Goal: Information Seeking & Learning: Learn about a topic

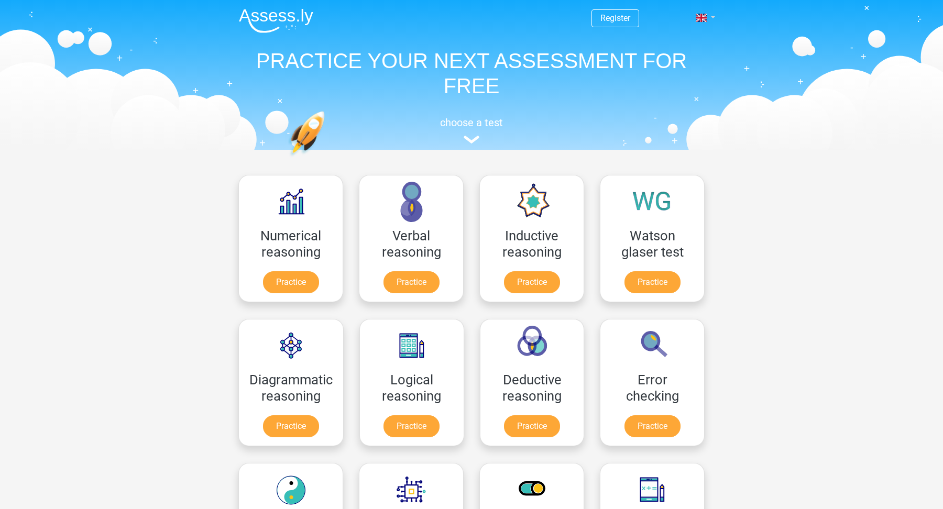
click at [705, 17] on span at bounding box center [701, 18] width 11 height 8
click at [682, 45] on link "Nederlands" at bounding box center [675, 42] width 72 height 17
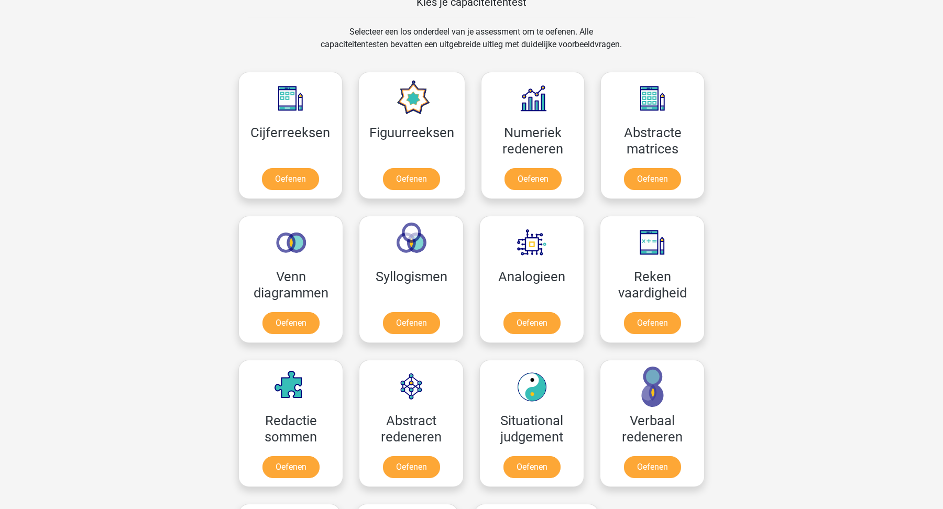
scroll to position [422, 0]
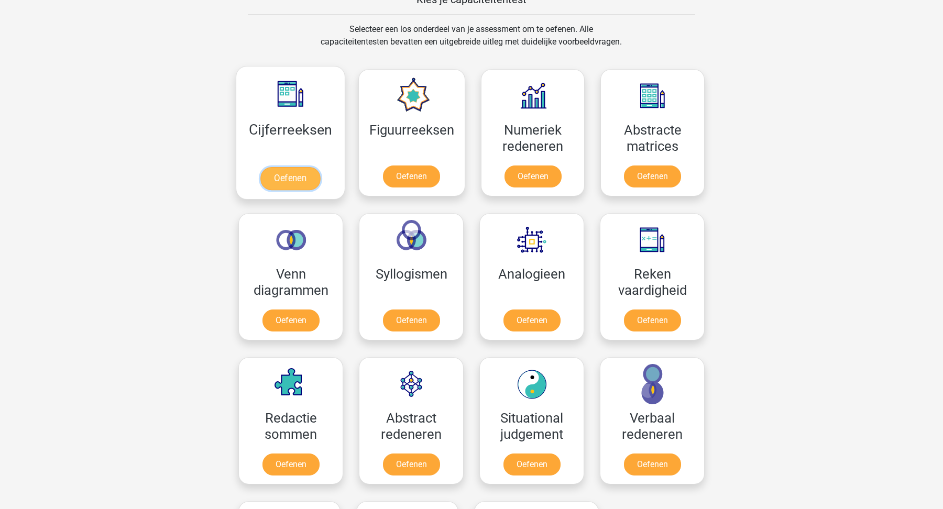
click at [299, 178] on link "Oefenen" at bounding box center [290, 178] width 60 height 23
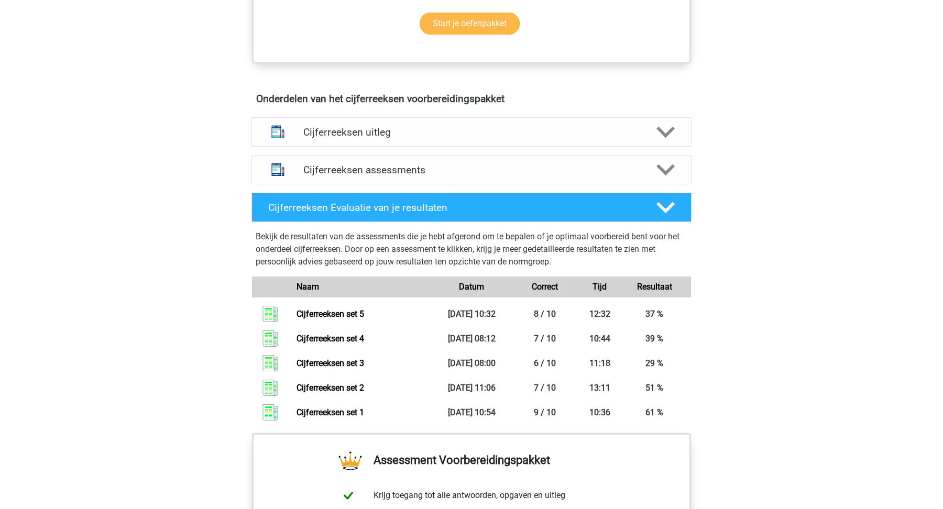
scroll to position [553, 0]
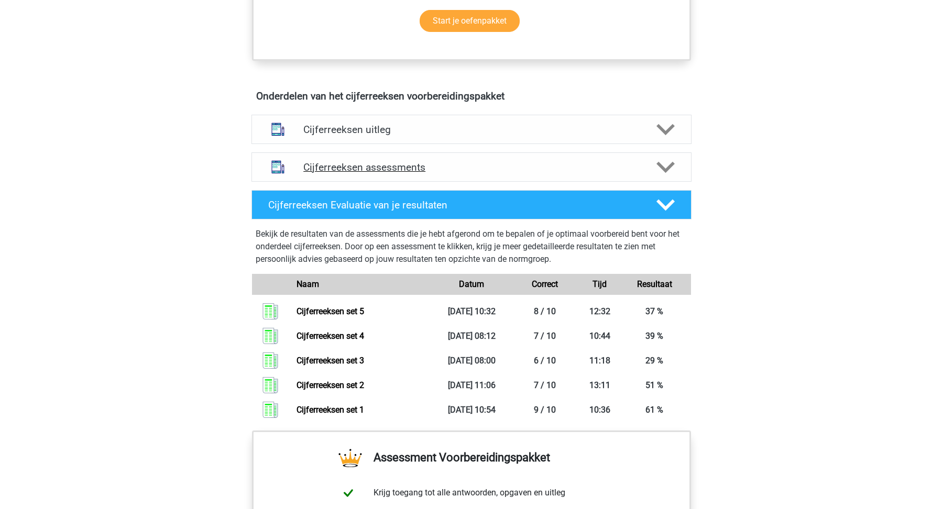
click at [491, 173] on h4 "Cijferreeksen assessments" at bounding box center [471, 167] width 336 height 12
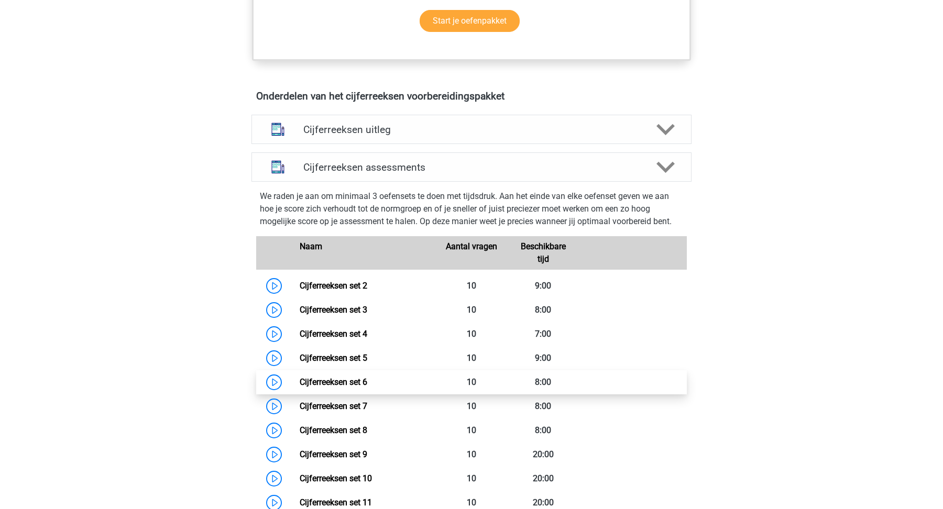
click at [367, 387] on link "Cijferreeksen set 6" at bounding box center [334, 382] width 68 height 10
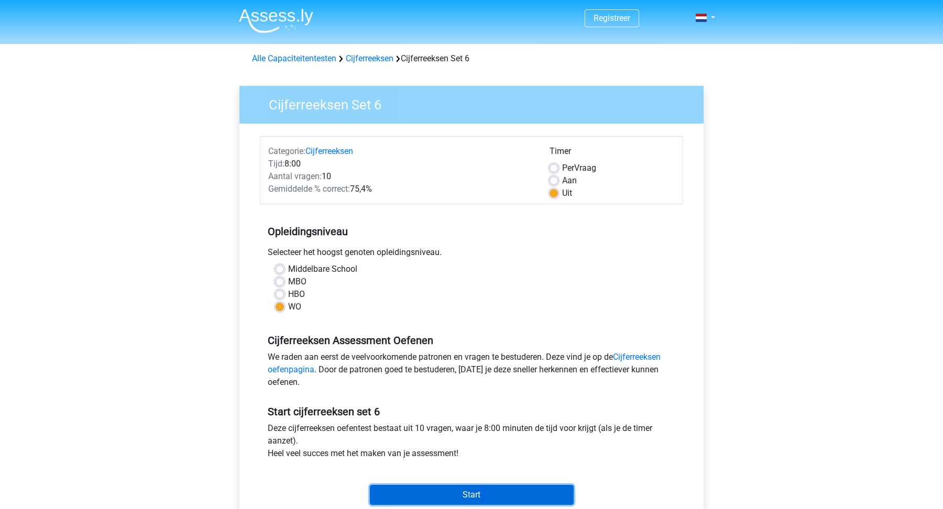
click at [513, 499] on input "Start" at bounding box center [472, 495] width 204 height 20
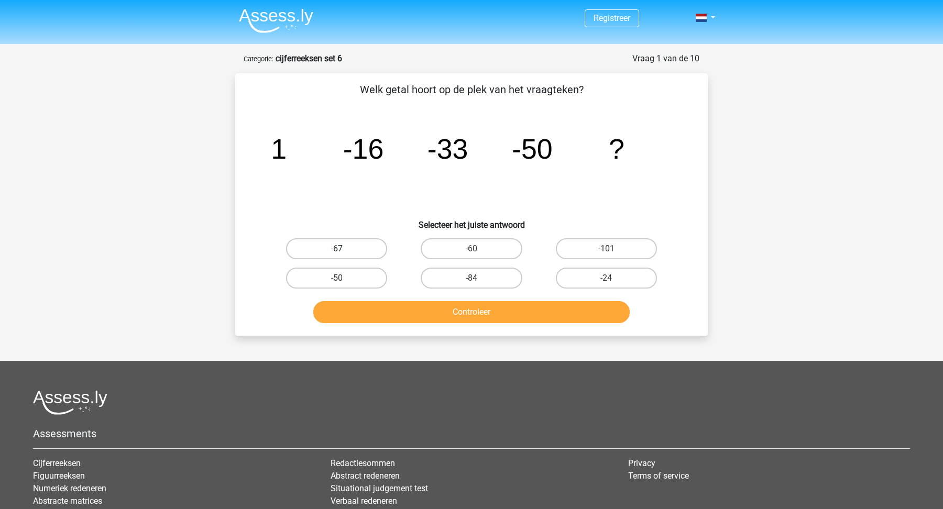
click at [363, 253] on label "-67" at bounding box center [336, 248] width 101 height 21
click at [344, 253] on input "-67" at bounding box center [340, 252] width 7 height 7
radio input "true"
click at [377, 302] on button "Controleer" at bounding box center [471, 312] width 317 height 22
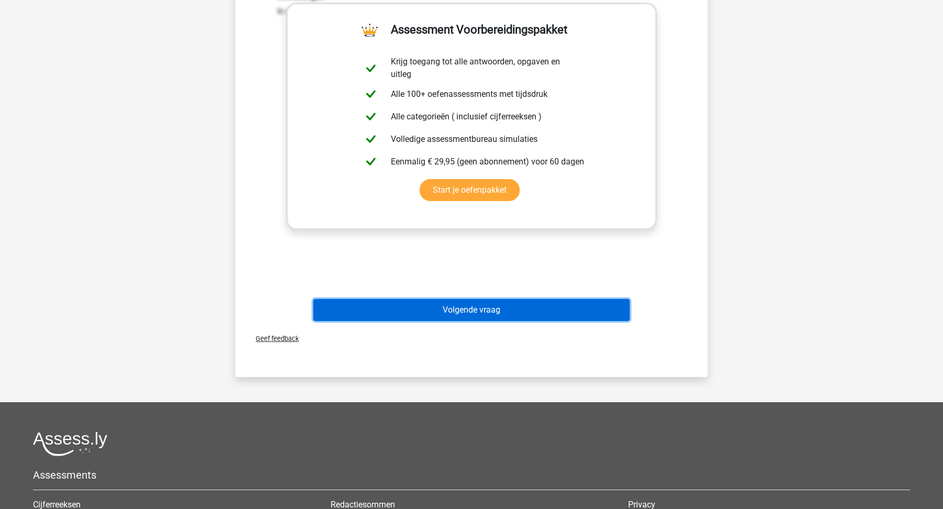
click at [377, 302] on button "Volgende vraag" at bounding box center [471, 310] width 317 height 22
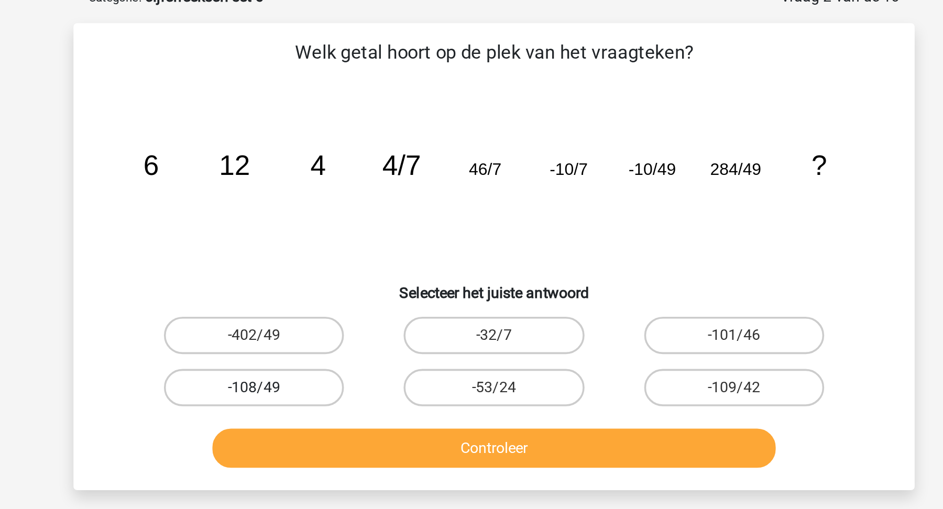
click at [351, 274] on label "-108/49" at bounding box center [336, 278] width 101 height 21
click at [344, 278] on input "-108/49" at bounding box center [340, 281] width 7 height 7
radio input "true"
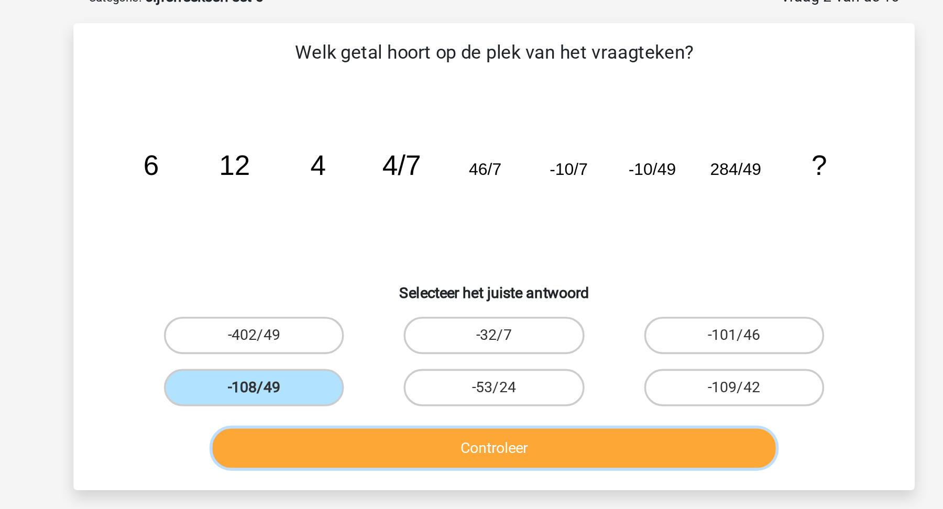
click at [375, 305] on button "Controleer" at bounding box center [471, 312] width 317 height 22
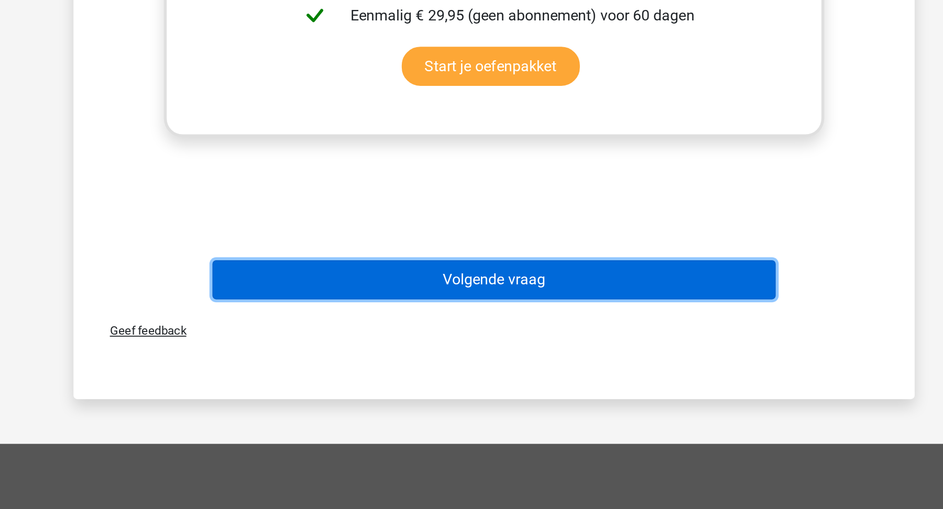
click at [461, 379] on button "Volgende vraag" at bounding box center [471, 380] width 317 height 22
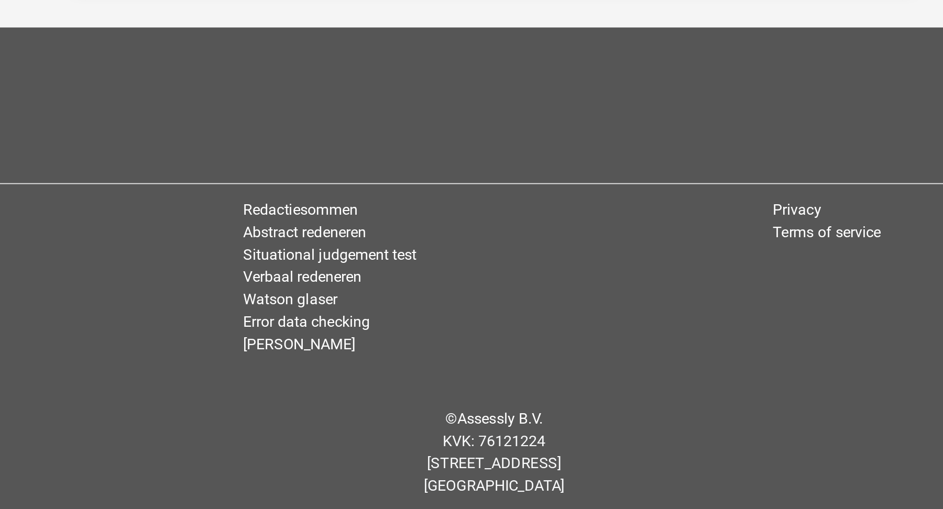
scroll to position [52, 0]
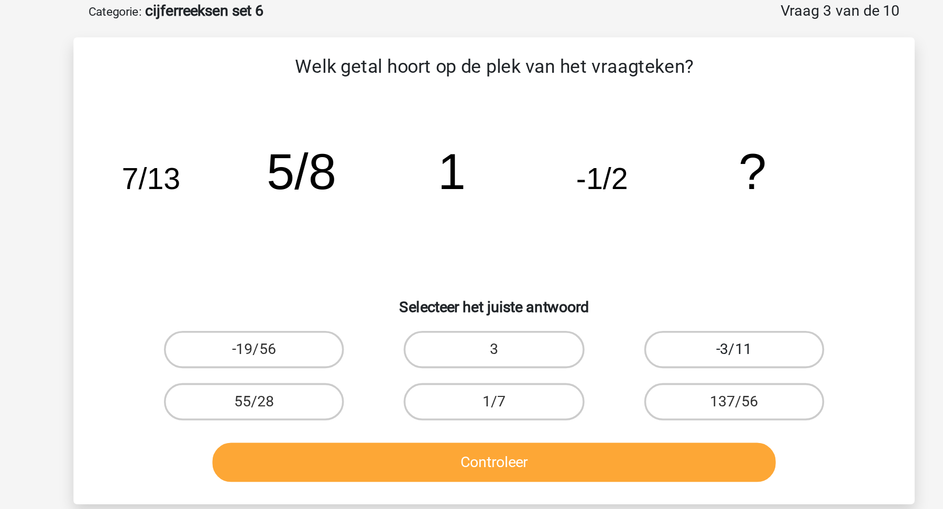
click at [598, 196] on label "-3/11" at bounding box center [606, 196] width 101 height 21
click at [606, 196] on input "-3/11" at bounding box center [609, 199] width 7 height 7
radio input "true"
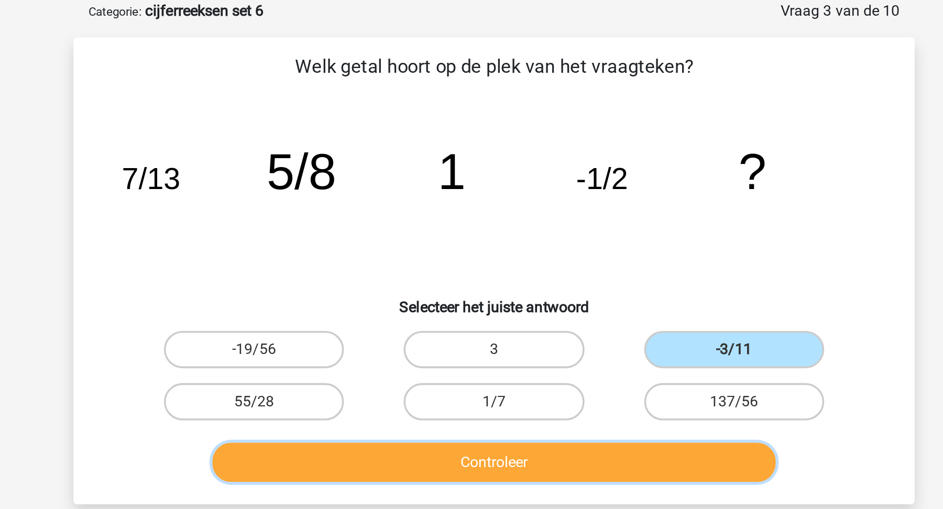
click at [532, 249] on button "Controleer" at bounding box center [471, 260] width 317 height 22
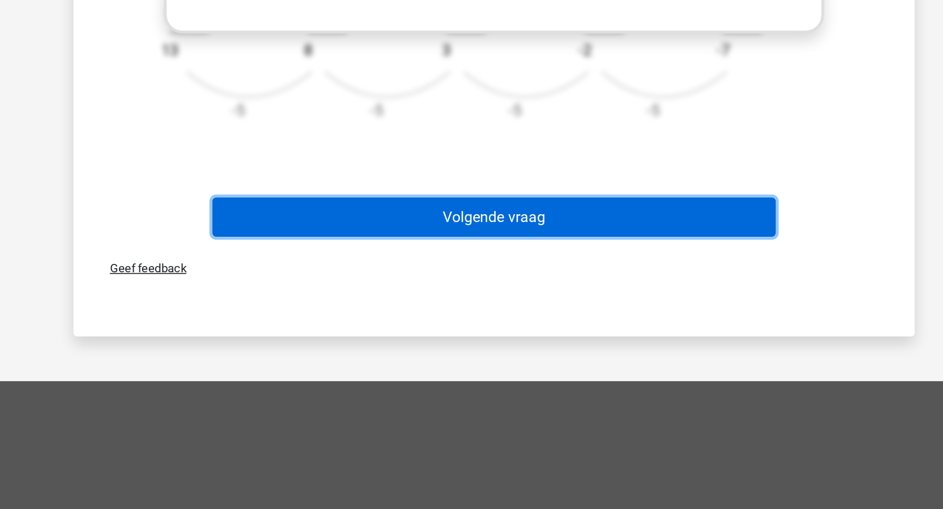
click at [569, 338] on button "Volgende vraag" at bounding box center [471, 345] width 317 height 22
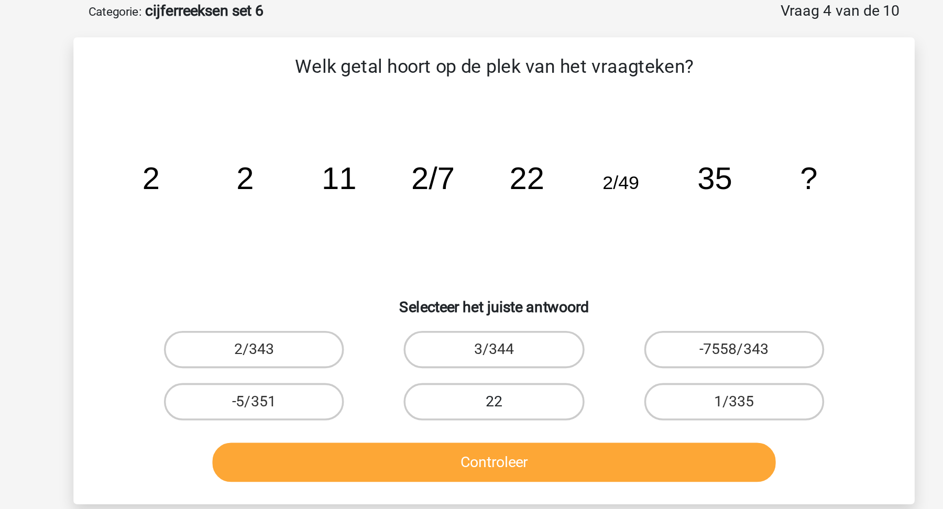
click at [471, 224] on label "22" at bounding box center [471, 225] width 101 height 21
click at [471, 226] on input "22" at bounding box center [474, 229] width 7 height 7
radio input "true"
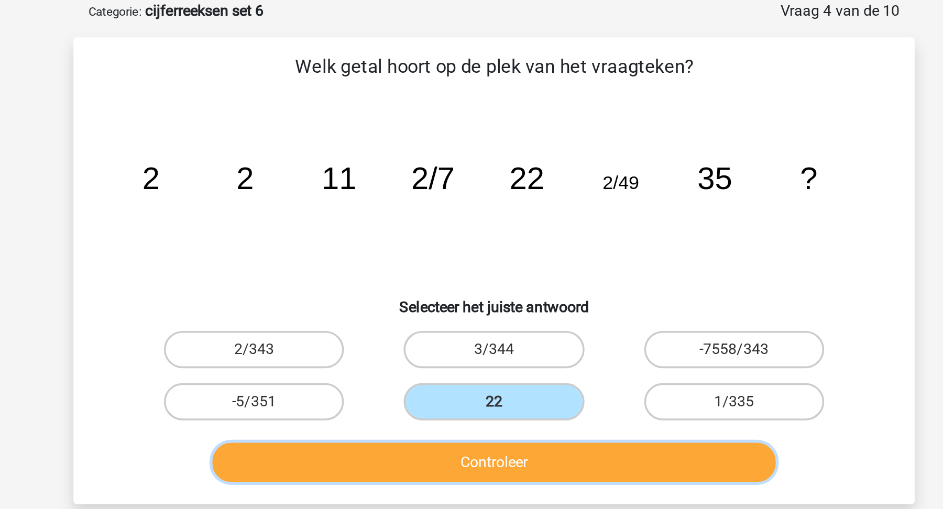
click at [470, 249] on button "Controleer" at bounding box center [471, 260] width 317 height 22
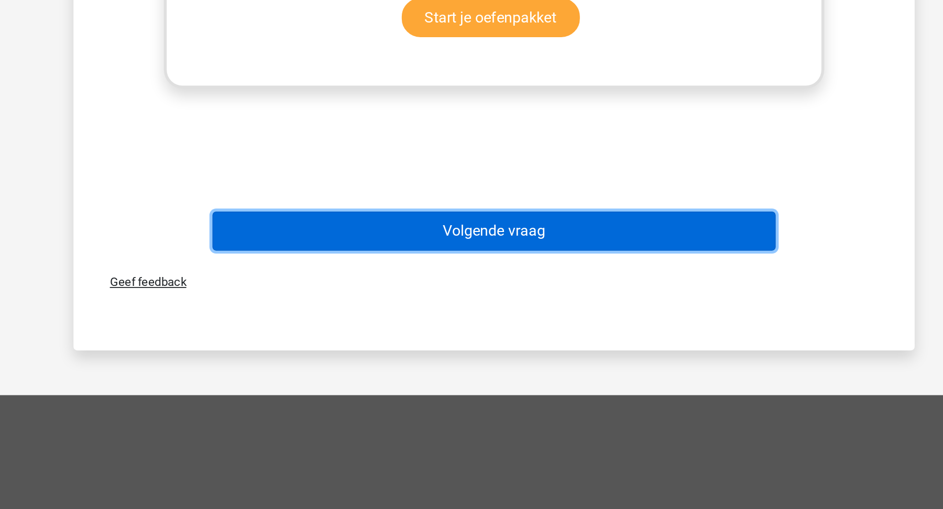
click at [501, 353] on button "Volgende vraag" at bounding box center [471, 353] width 317 height 22
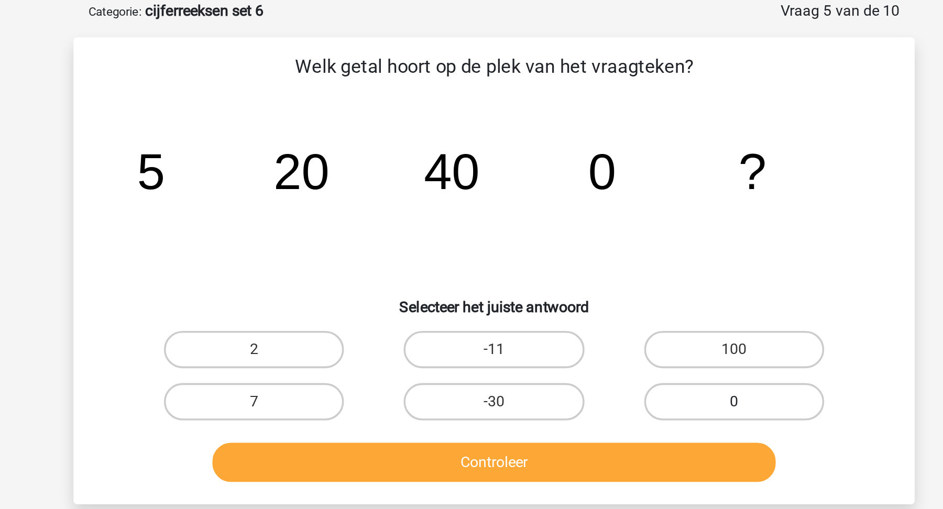
click at [598, 218] on label "0" at bounding box center [606, 225] width 101 height 21
click at [606, 226] on input "0" at bounding box center [609, 229] width 7 height 7
radio input "true"
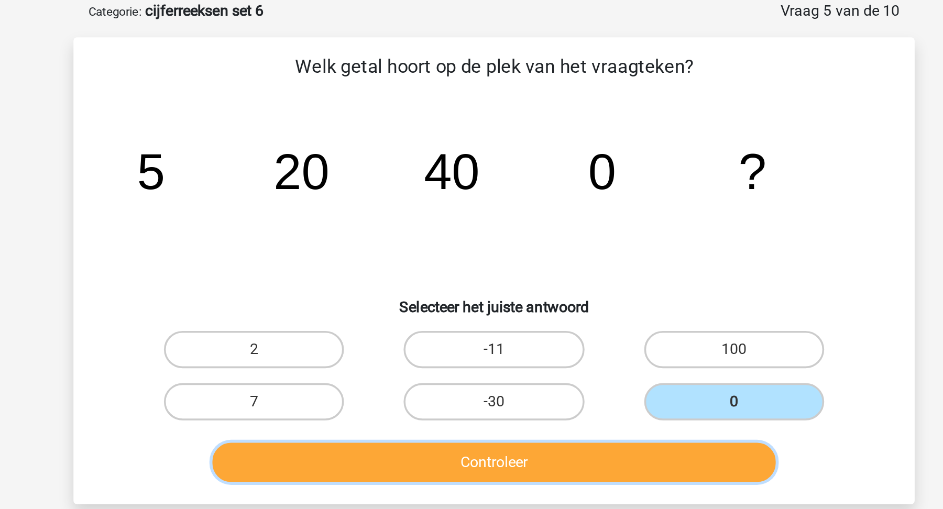
click at [576, 254] on button "Controleer" at bounding box center [471, 260] width 317 height 22
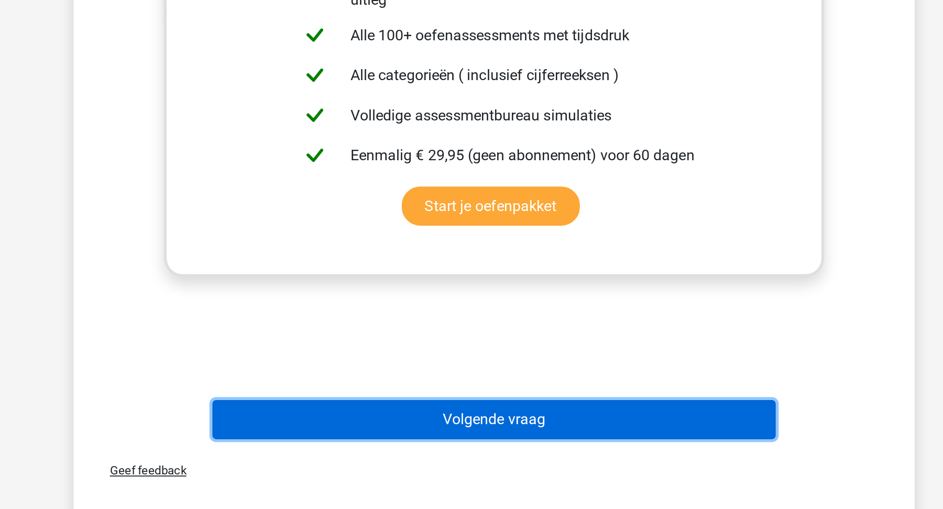
click at [581, 457] on button "Volgende vraag" at bounding box center [471, 458] width 317 height 22
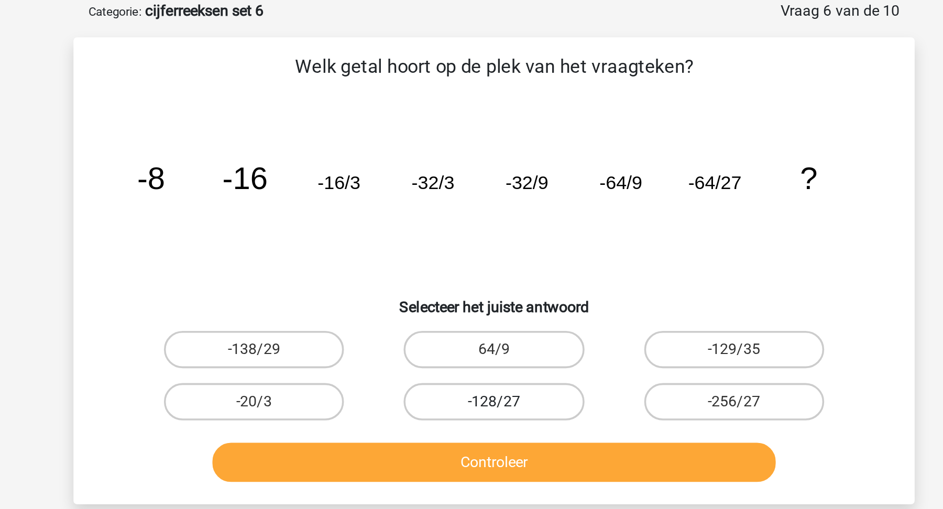
click at [489, 227] on label "-128/27" at bounding box center [471, 225] width 101 height 21
click at [478, 227] on input "-128/27" at bounding box center [474, 229] width 7 height 7
radio input "true"
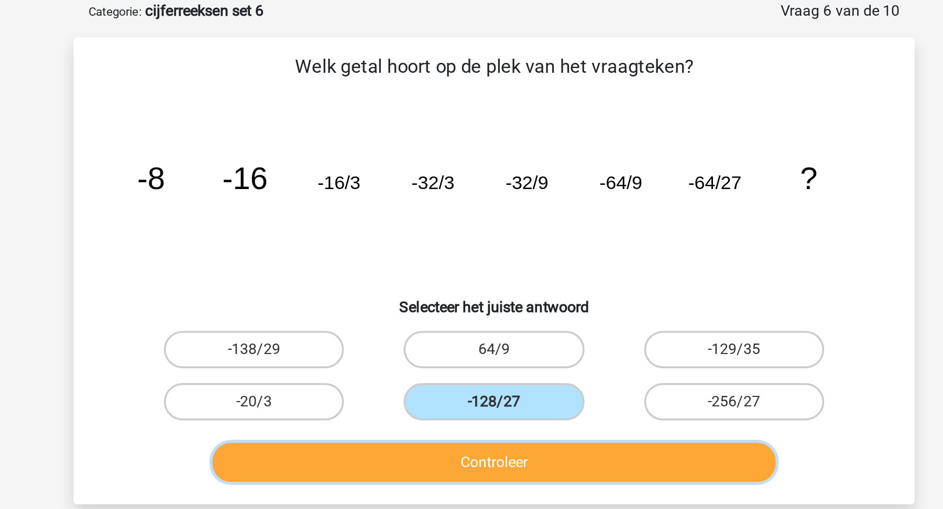
click at [489, 259] on button "Controleer" at bounding box center [471, 260] width 317 height 22
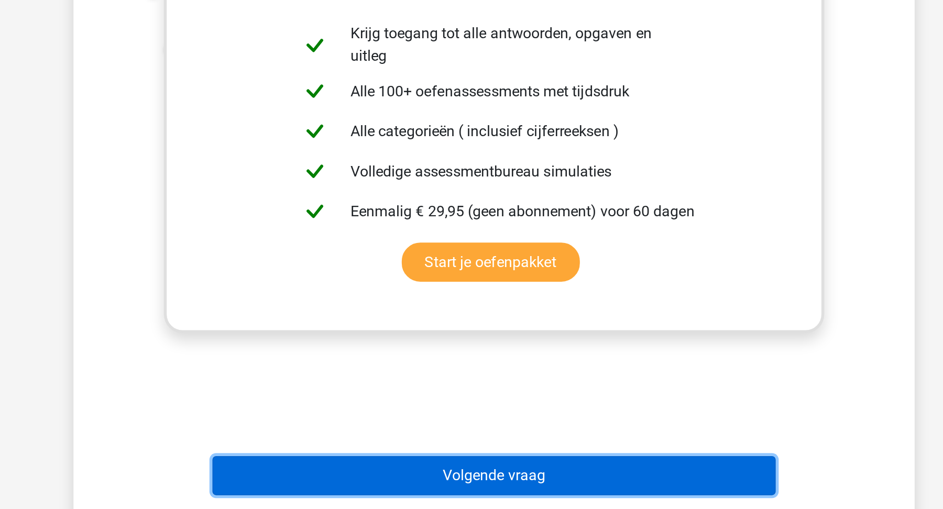
click at [494, 482] on button "Volgende vraag" at bounding box center [471, 490] width 317 height 22
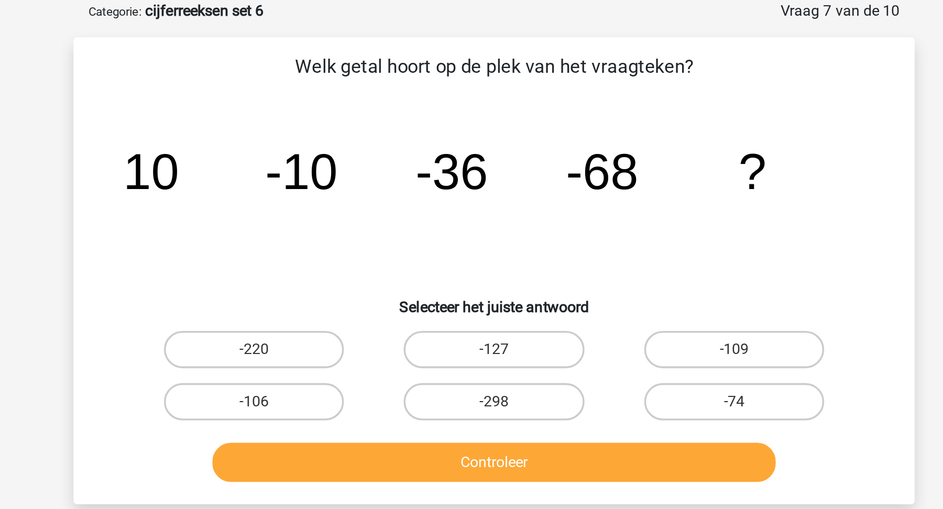
click at [341, 226] on input "-106" at bounding box center [340, 229] width 7 height 7
radio input "true"
click at [404, 270] on div "Controleer" at bounding box center [471, 262] width 404 height 26
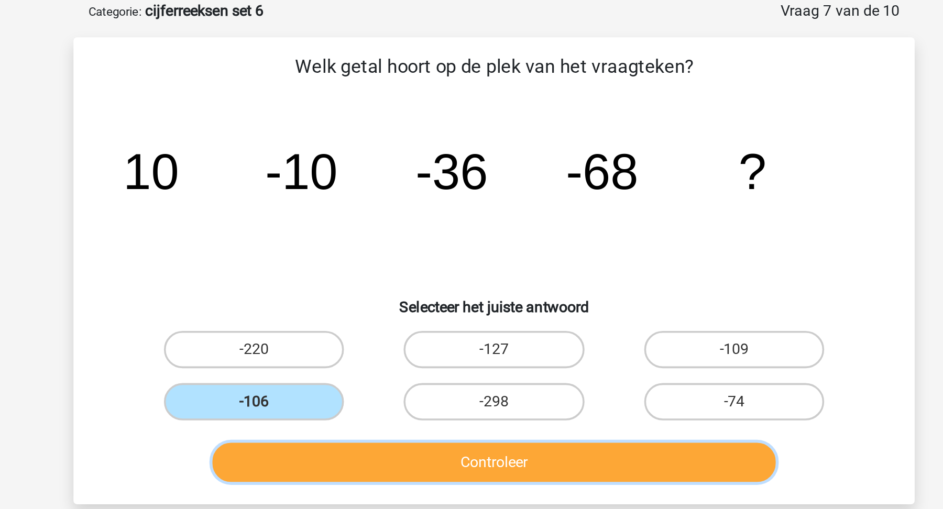
click at [421, 265] on button "Controleer" at bounding box center [471, 260] width 317 height 22
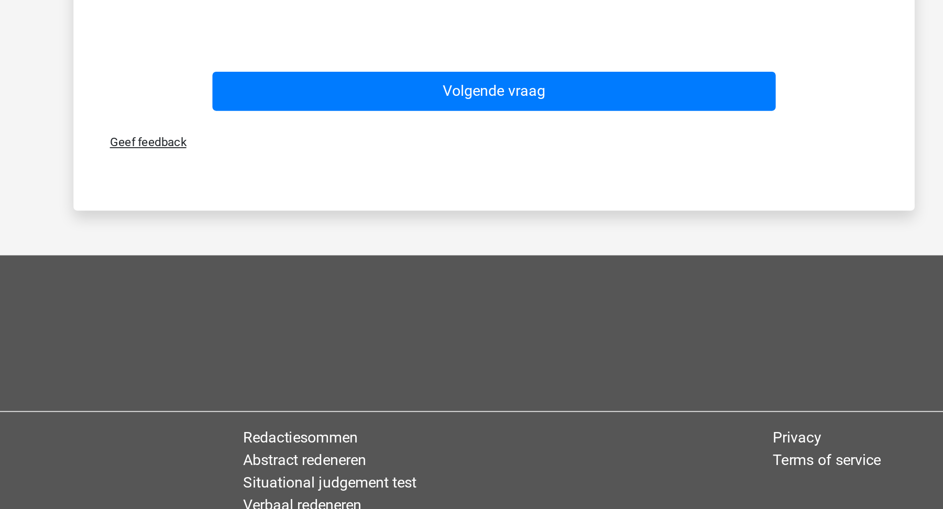
scroll to position [380, 0]
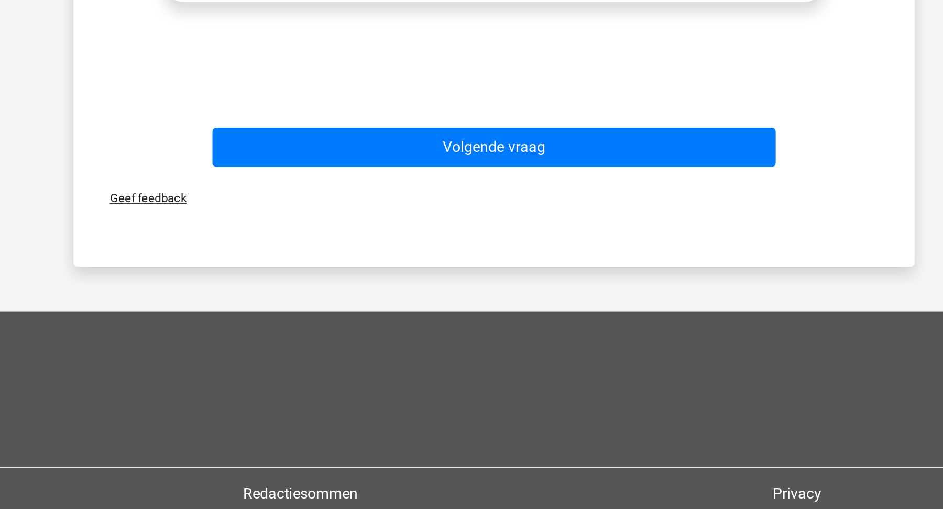
click at [494, 284] on div "Geef feedback" at bounding box center [471, 297] width 464 height 27
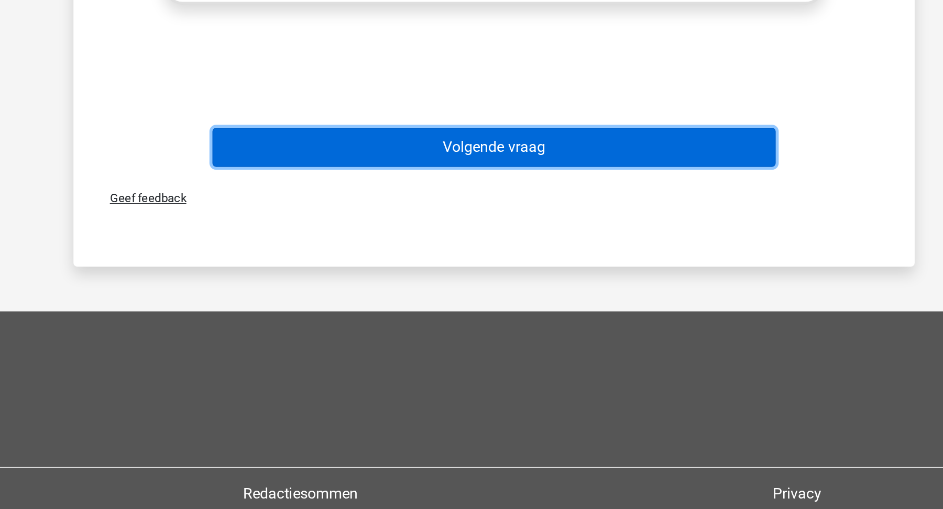
click at [495, 272] on button "Volgende vraag" at bounding box center [471, 269] width 317 height 22
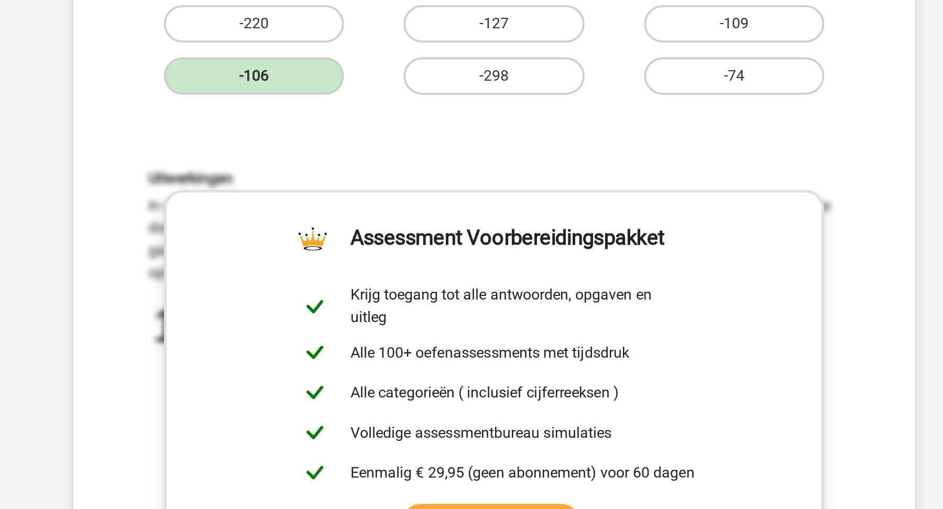
scroll to position [52, 0]
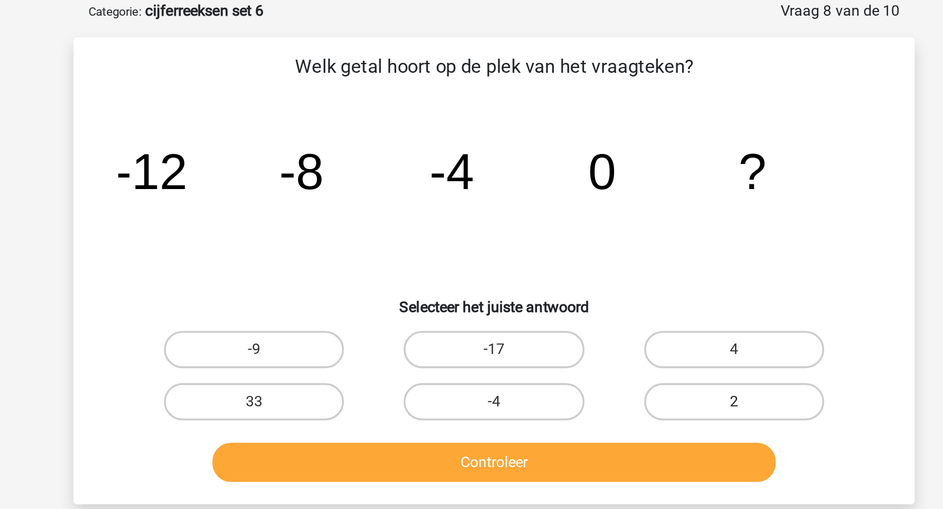
click at [593, 223] on label "2" at bounding box center [606, 225] width 101 height 21
click at [606, 226] on input "2" at bounding box center [609, 229] width 7 height 7
radio input "true"
click at [571, 200] on label "4" at bounding box center [606, 196] width 101 height 21
click at [606, 200] on input "4" at bounding box center [609, 199] width 7 height 7
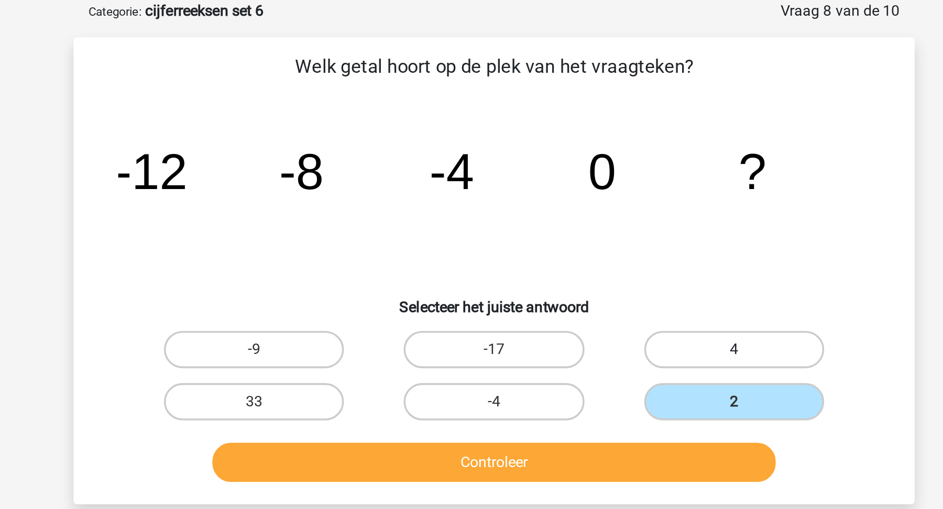
radio input "true"
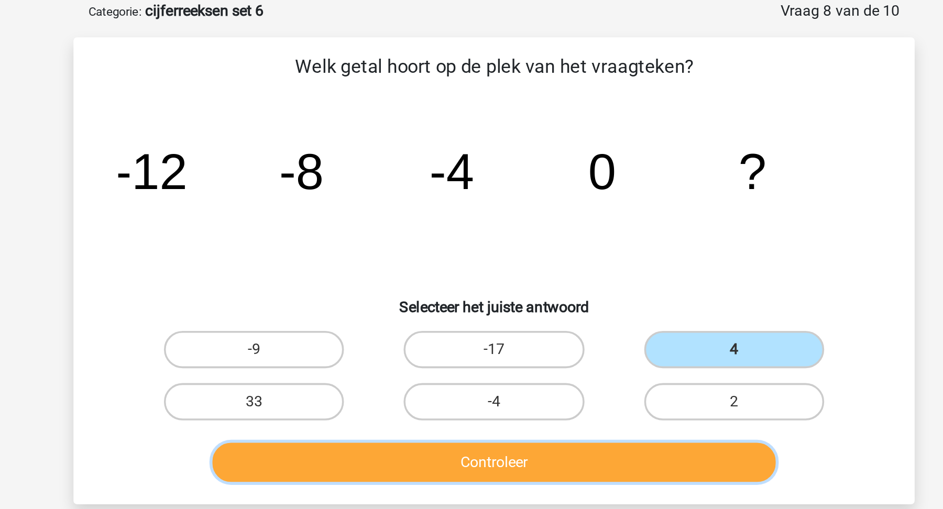
click at [553, 252] on button "Controleer" at bounding box center [471, 260] width 317 height 22
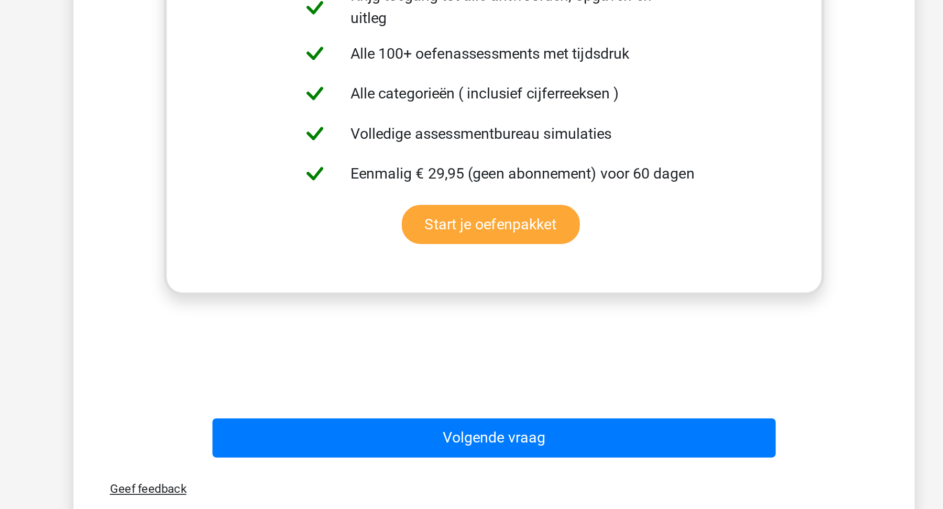
scroll to position [184, 0]
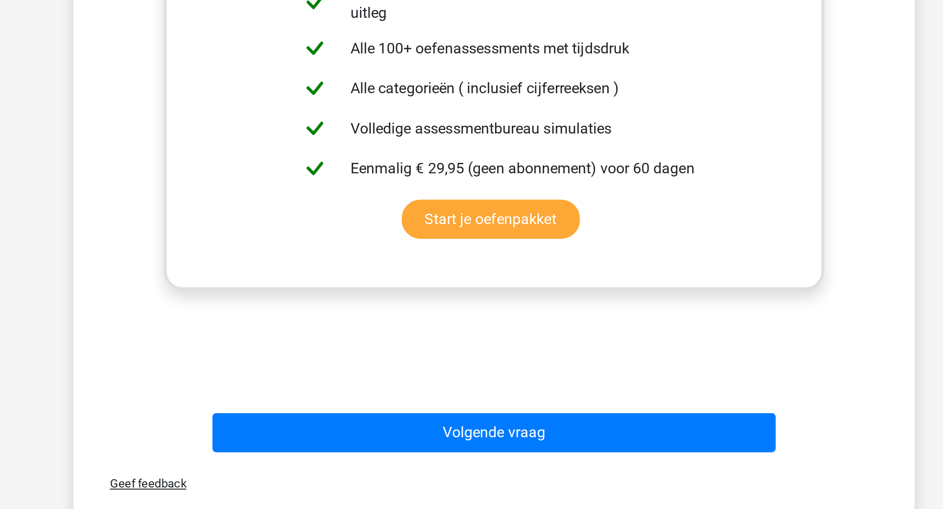
click at [553, 475] on div "Volgende vraag" at bounding box center [471, 468] width 404 height 26
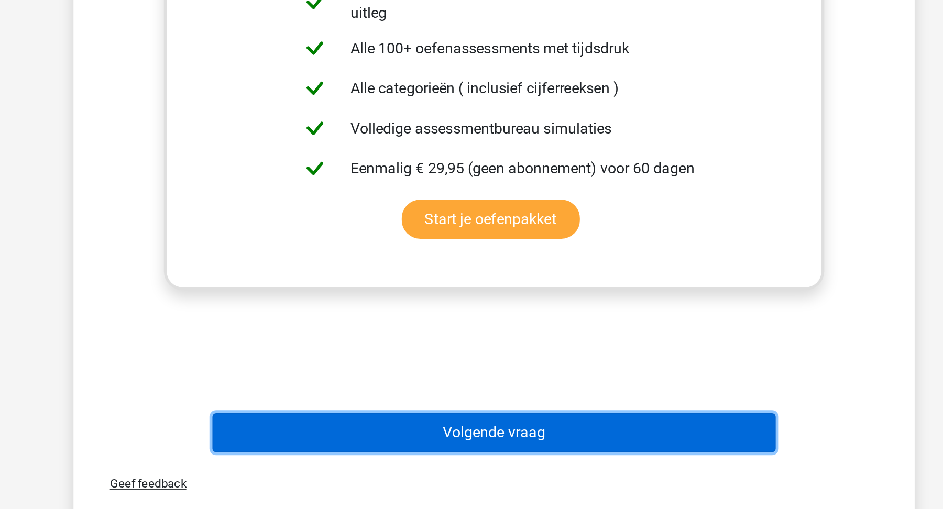
click at [563, 472] on button "Volgende vraag" at bounding box center [471, 466] width 317 height 22
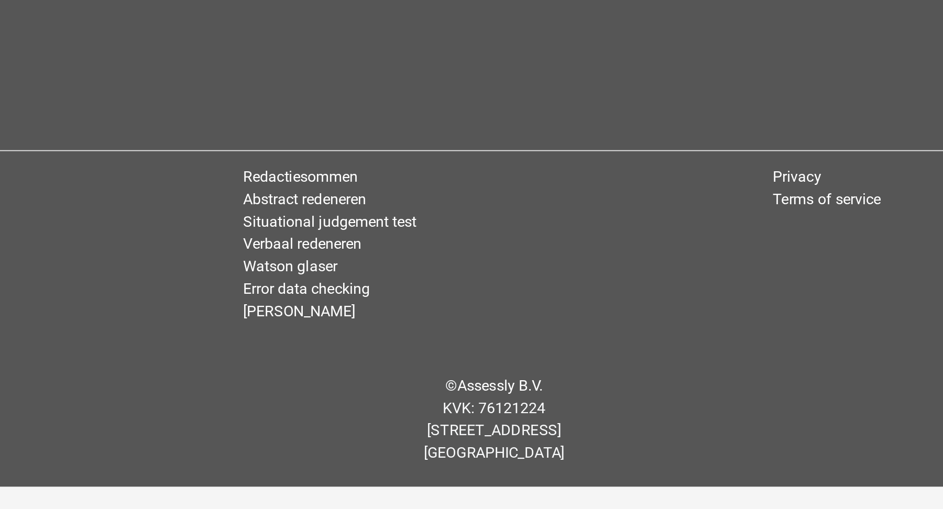
scroll to position [52, 0]
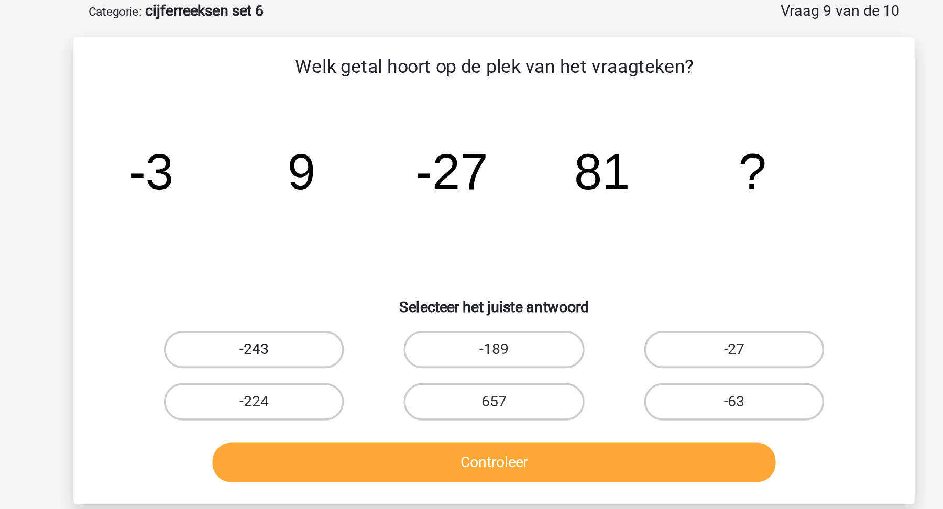
click at [376, 190] on label "-243" at bounding box center [336, 196] width 101 height 21
click at [344, 196] on input "-243" at bounding box center [340, 199] width 7 height 7
radio input "true"
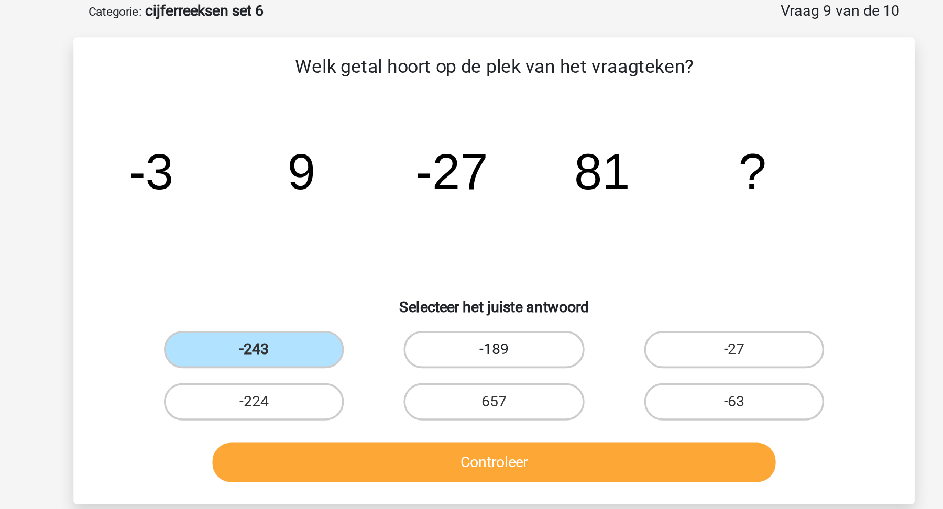
click at [463, 199] on label "-189" at bounding box center [471, 196] width 101 height 21
click at [471, 199] on input "-189" at bounding box center [474, 199] width 7 height 7
radio input "true"
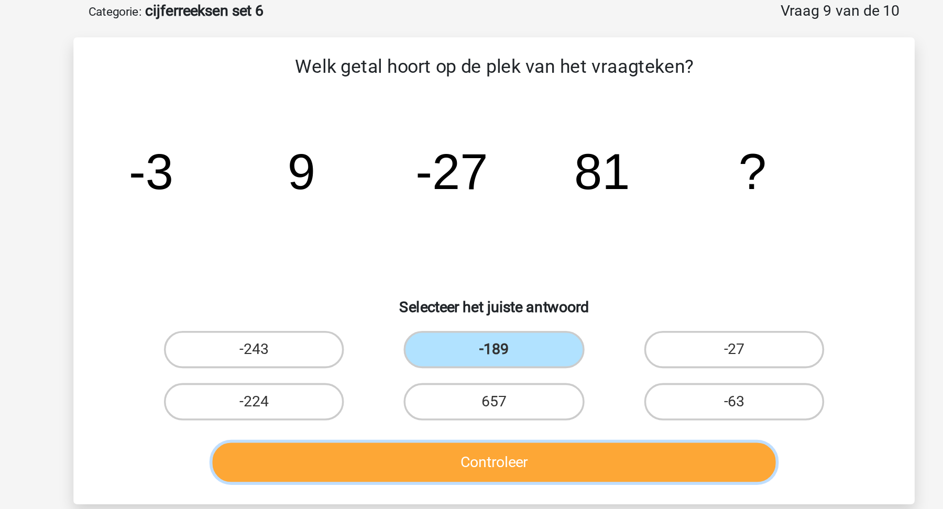
click at [462, 254] on button "Controleer" at bounding box center [471, 260] width 317 height 22
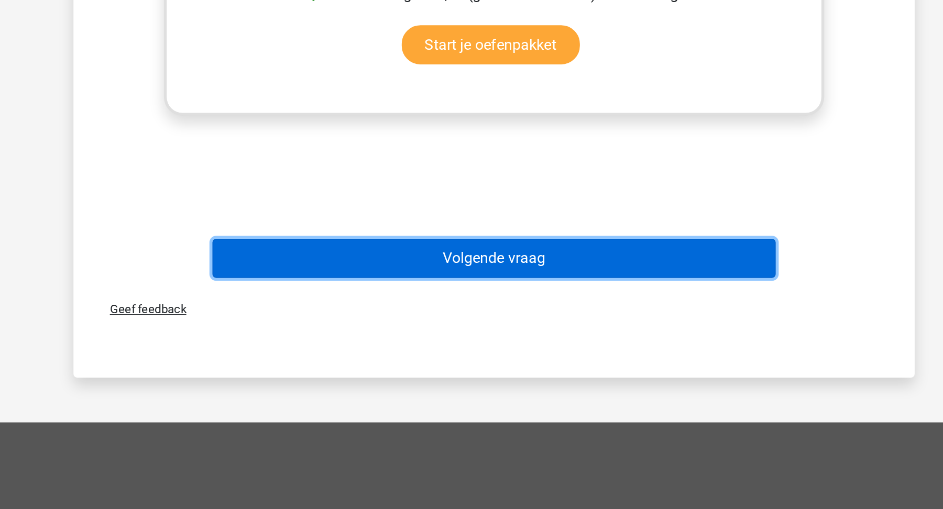
click at [531, 361] on button "Volgende vraag" at bounding box center [471, 368] width 317 height 22
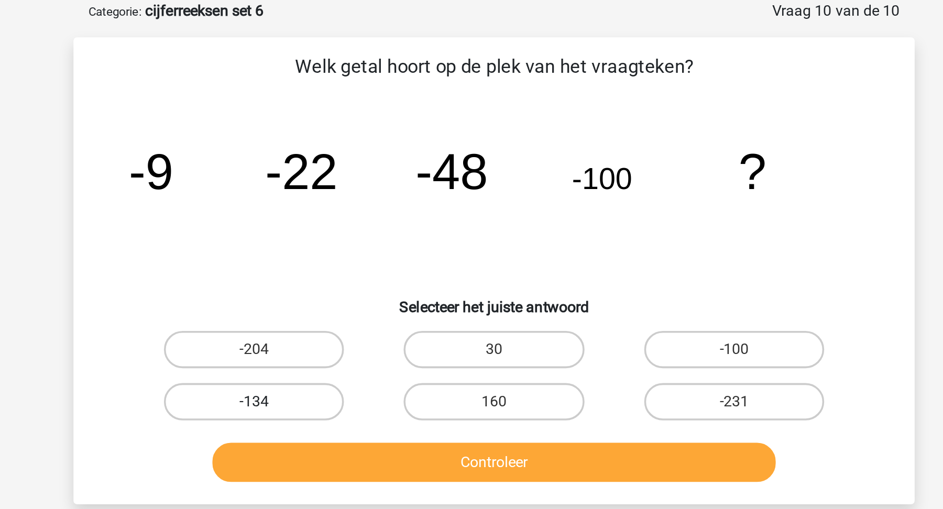
click at [365, 224] on label "-134" at bounding box center [336, 225] width 101 height 21
click at [344, 226] on input "-134" at bounding box center [340, 229] width 7 height 7
radio input "true"
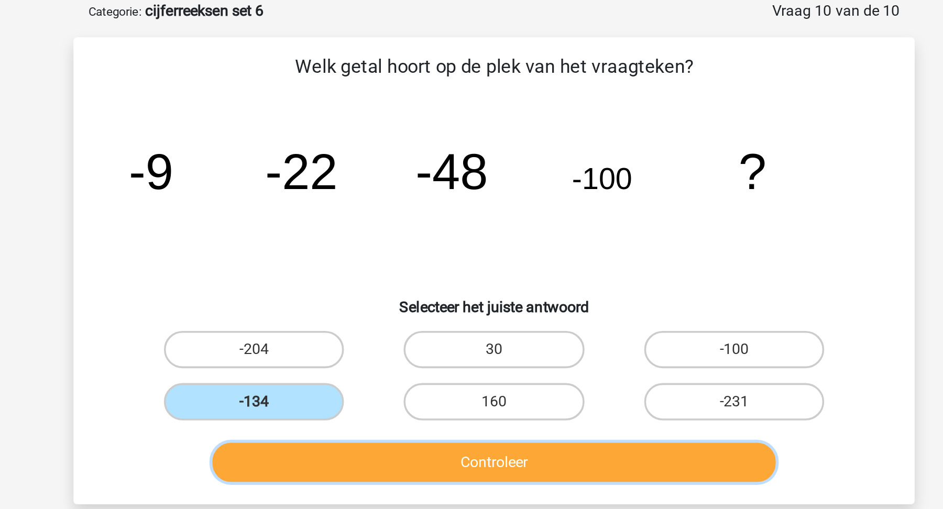
click at [380, 249] on button "Controleer" at bounding box center [471, 260] width 317 height 22
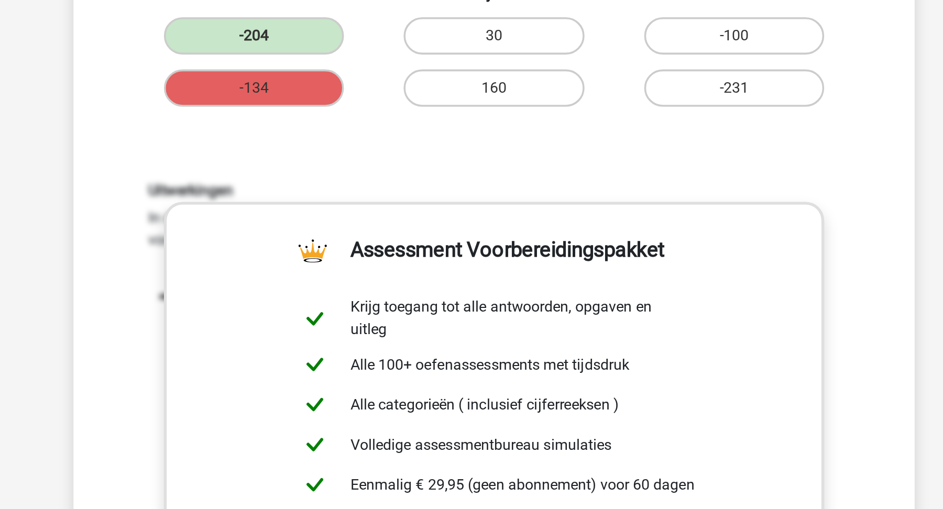
scroll to position [276, 0]
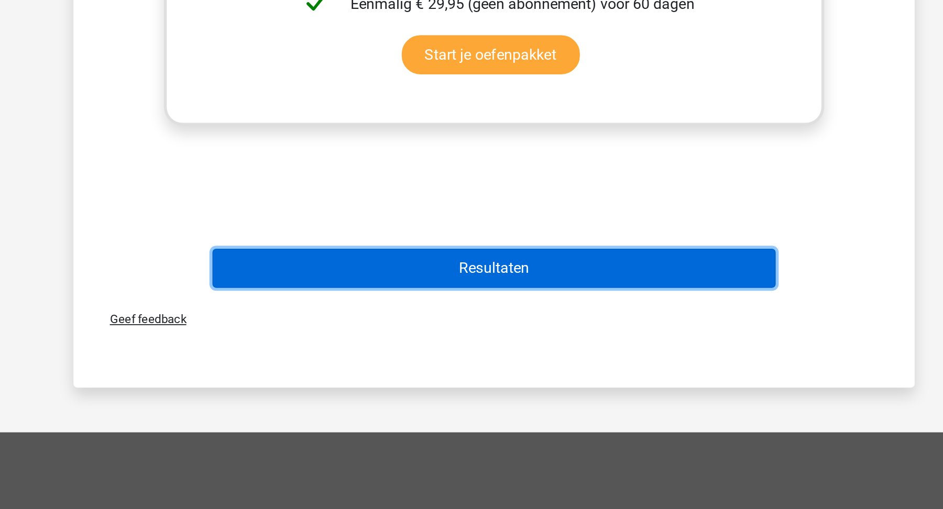
click at [460, 371] on button "Resultaten" at bounding box center [471, 373] width 317 height 22
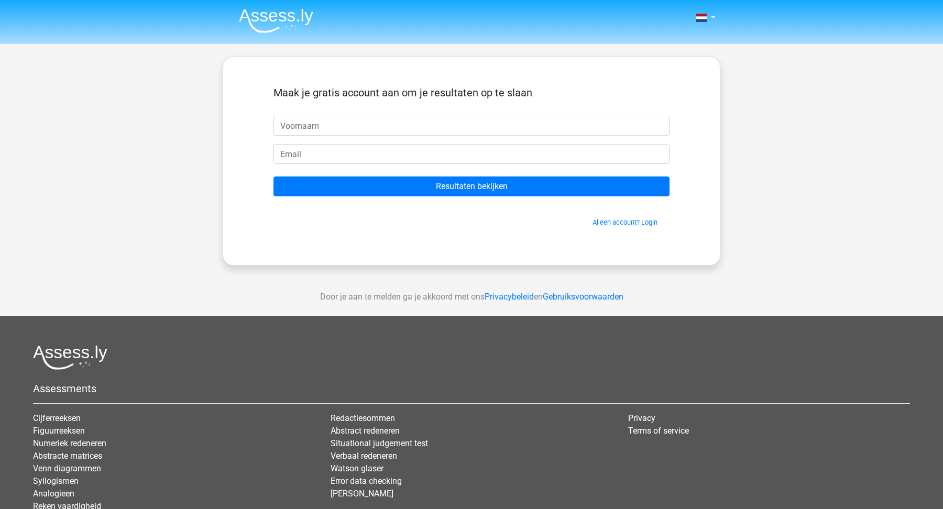
click at [290, 24] on img at bounding box center [276, 20] width 74 height 25
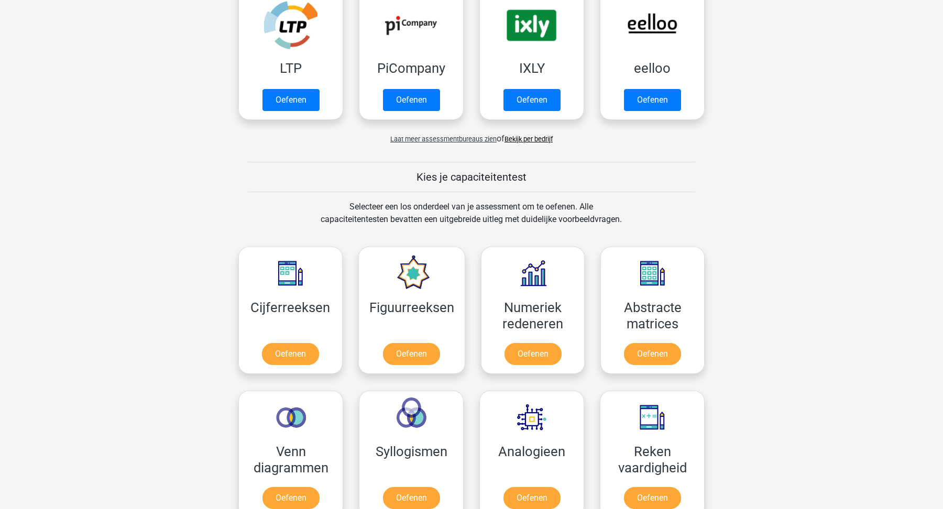
scroll to position [259, 0]
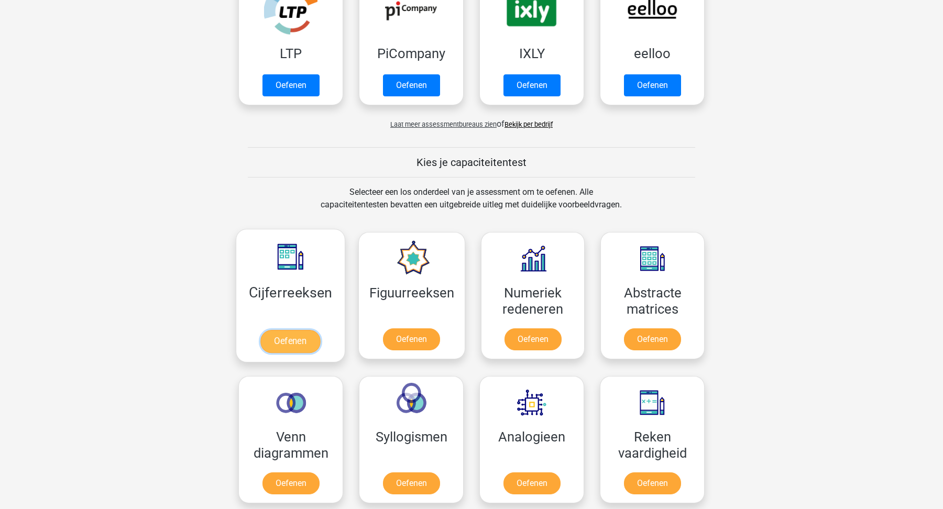
click at [306, 342] on link "Oefenen" at bounding box center [290, 341] width 60 height 23
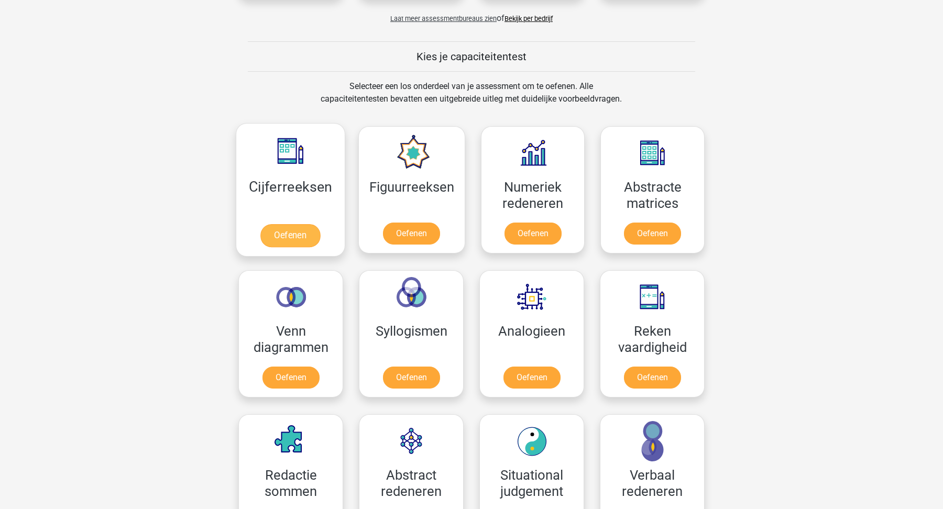
scroll to position [366, 0]
click at [521, 238] on link "Oefenen" at bounding box center [533, 235] width 60 height 23
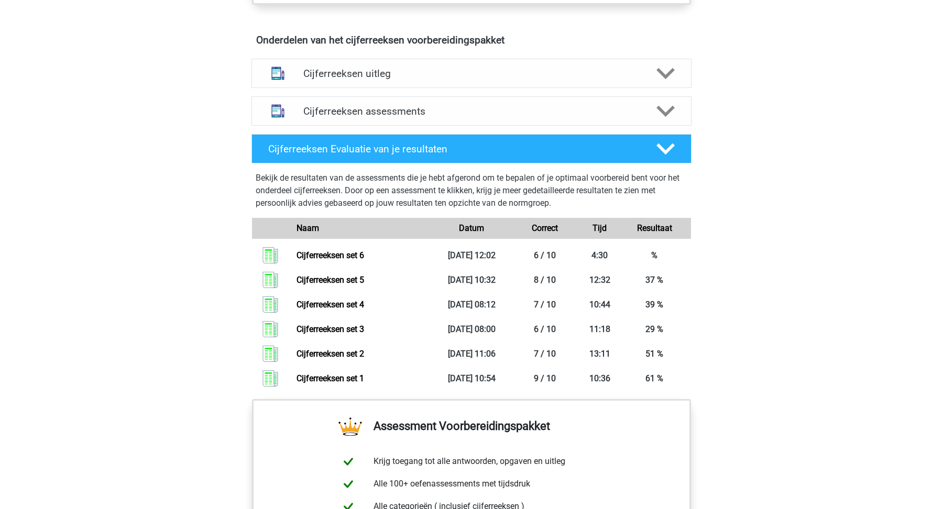
scroll to position [610, 0]
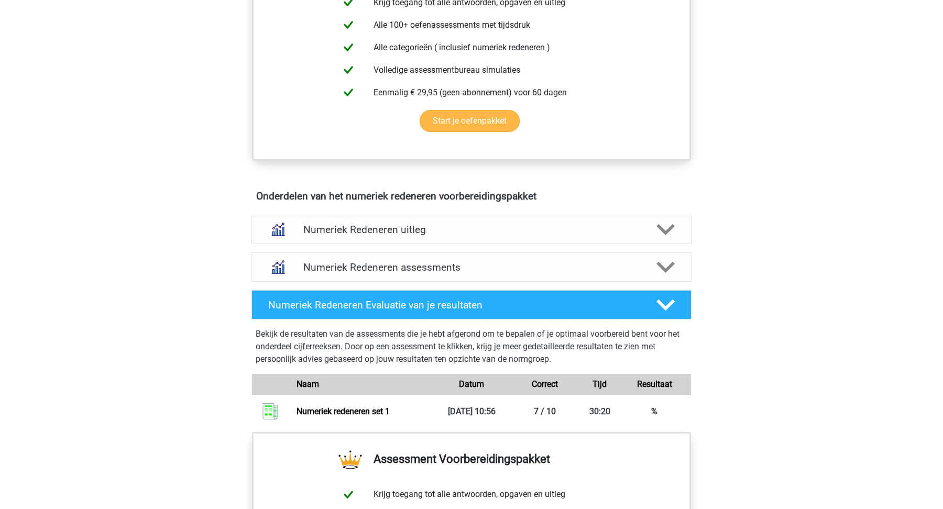
scroll to position [480, 0]
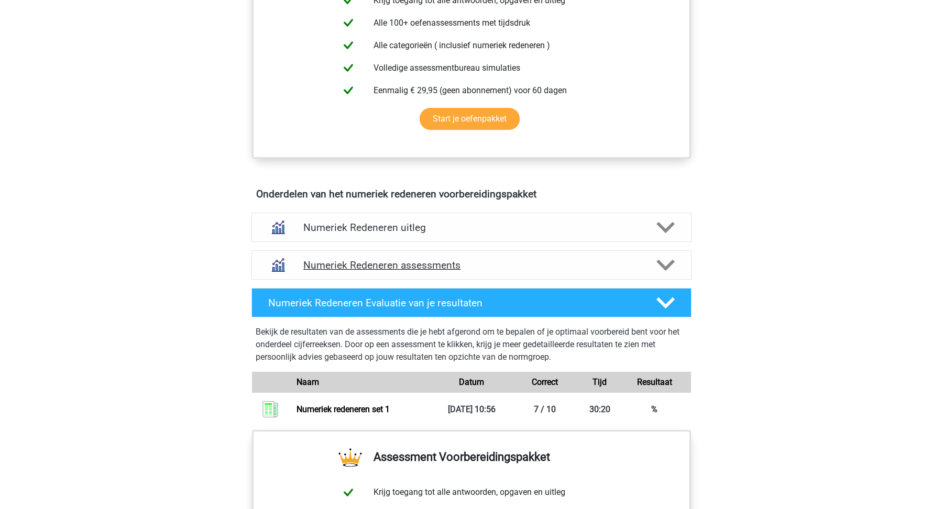
click at [491, 260] on h4 "Numeriek Redeneren assessments" at bounding box center [471, 265] width 336 height 12
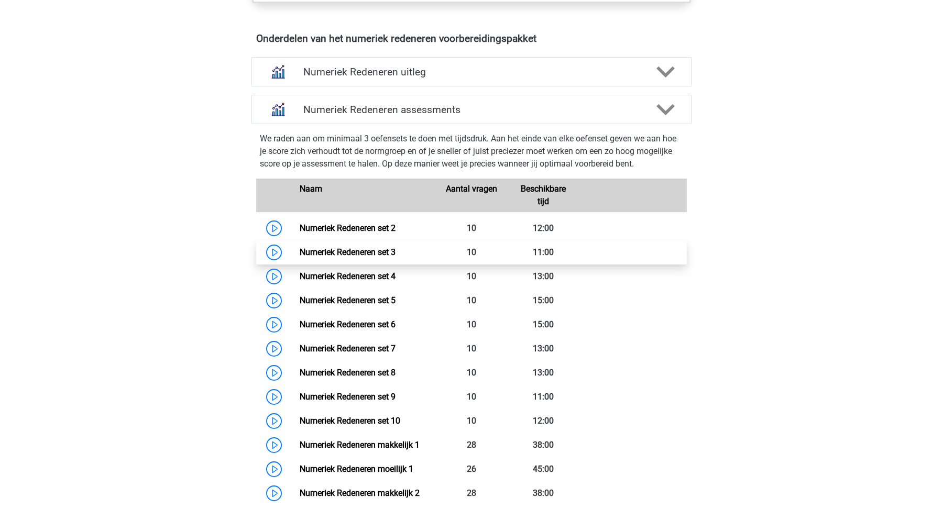
scroll to position [639, 0]
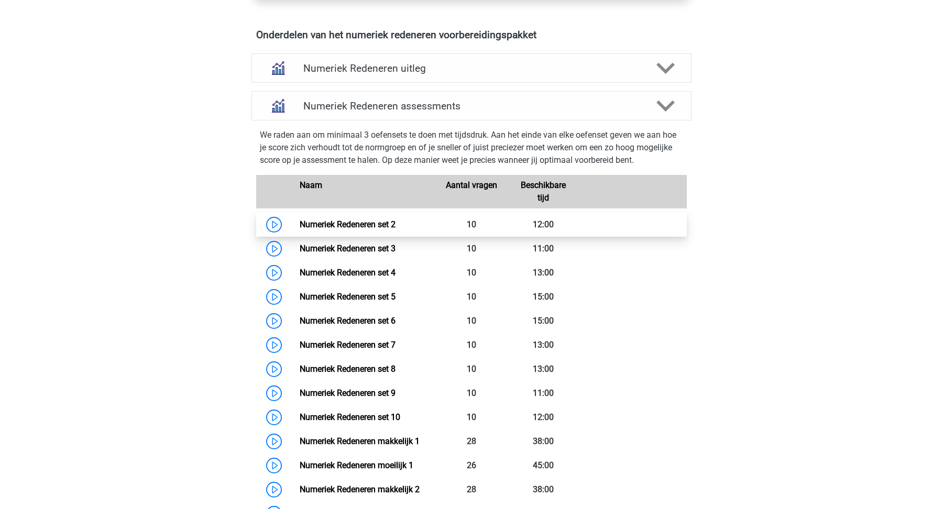
click at [389, 225] on link "Numeriek Redeneren set 2" at bounding box center [348, 224] width 96 height 10
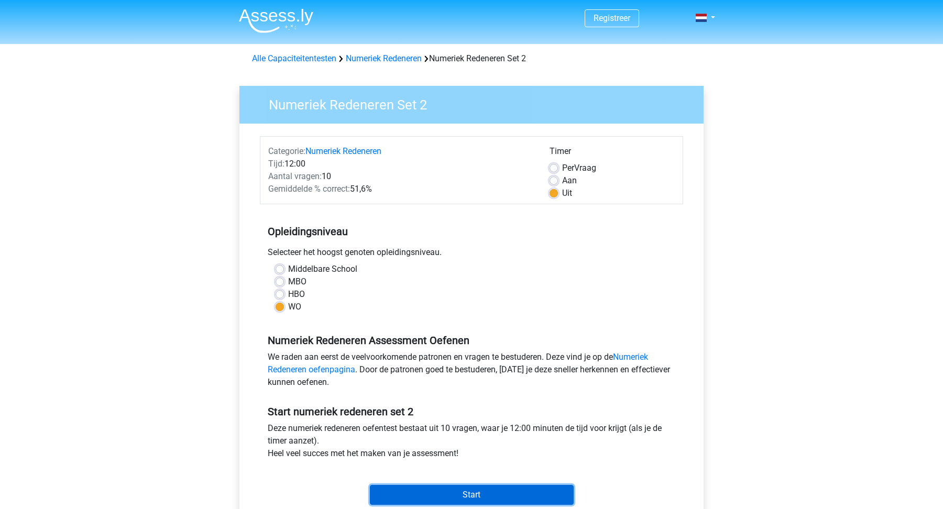
click at [453, 498] on input "Start" at bounding box center [472, 495] width 204 height 20
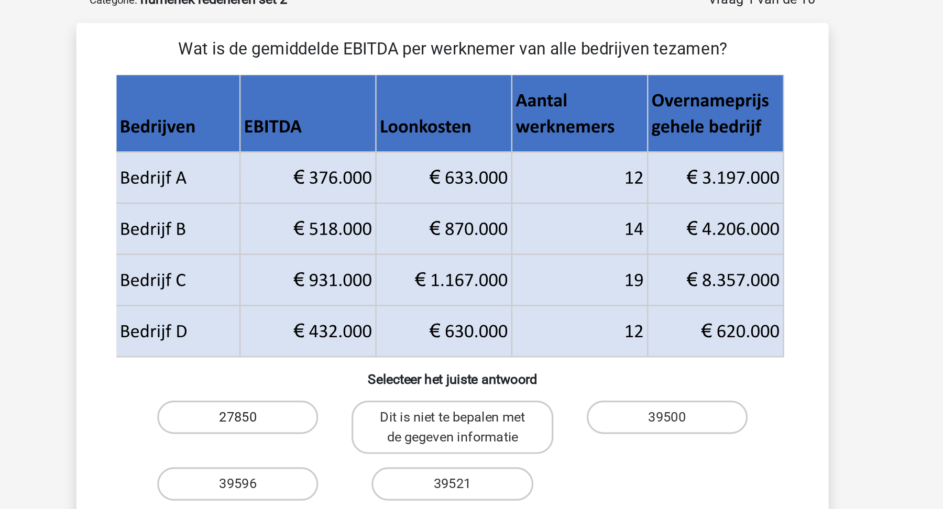
click at [342, 315] on label "27850" at bounding box center [336, 321] width 101 height 21
click at [342, 321] on input "27850" at bounding box center [340, 324] width 7 height 7
radio input "true"
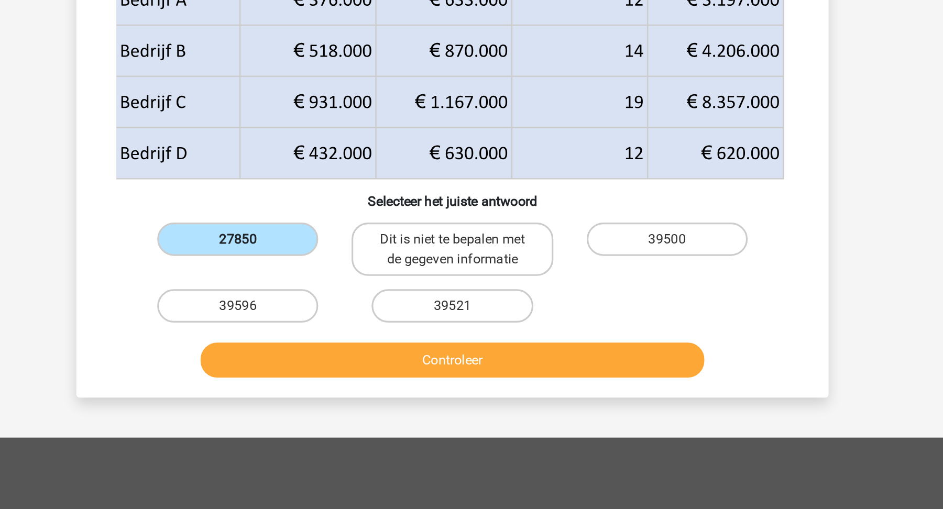
scroll to position [23, 0]
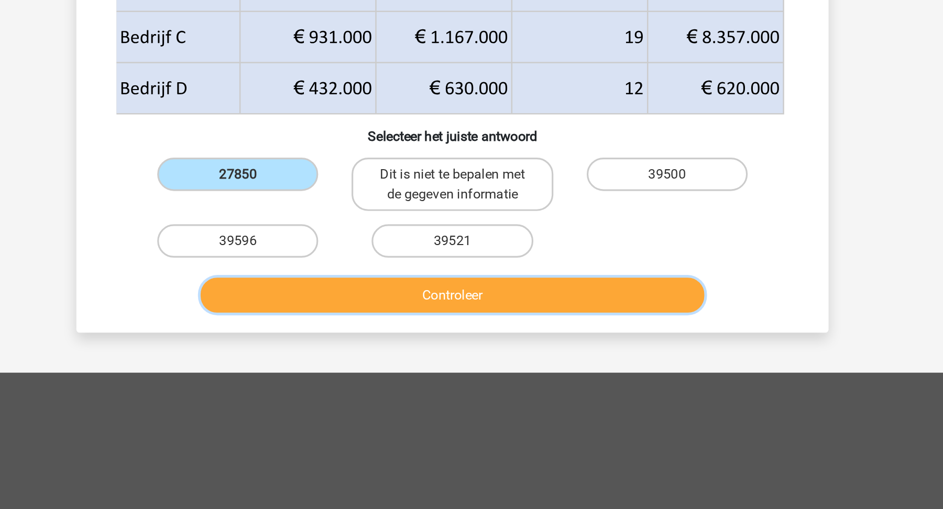
click at [431, 375] on button "Controleer" at bounding box center [471, 375] width 317 height 22
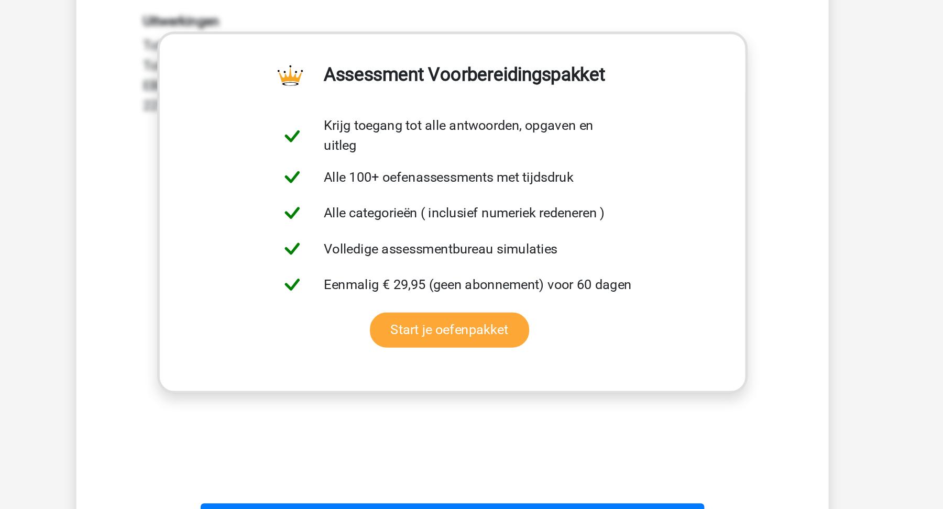
scroll to position [221, 0]
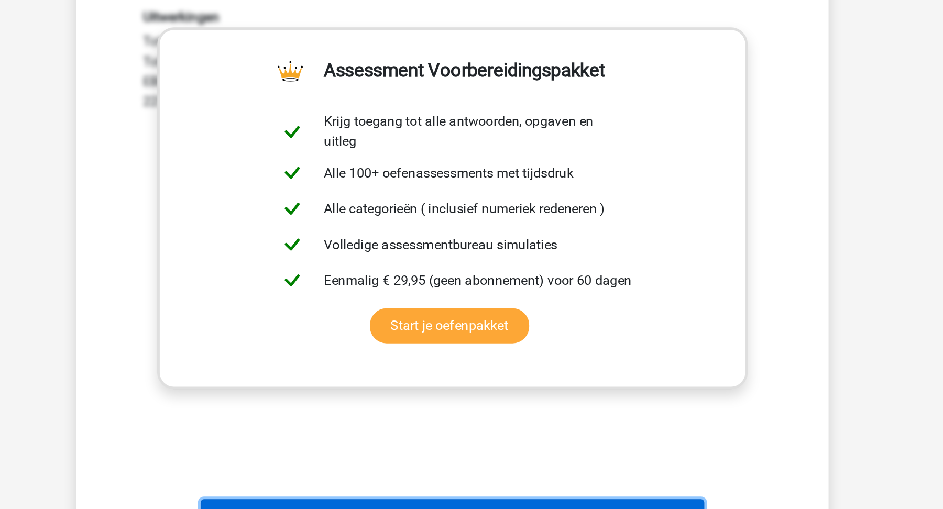
click at [487, 503] on button "Volgende vraag" at bounding box center [471, 514] width 317 height 22
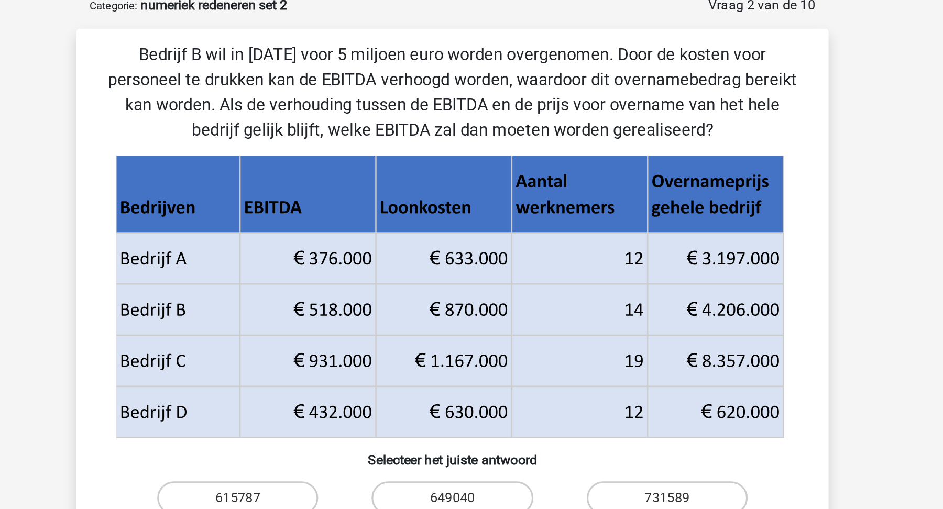
scroll to position [52, 0]
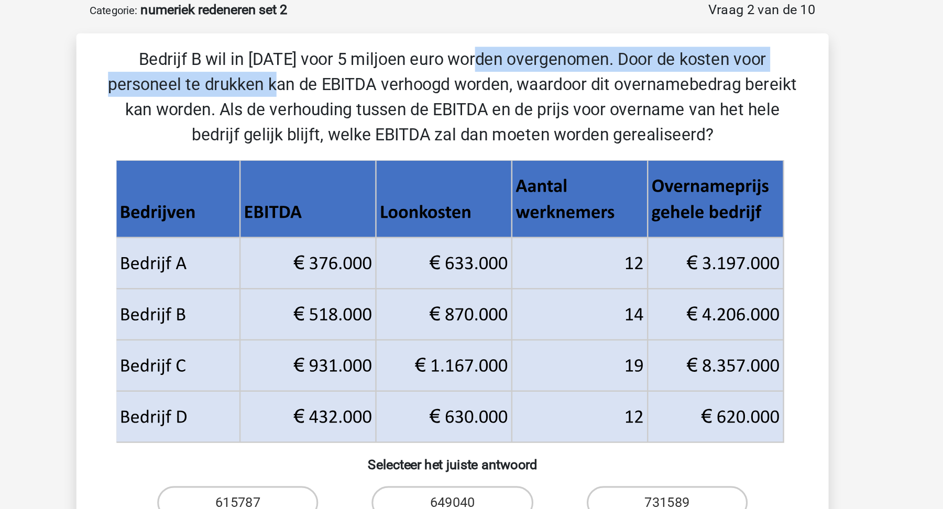
drag, startPoint x: 541, startPoint y: 37, endPoint x: 261, endPoint y: 36, distance: 279.7
click at [261, 36] on p "Bedrijf B wil in 2018 voor 5 miljoen euro worden overgenomen. Door de kosten vo…" at bounding box center [471, 60] width 439 height 63
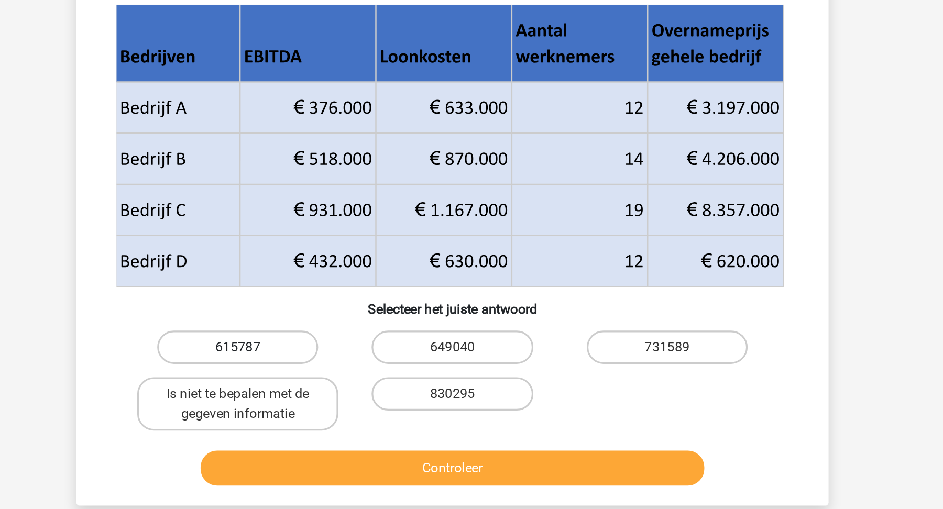
click at [358, 318] on label "615787" at bounding box center [336, 315] width 101 height 21
click at [344, 318] on input "615787" at bounding box center [340, 319] width 7 height 7
radio input "true"
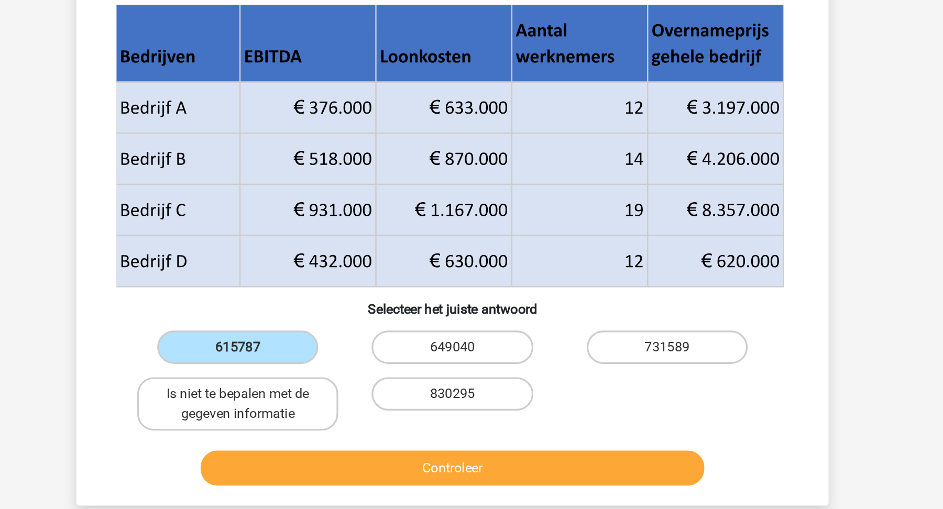
click at [373, 413] on div "Bedrijf B wil in 2018 voor 5 miljoen euro worden overgenomen. Door de kosten vo…" at bounding box center [471, 218] width 472 height 394
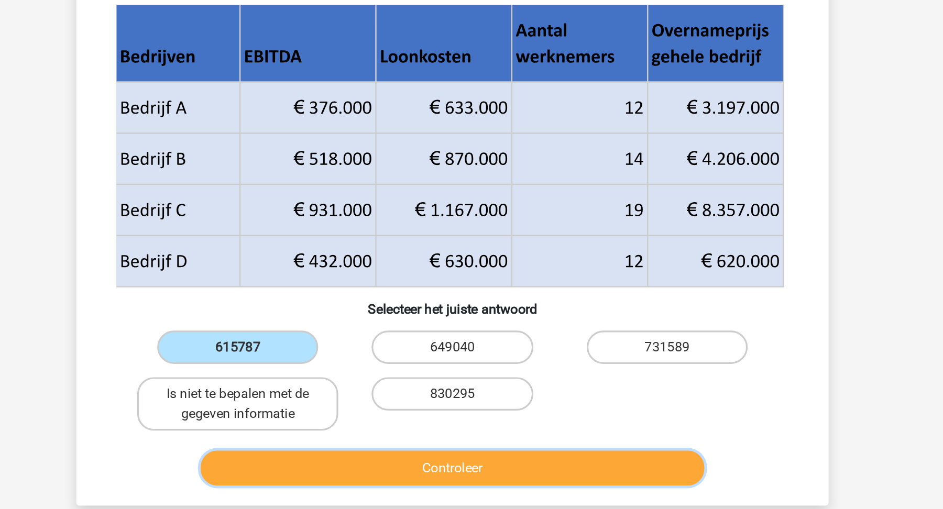
click at [381, 397] on button "Controleer" at bounding box center [471, 392] width 317 height 22
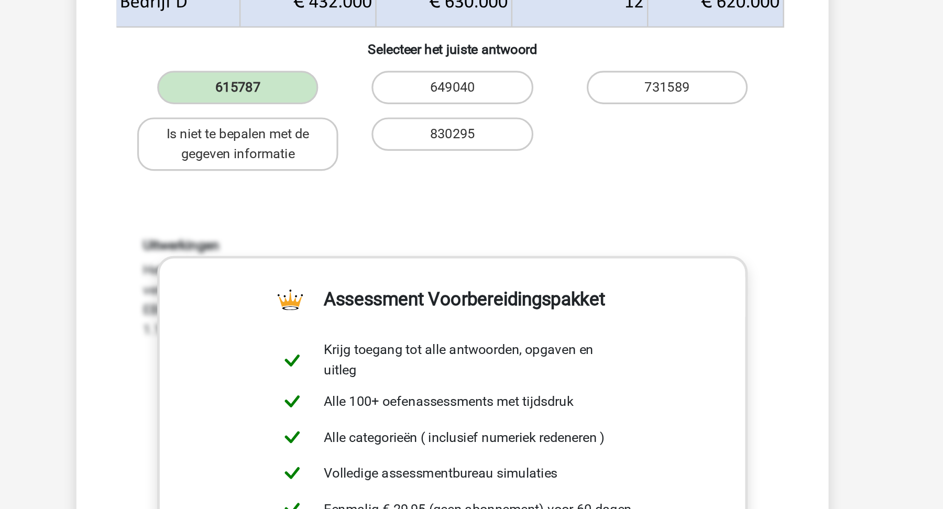
scroll to position [123, 0]
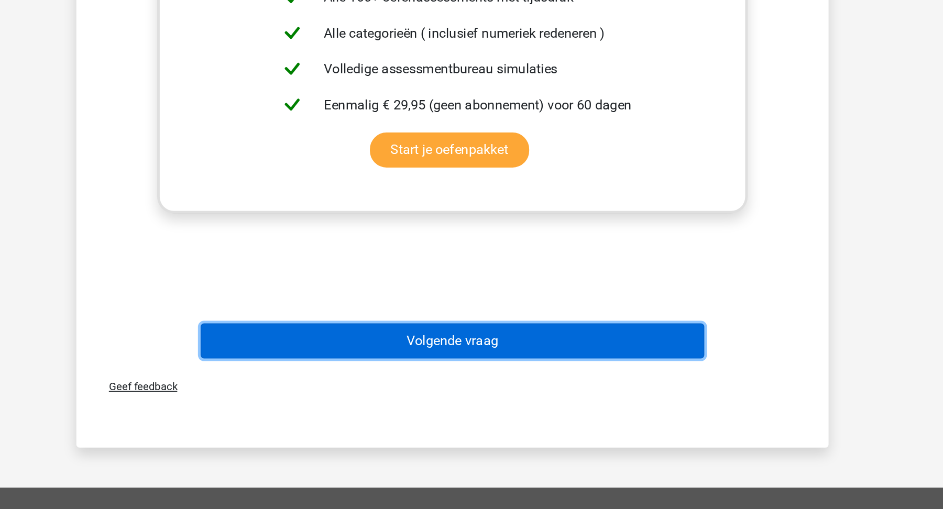
click at [393, 393] on button "Volgende vraag" at bounding box center [471, 403] width 317 height 22
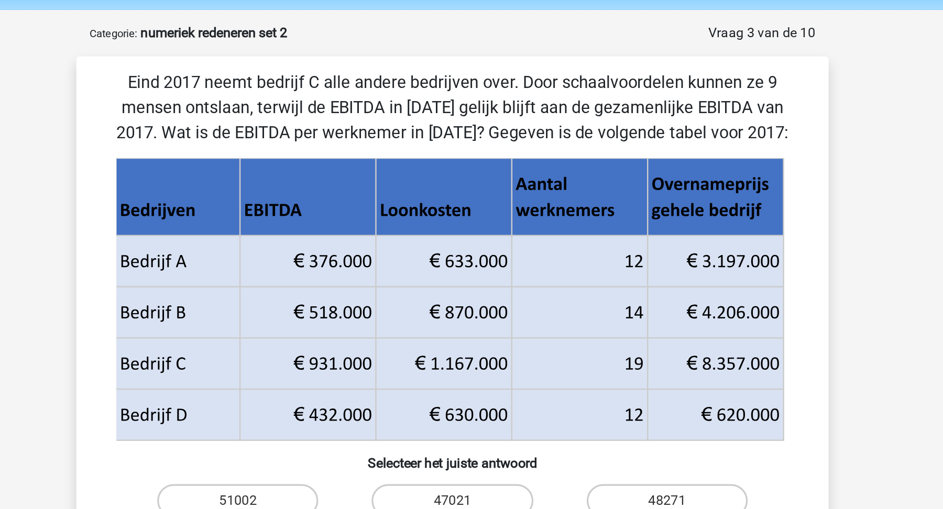
scroll to position [32, 0]
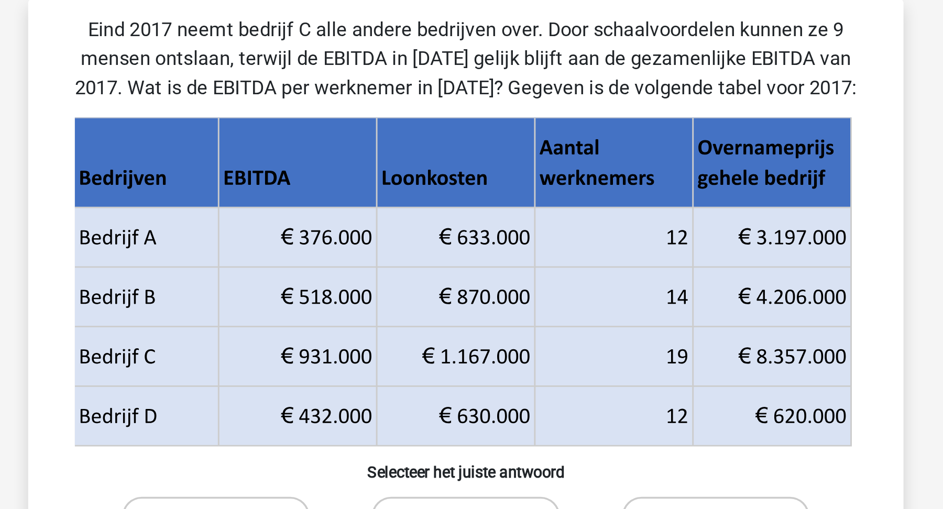
click at [410, 76] on p "Eind 2017 neemt bedrijf C alle andere bedrijven over. Door schaalvoordelen kunn…" at bounding box center [471, 73] width 439 height 47
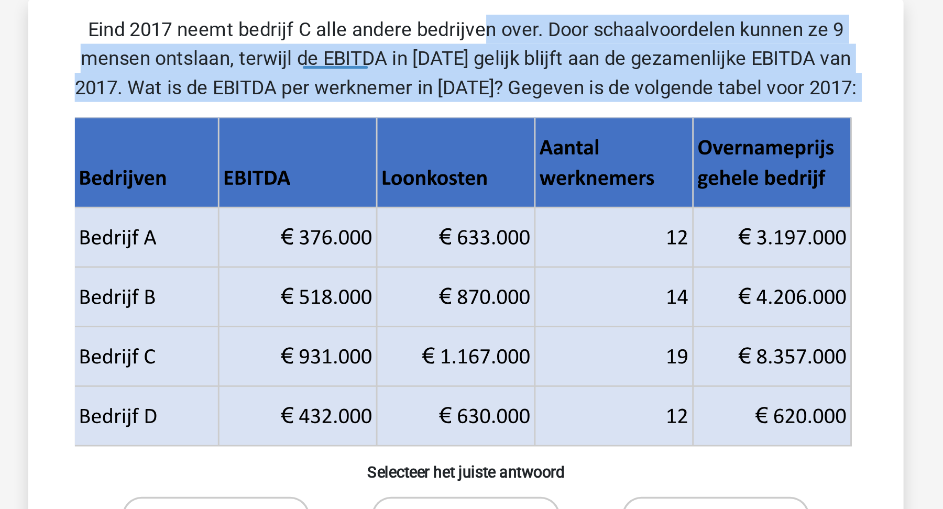
click at [410, 76] on p "Eind 2017 neemt bedrijf C alle andere bedrijven over. Door schaalvoordelen kunn…" at bounding box center [471, 73] width 439 height 47
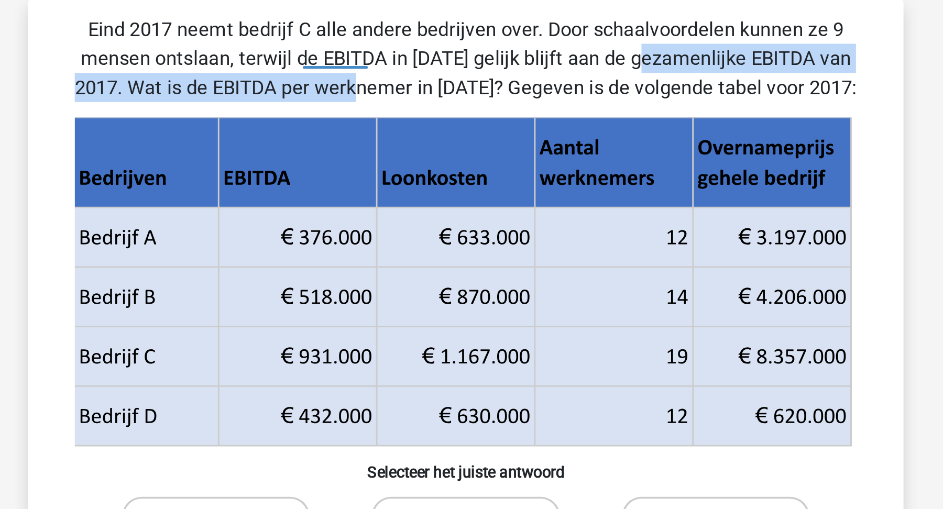
drag, startPoint x: 358, startPoint y: 71, endPoint x: 596, endPoint y: 74, distance: 237.8
click at [596, 74] on p "Eind 2017 neemt bedrijf C alle andere bedrijven over. Door schaalvoordelen kunn…" at bounding box center [471, 73] width 439 height 47
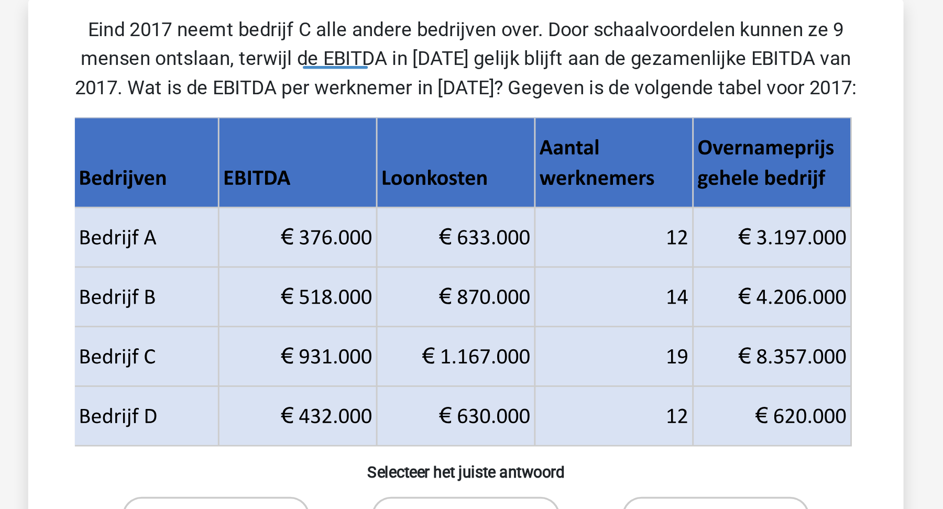
click at [592, 84] on p "Eind 2017 neemt bedrijf C alle andere bedrijven over. Door schaalvoordelen kunn…" at bounding box center [471, 73] width 439 height 47
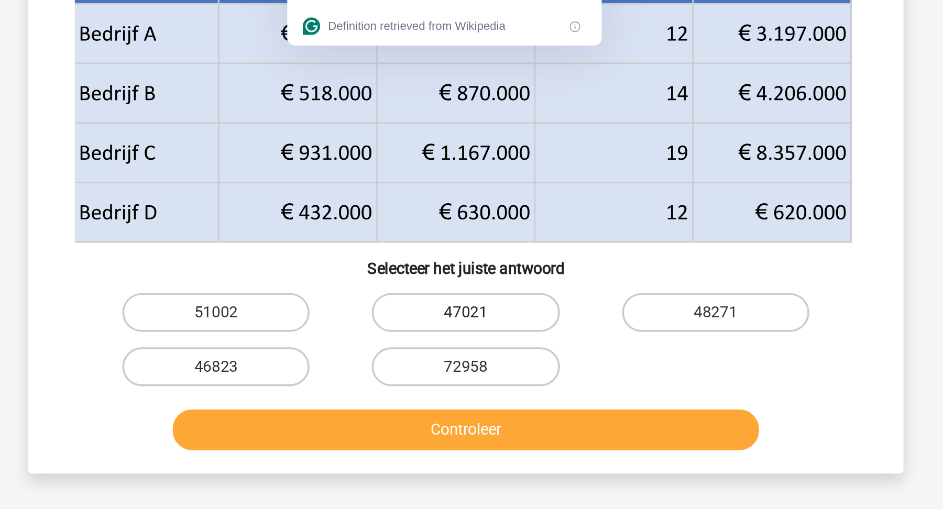
click at [489, 318] on label "47021" at bounding box center [471, 320] width 101 height 21
click at [478, 321] on input "47021" at bounding box center [474, 324] width 7 height 7
radio input "true"
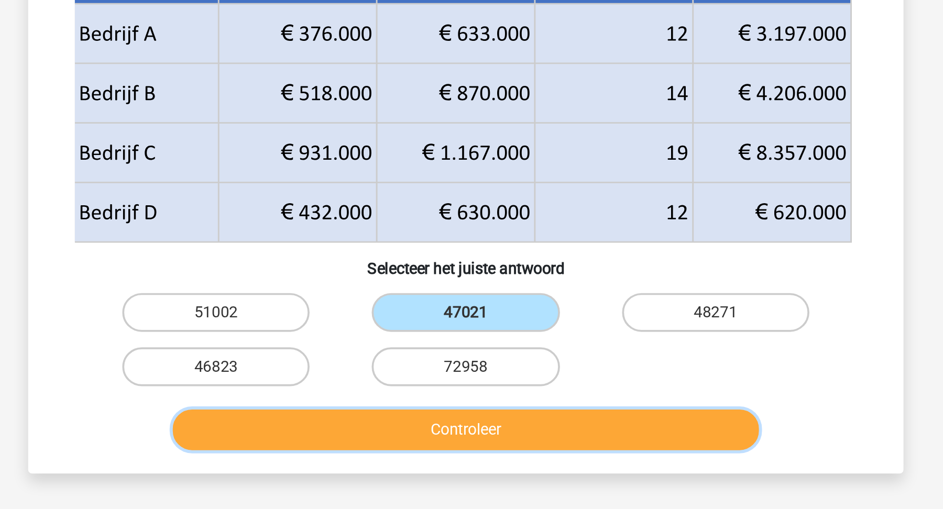
click at [472, 375] on button "Controleer" at bounding box center [471, 384] width 317 height 22
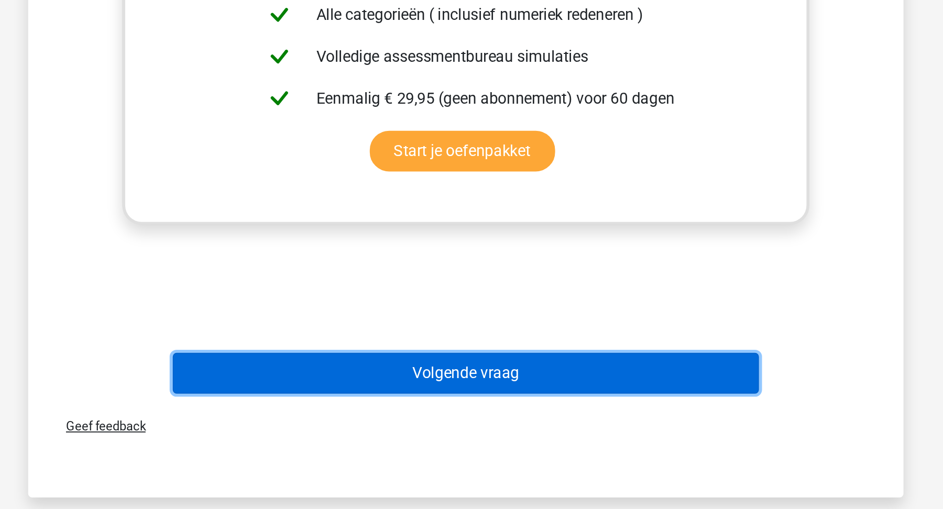
click at [499, 426] on button "Volgende vraag" at bounding box center [471, 436] width 317 height 22
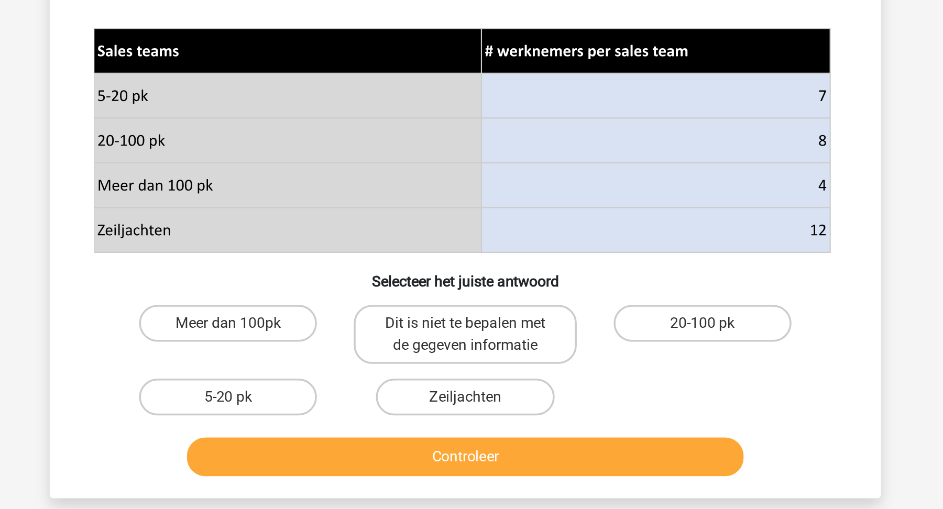
scroll to position [128, 0]
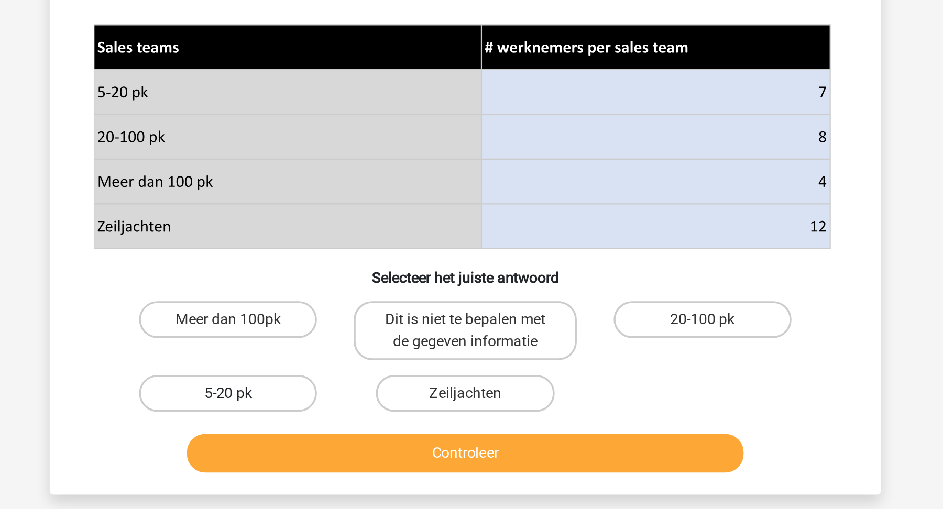
click at [330, 446] on label "5-20 pk" at bounding box center [336, 443] width 101 height 21
click at [337, 446] on input "5-20 pk" at bounding box center [340, 446] width 7 height 7
radio input "true"
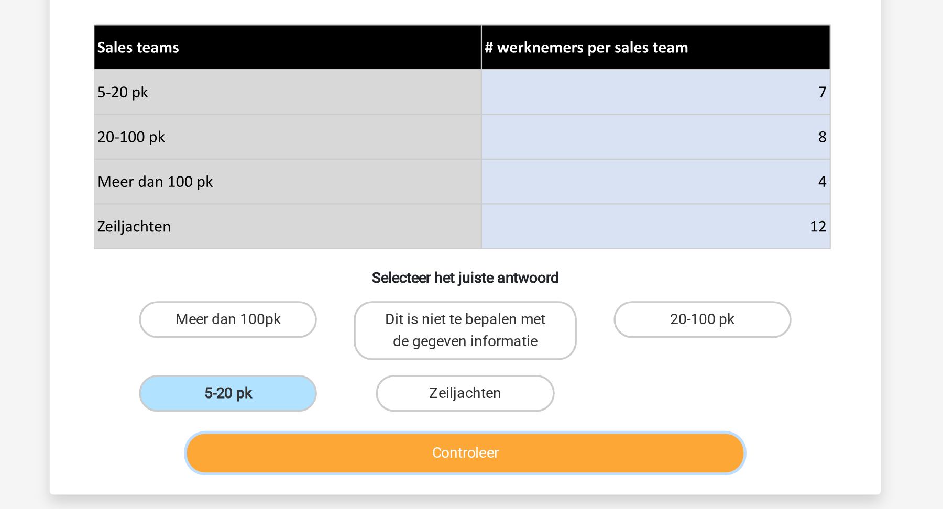
click at [338, 477] on button "Controleer" at bounding box center [471, 477] width 317 height 22
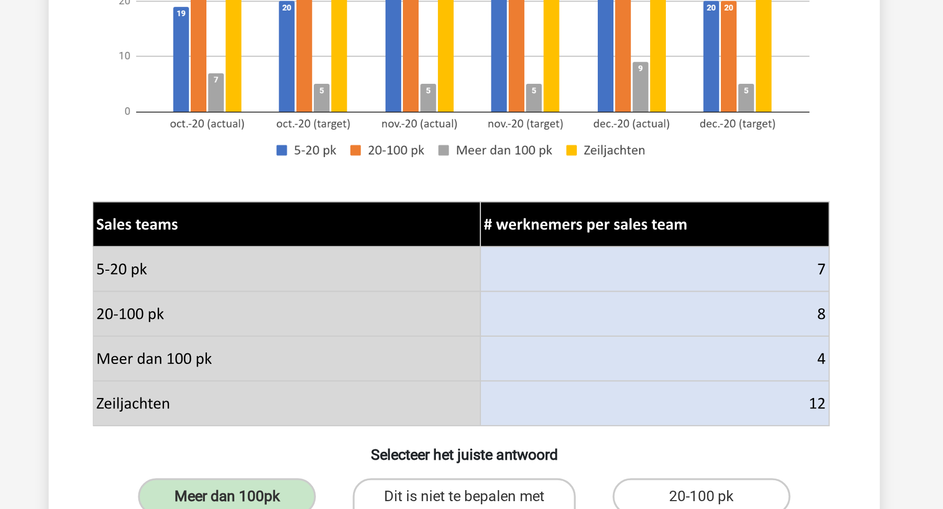
scroll to position [0, 0]
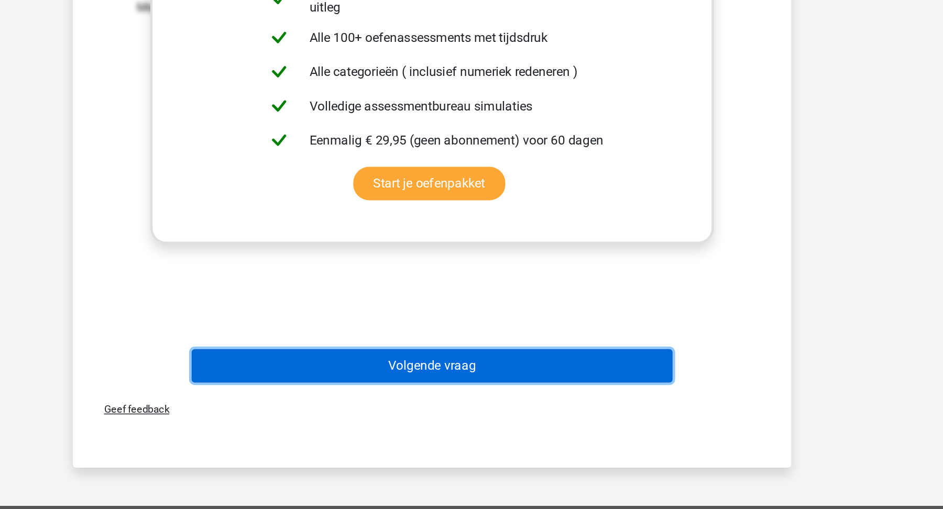
click at [559, 406] on button "Volgende vraag" at bounding box center [471, 415] width 317 height 22
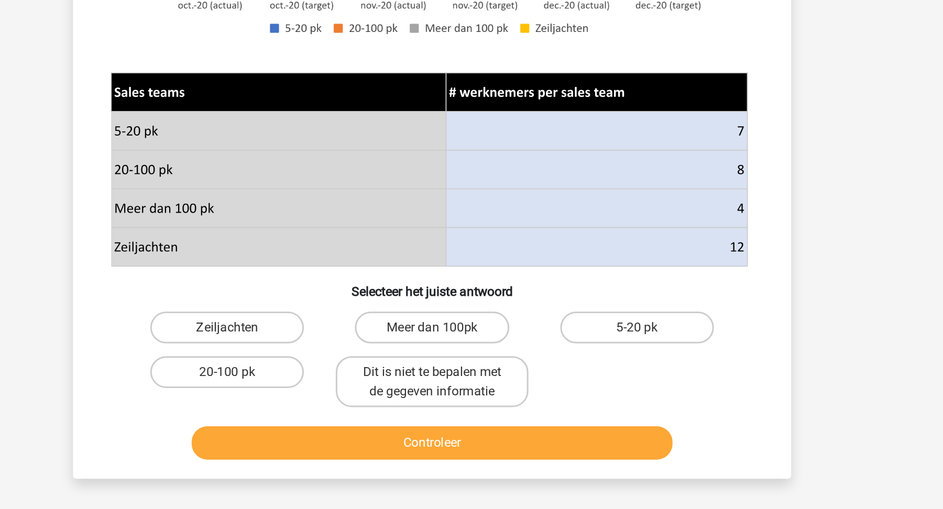
scroll to position [153, 0]
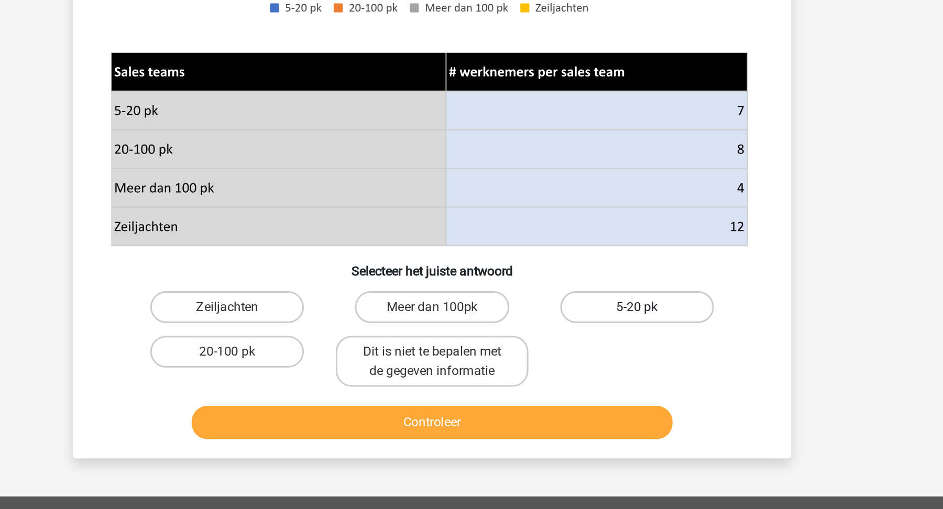
click at [585, 380] on label "5-20 pk" at bounding box center [606, 376] width 101 height 21
click at [606, 380] on input "5-20 pk" at bounding box center [609, 379] width 7 height 7
radio input "true"
click at [554, 463] on div "Controleer" at bounding box center [471, 454] width 404 height 26
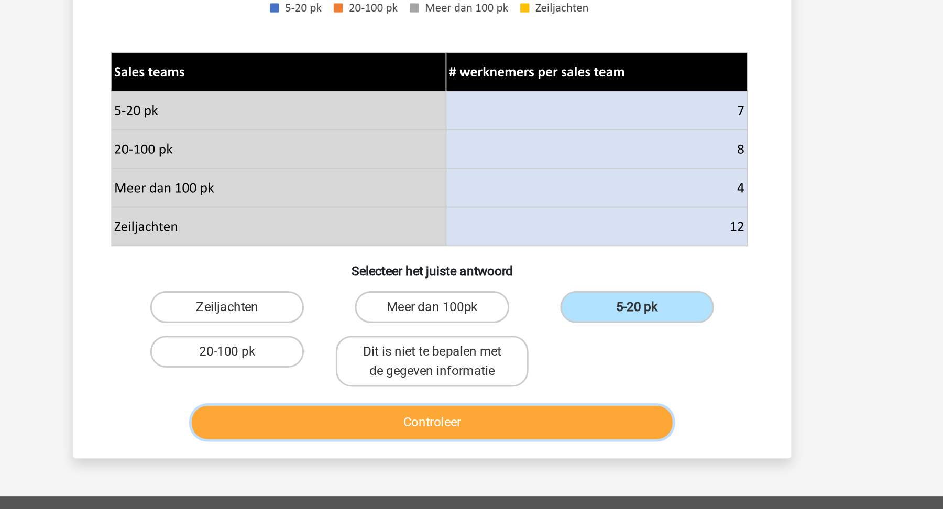
click at [576, 450] on button "Controleer" at bounding box center [471, 452] width 317 height 22
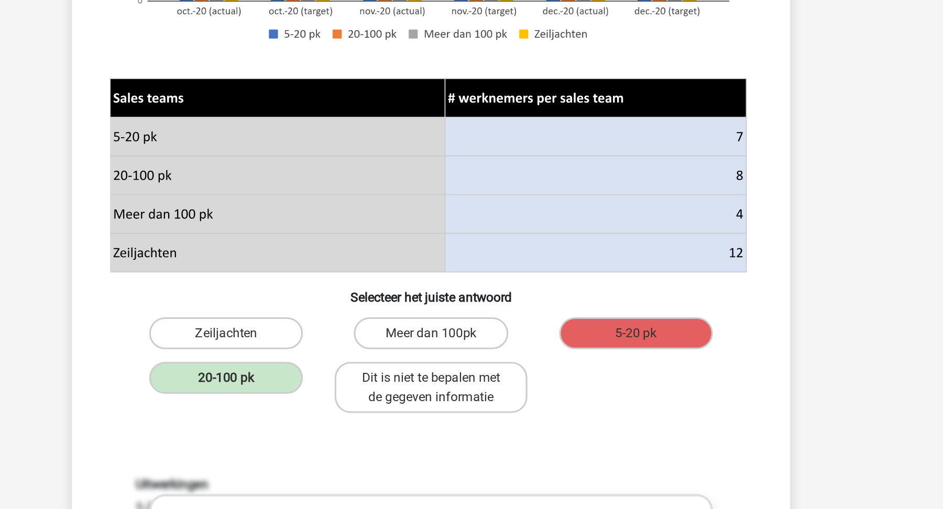
scroll to position [133, 0]
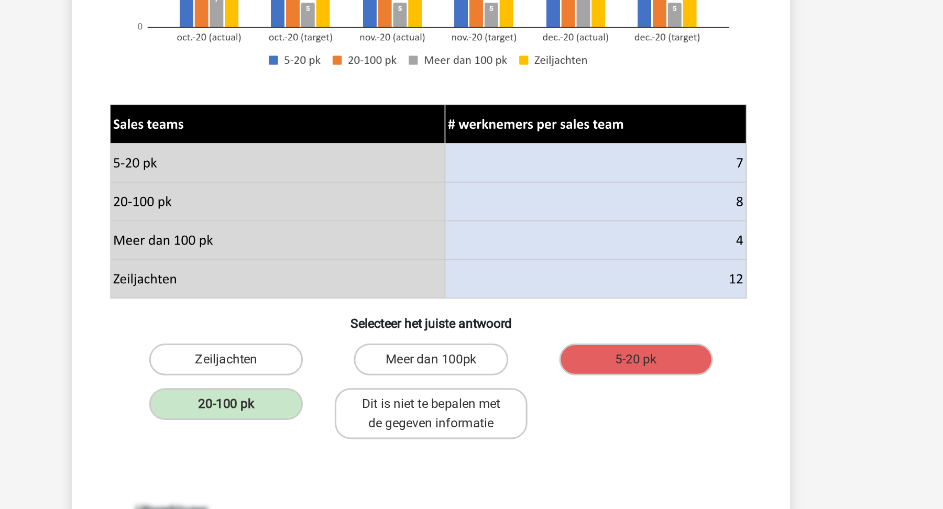
click at [598, 297] on icon at bounding box center [580, 293] width 198 height 26
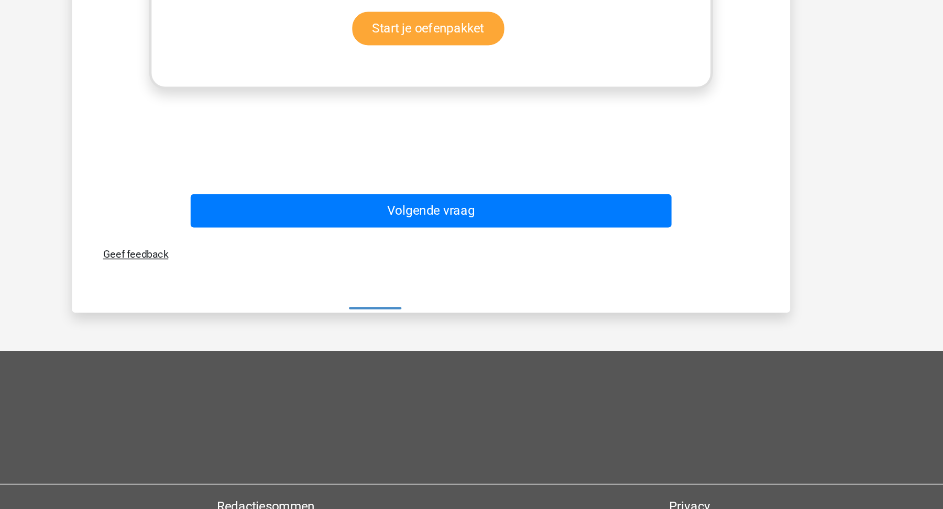
scroll to position [632, 0]
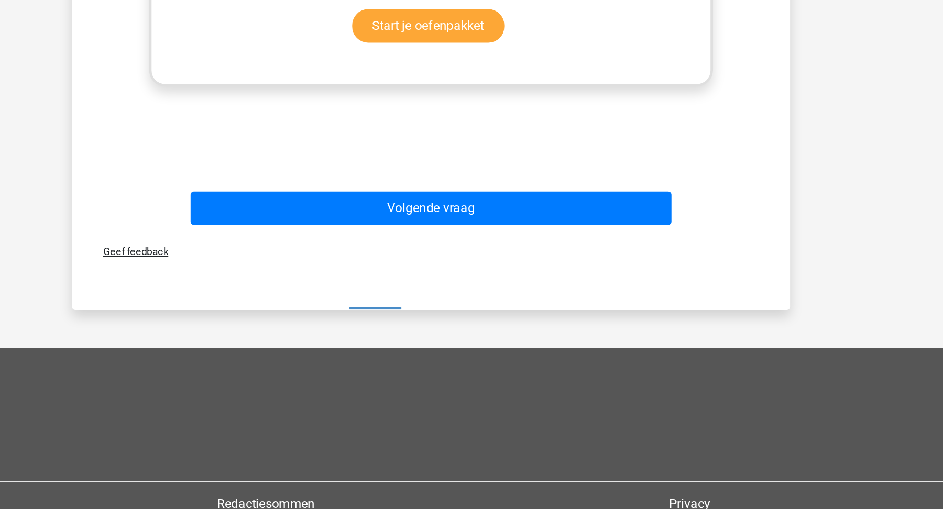
click at [614, 321] on div "Volgende vraag" at bounding box center [471, 313] width 404 height 26
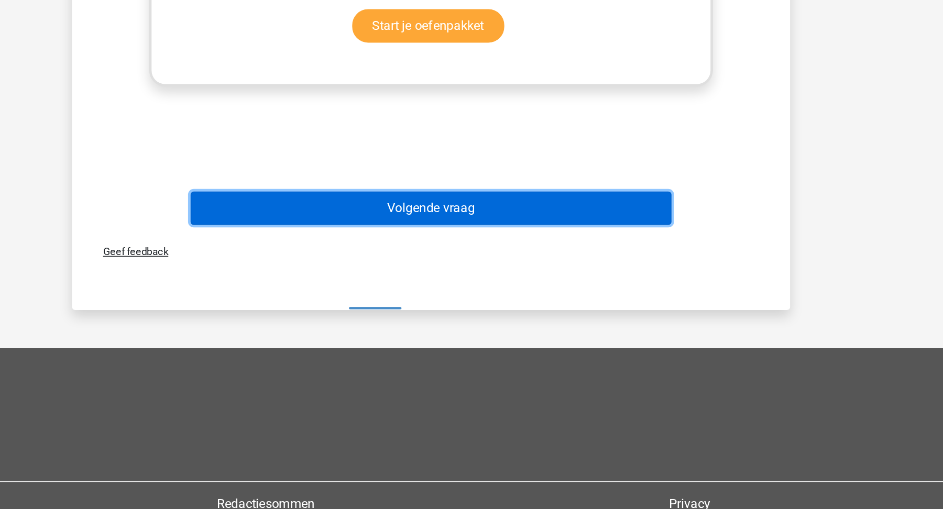
click at [625, 313] on button "Volgende vraag" at bounding box center [471, 311] width 317 height 22
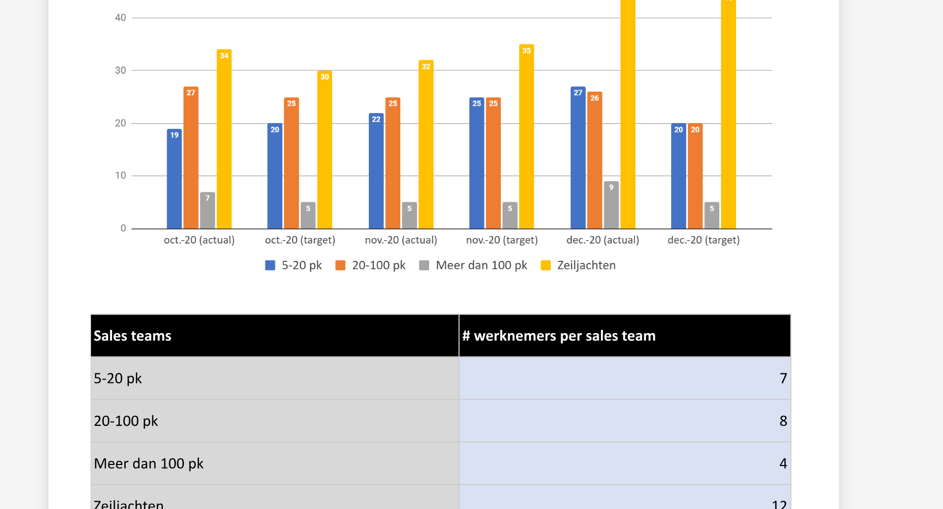
scroll to position [0, 0]
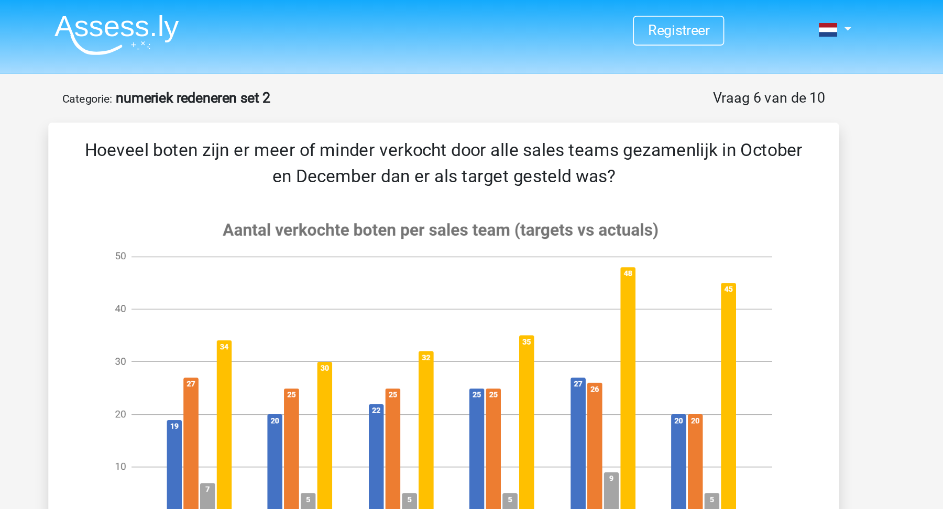
click at [556, 83] on p "Hoeveel boten zijn er meer of minder verkocht door alle sales teams gezamenlijk…" at bounding box center [471, 97] width 439 height 31
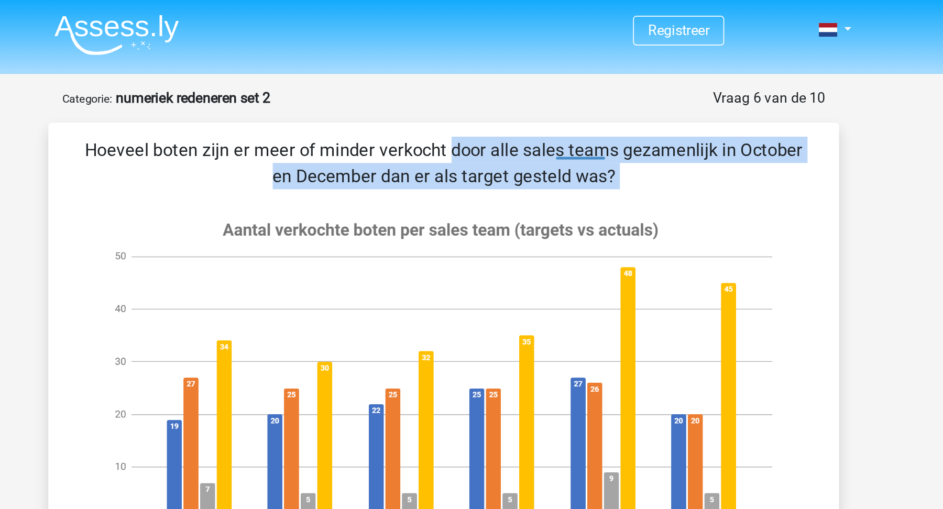
click at [462, 84] on p "Hoeveel boten zijn er meer of minder verkocht door alle sales teams gezamenlijk…" at bounding box center [471, 97] width 439 height 31
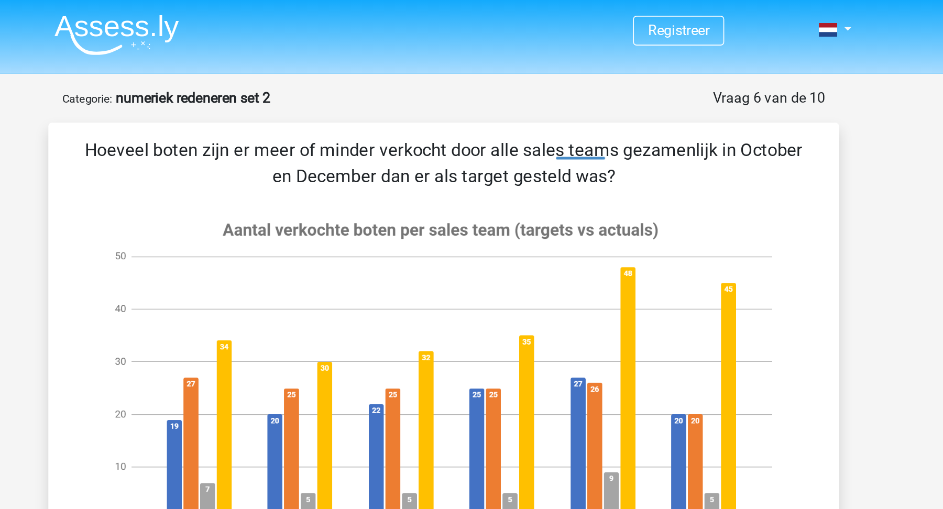
drag, startPoint x: 563, startPoint y: 107, endPoint x: 251, endPoint y: 90, distance: 312.1
click at [251, 90] on div "Hoeveel boten zijn er meer of minder verkocht door alle sales teams gezamenlijk…" at bounding box center [471, 345] width 464 height 526
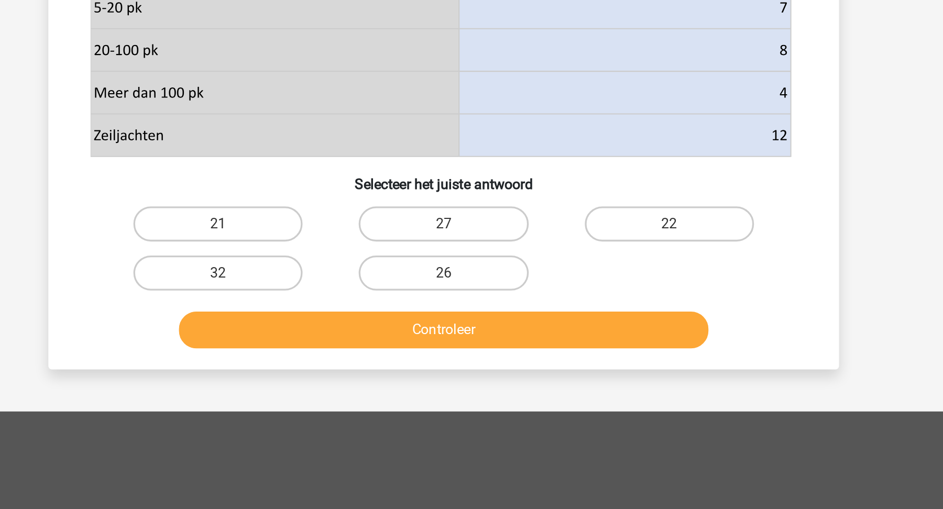
scroll to position [194, 0]
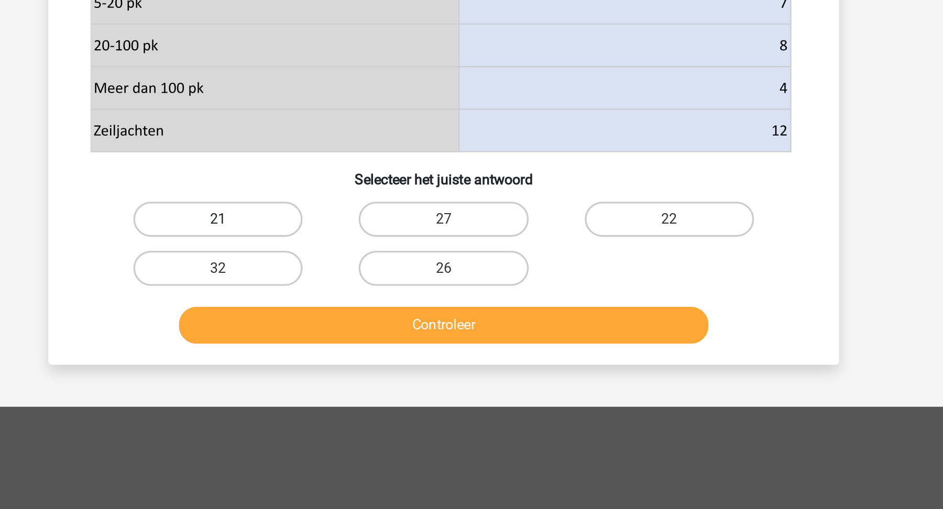
click at [325, 344] on label "21" at bounding box center [336, 335] width 101 height 21
click at [337, 343] on input "21" at bounding box center [340, 339] width 7 height 7
radio input "true"
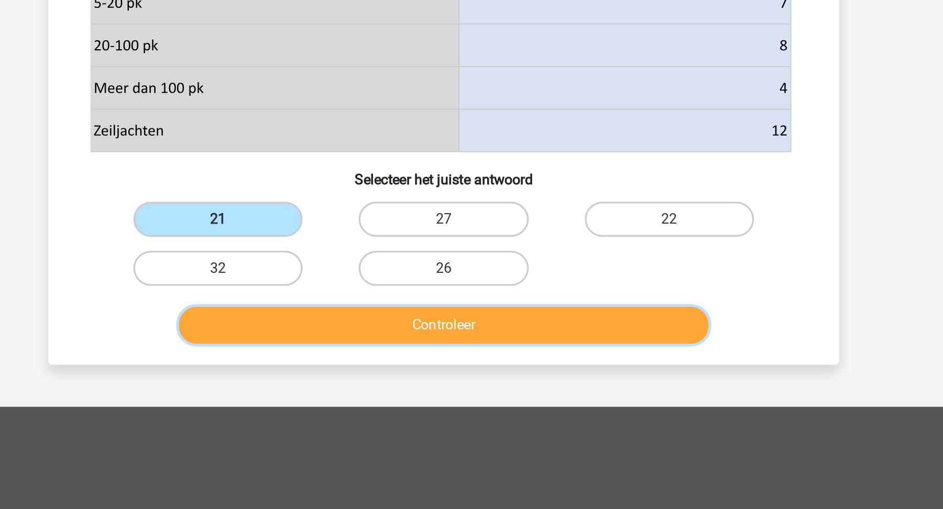
click at [352, 404] on button "Controleer" at bounding box center [471, 399] width 317 height 22
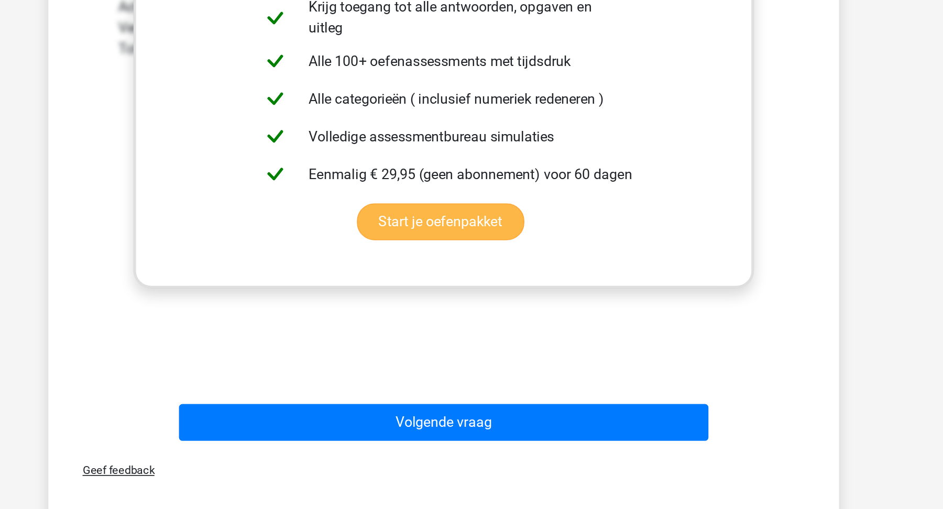
scroll to position [650, 0]
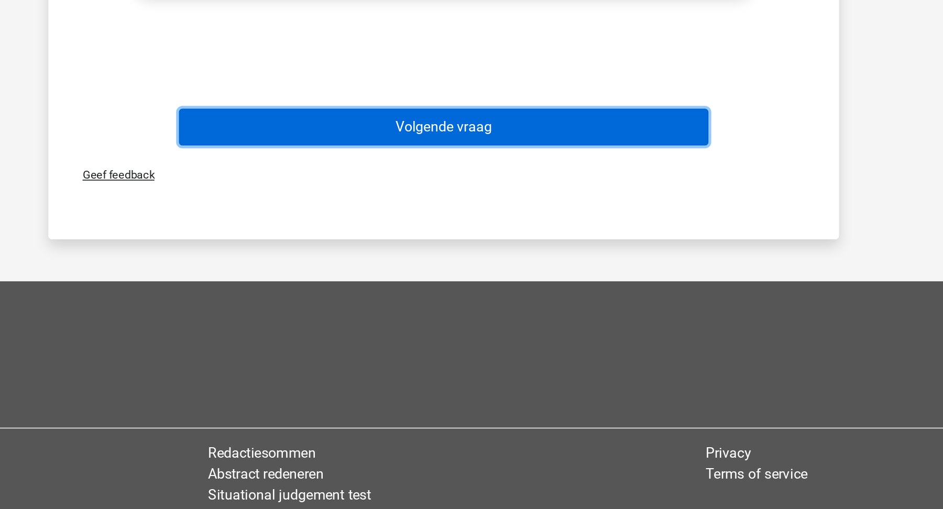
click at [445, 285] on button "Volgende vraag" at bounding box center [471, 281] width 317 height 22
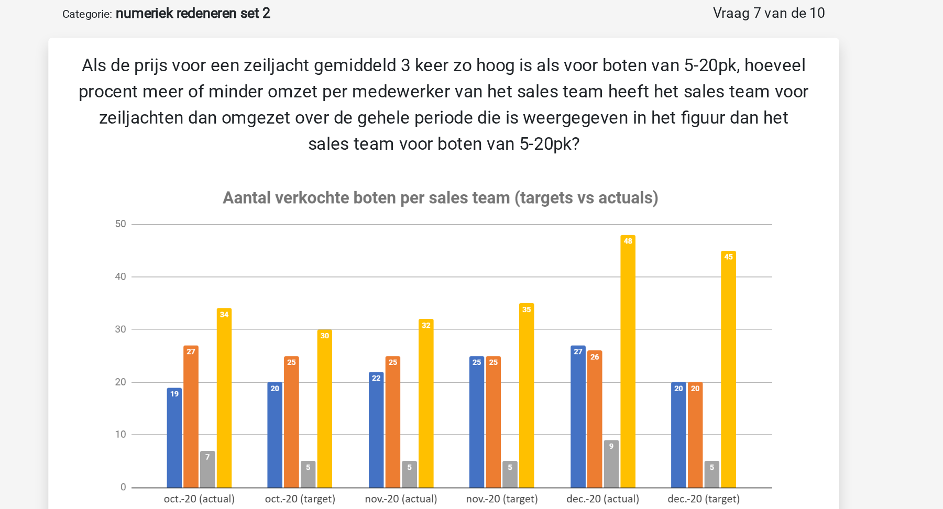
scroll to position [49, 0]
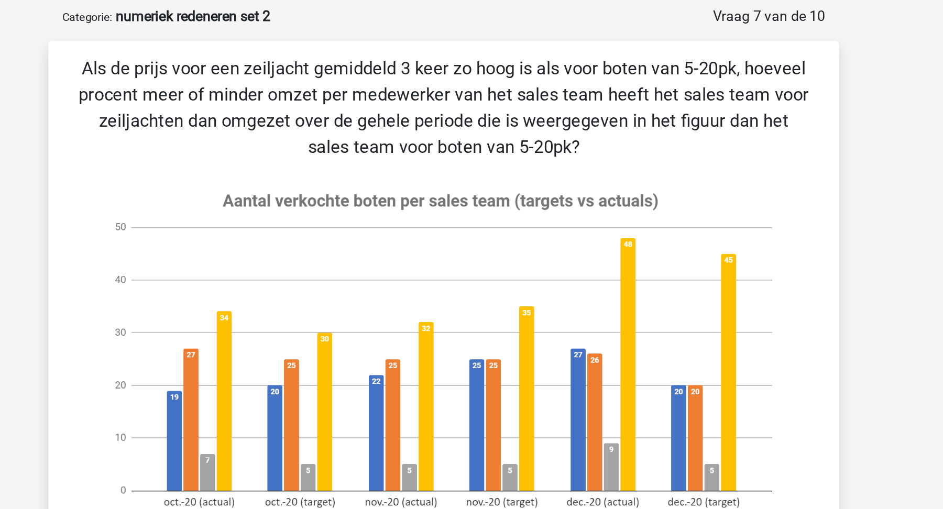
click at [389, 36] on p "Als de prijs voor een zeiljacht gemiddeld 3 keer zo hoog is als voor boten van …" at bounding box center [471, 64] width 439 height 63
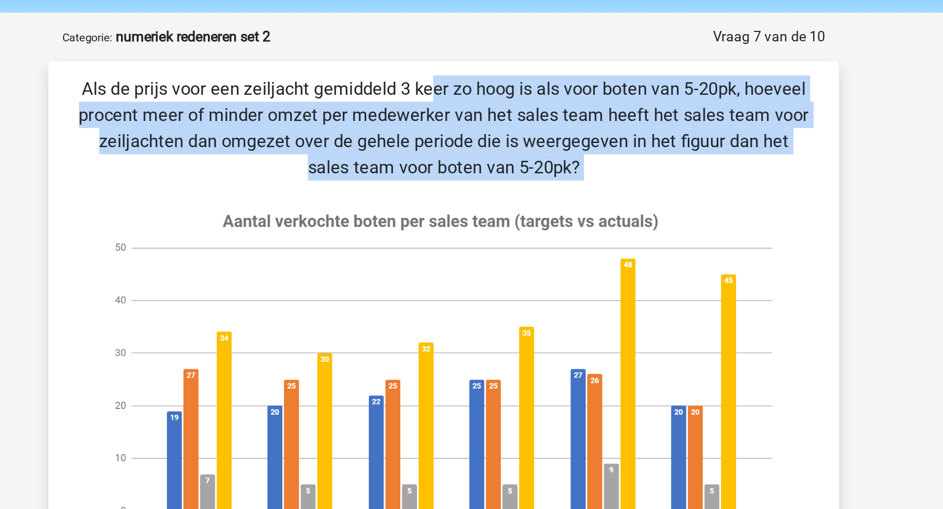
scroll to position [32, 0]
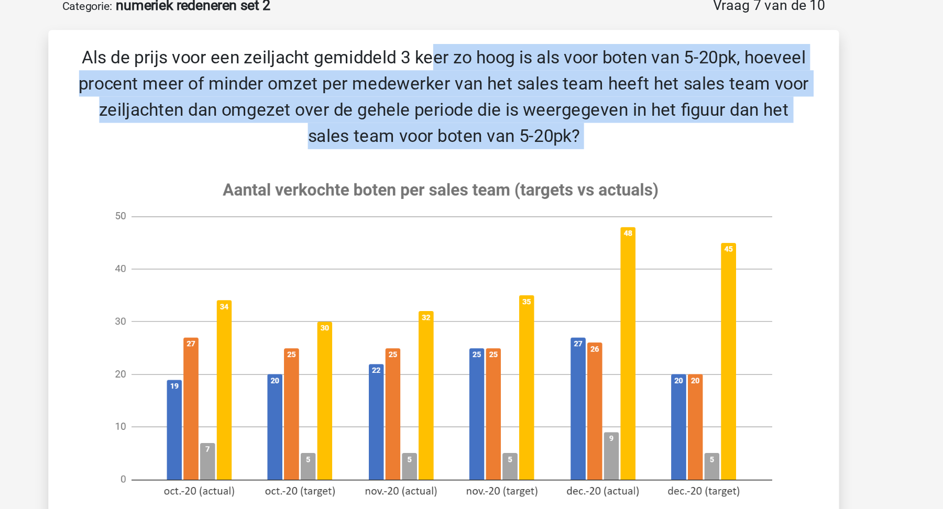
click at [389, 60] on p "Als de prijs voor een zeiljacht gemiddeld 3 keer zo hoog is als voor boten van …" at bounding box center [471, 81] width 439 height 63
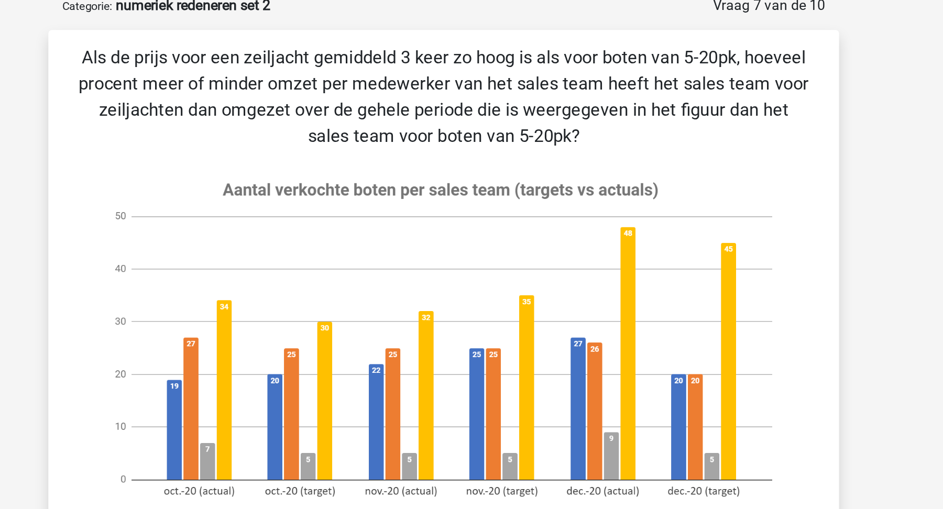
click at [389, 60] on p "Als de prijs voor een zeiljacht gemiddeld 3 keer zo hoog is als voor boten van …" at bounding box center [471, 81] width 439 height 63
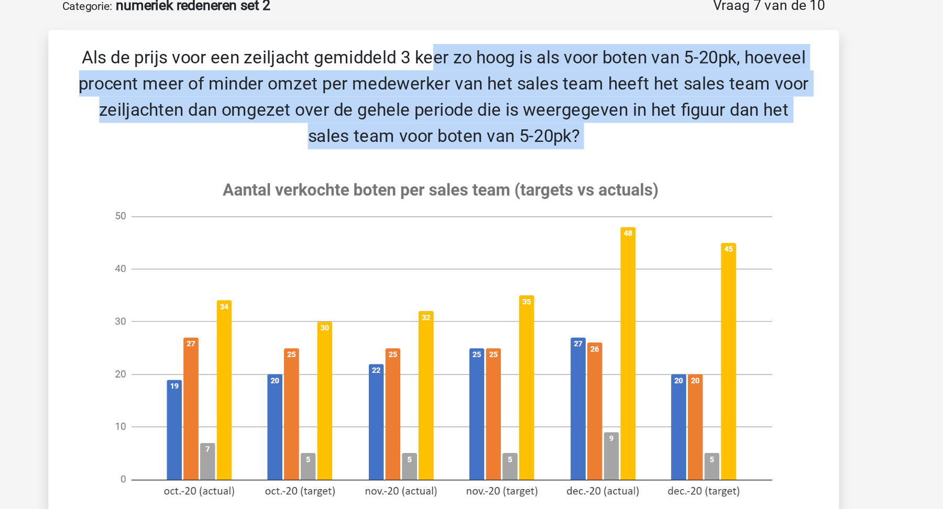
click at [389, 60] on p "Als de prijs voor een zeiljacht gemiddeld 3 keer zo hoog is als voor boten van …" at bounding box center [471, 81] width 439 height 63
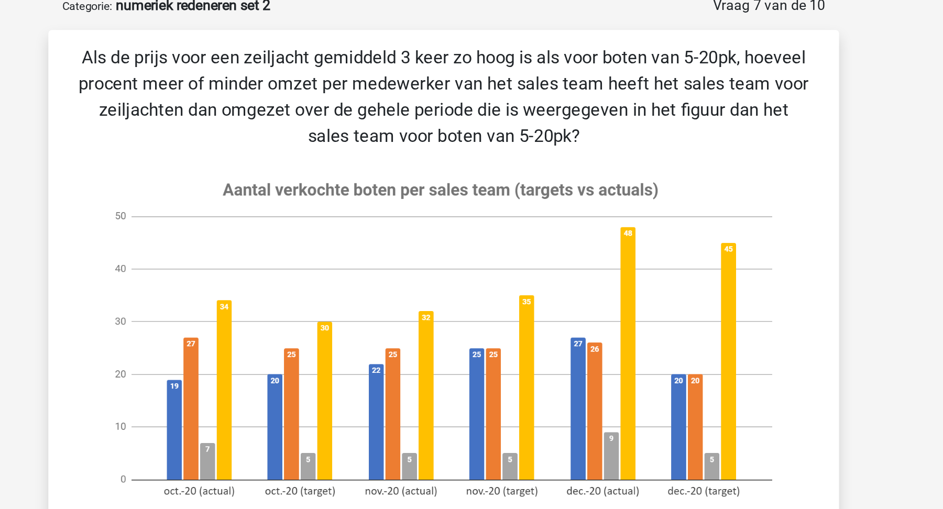
drag, startPoint x: 372, startPoint y: 72, endPoint x: 535, endPoint y: 103, distance: 165.8
click at [534, 105] on p "Als de prijs voor een zeiljacht gemiddeld 3 keer zo hoog is als voor boten van …" at bounding box center [471, 81] width 439 height 63
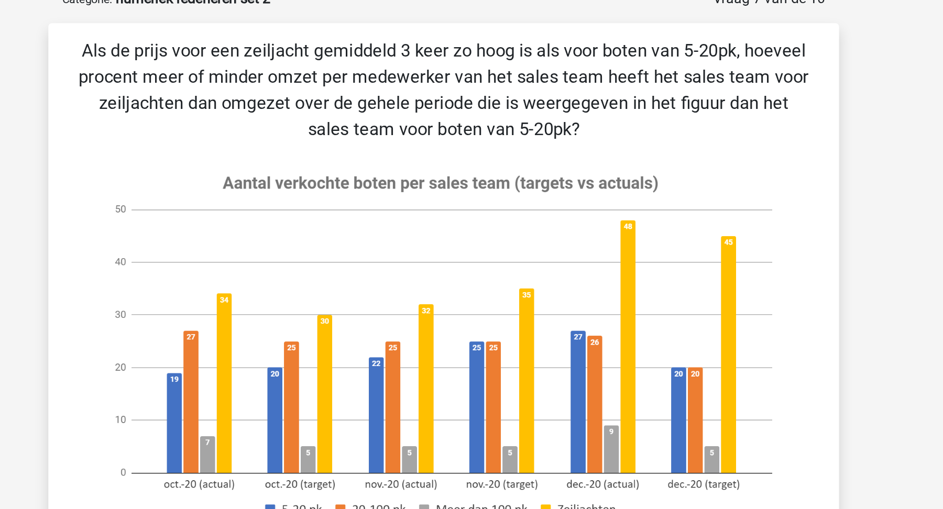
click at [524, 97] on p "Als de prijs voor een zeiljacht gemiddeld 3 keer zo hoog is als voor boten van …" at bounding box center [471, 81] width 439 height 63
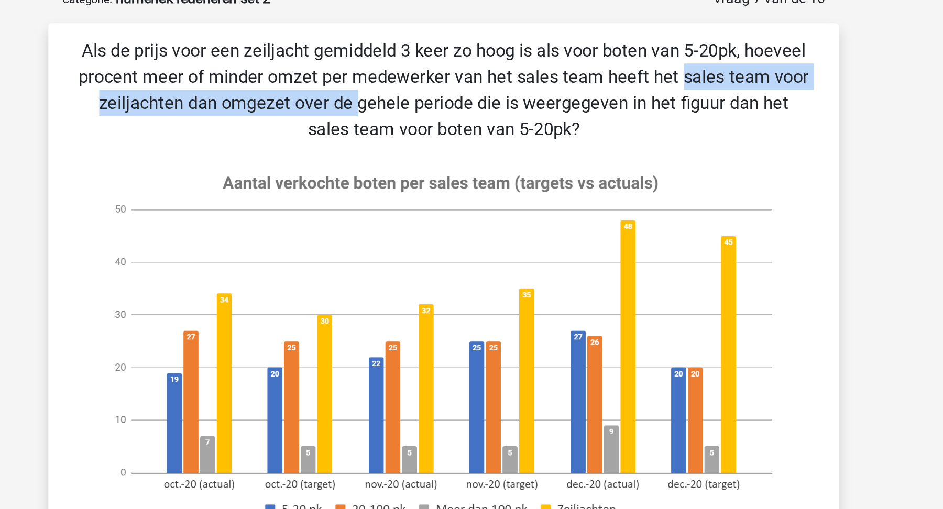
drag, startPoint x: 395, startPoint y: 78, endPoint x: 621, endPoint y: 75, distance: 225.8
click at [621, 75] on p "Als de prijs voor een zeiljacht gemiddeld 3 keer zo hoog is als voor boten van …" at bounding box center [471, 81] width 439 height 63
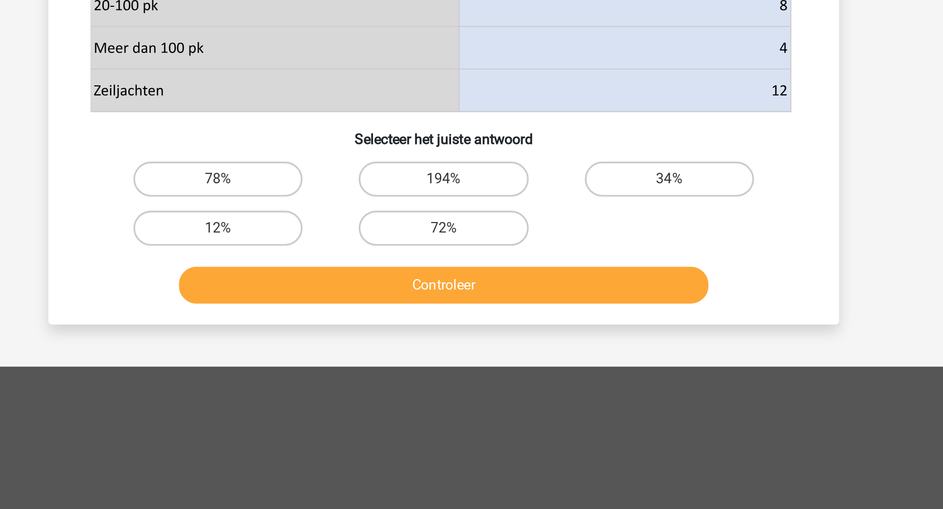
scroll to position [251, 0]
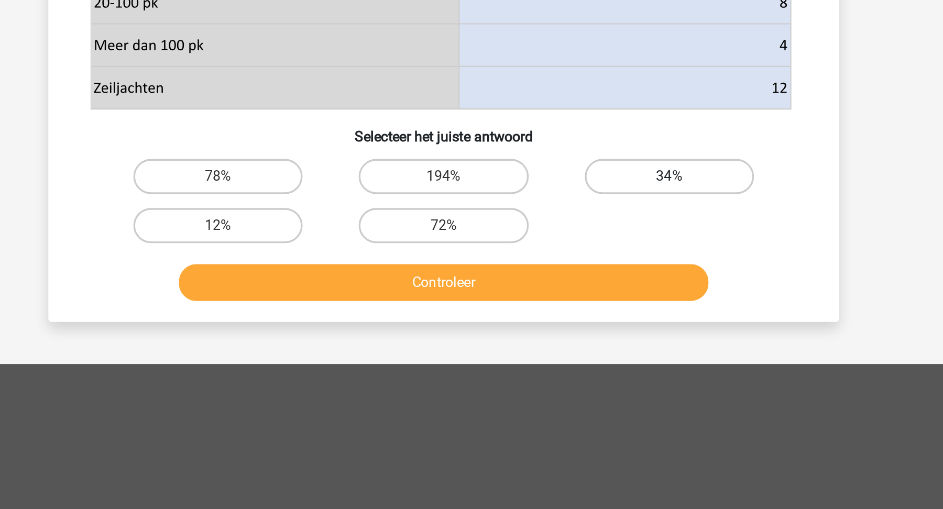
click at [612, 304] on label "34%" at bounding box center [606, 310] width 101 height 21
click at [612, 310] on input "34%" at bounding box center [609, 313] width 7 height 7
radio input "true"
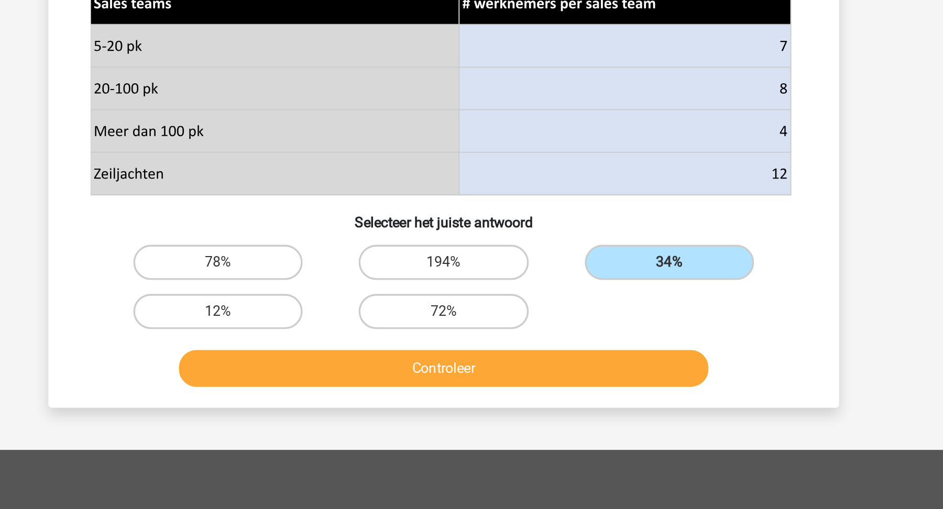
scroll to position [199, 0]
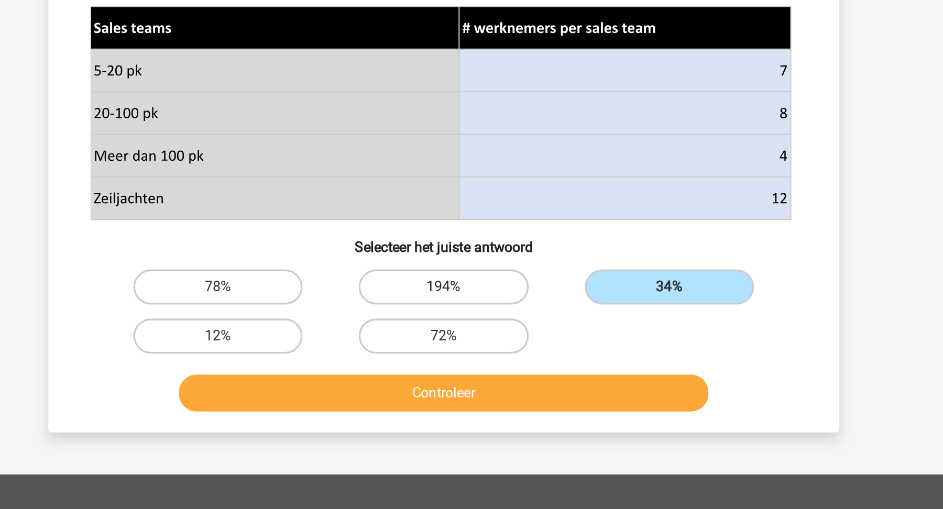
click at [496, 359] on label "194%" at bounding box center [471, 361] width 101 height 21
click at [478, 362] on input "194%" at bounding box center [474, 365] width 7 height 7
radio input "true"
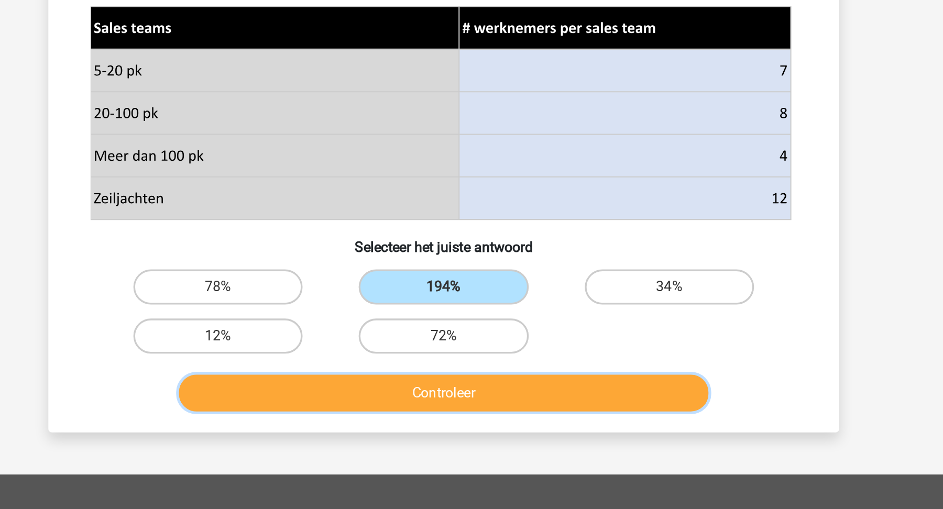
click at [493, 428] on button "Controleer" at bounding box center [471, 425] width 317 height 22
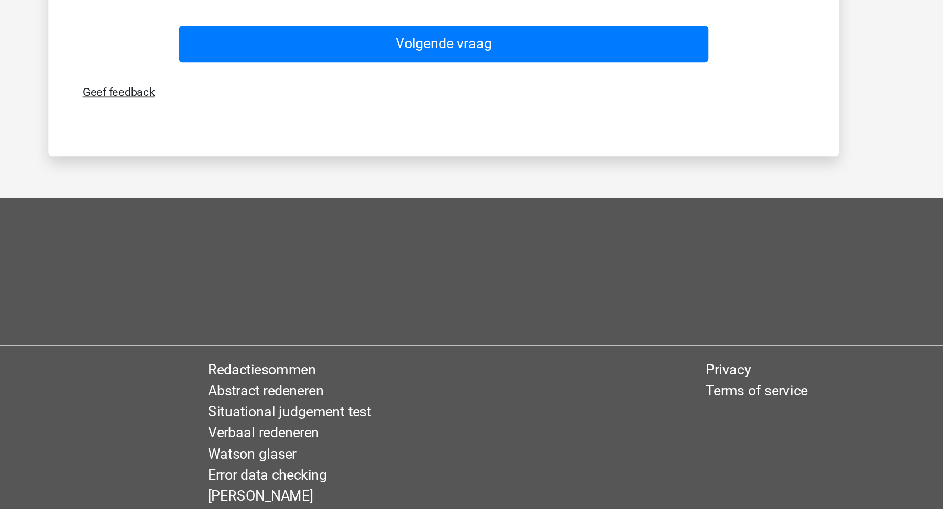
scroll to position [729, 0]
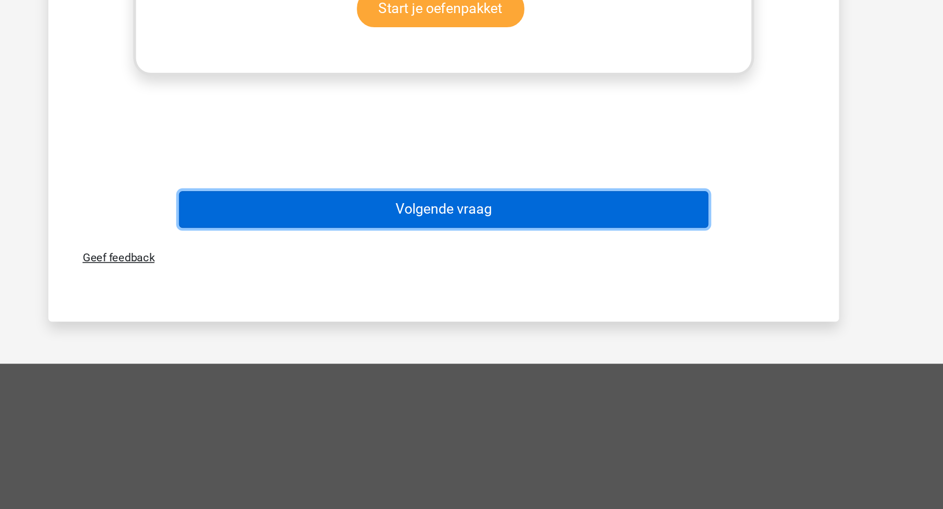
click at [565, 240] on button "Volgende vraag" at bounding box center [471, 233] width 317 height 22
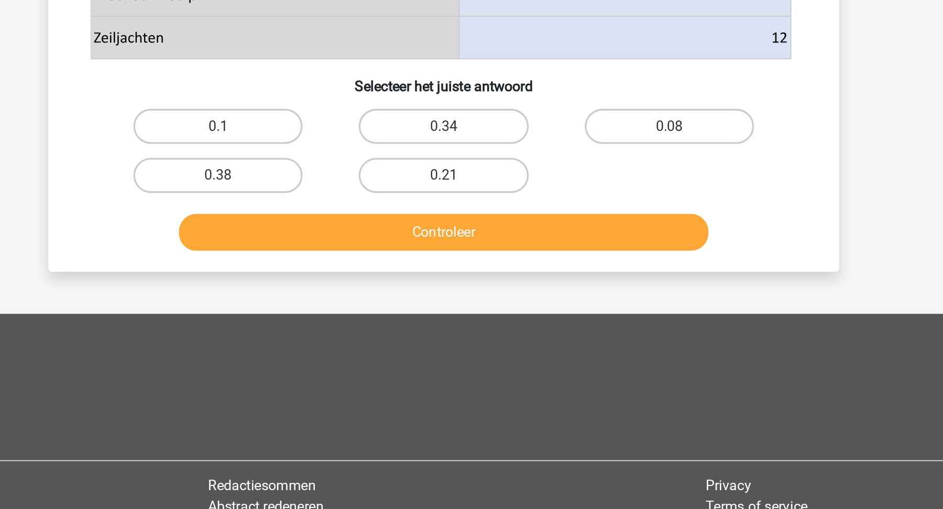
scroll to position [296, 0]
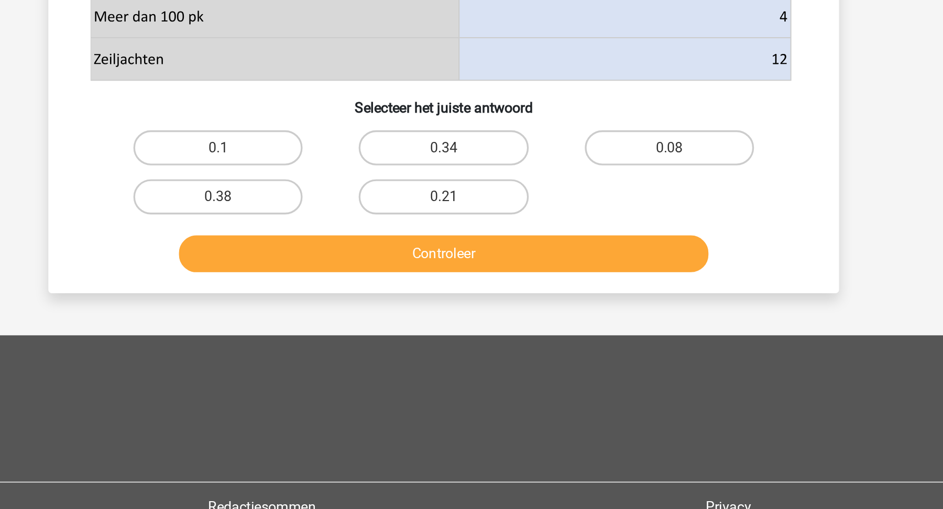
click at [342, 283] on input "0.1" at bounding box center [340, 284] width 7 height 7
radio input "true"
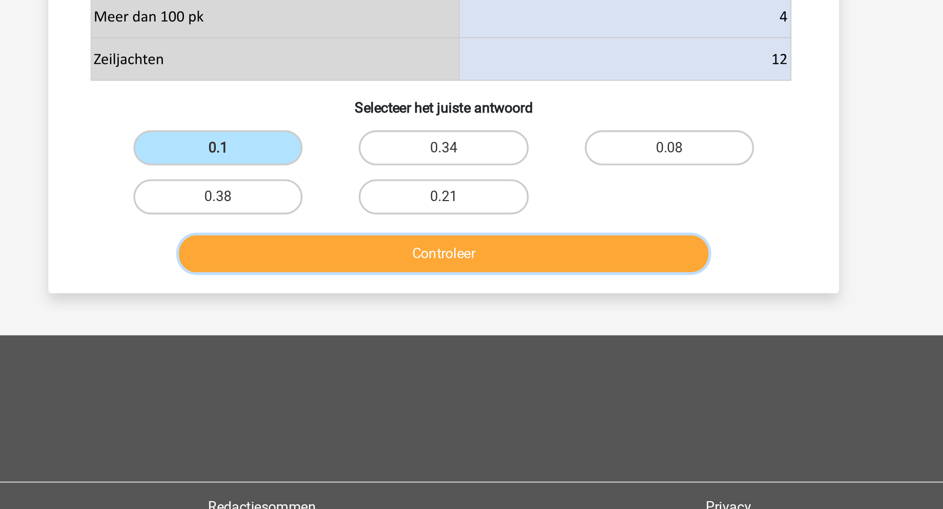
click at [356, 334] on button "Controleer" at bounding box center [471, 344] width 317 height 22
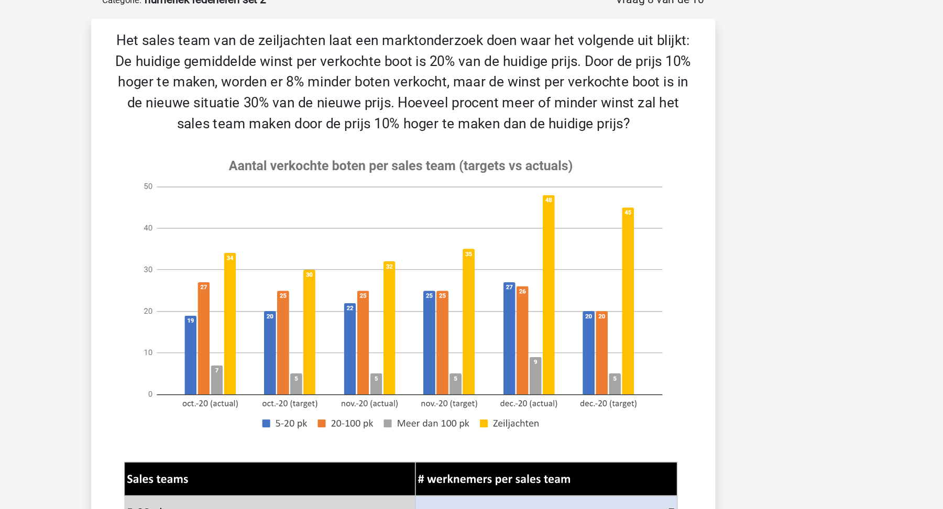
scroll to position [10, 0]
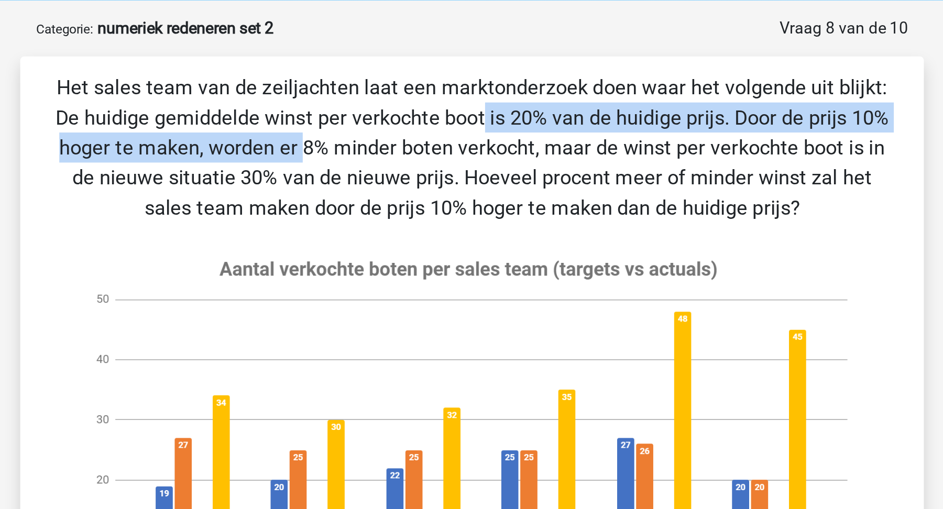
drag, startPoint x: 255, startPoint y: 95, endPoint x: 602, endPoint y: 100, distance: 347.3
click at [602, 100] on p "Het sales team van de zeiljachten laat een marktonderzoek doen waar het volgend…" at bounding box center [471, 110] width 439 height 79
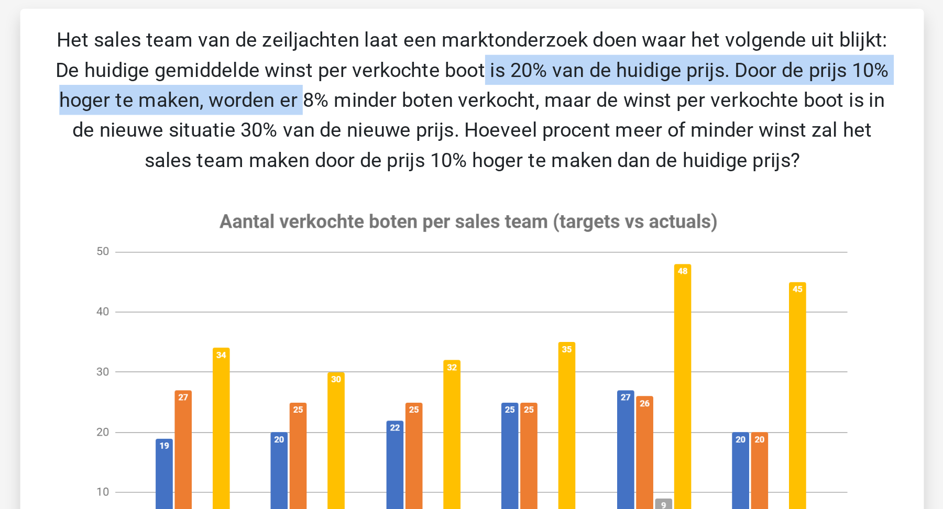
scroll to position [67, 0]
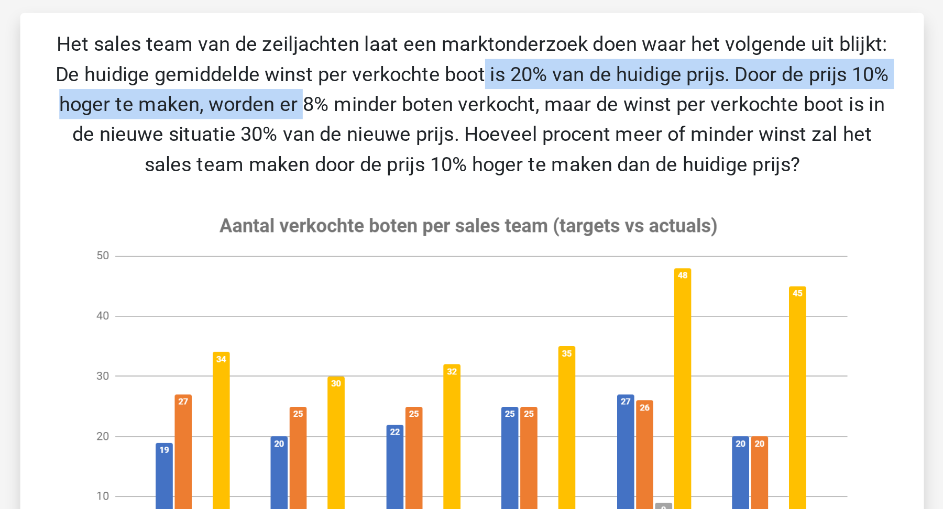
click at [611, 39] on p "Het sales team van de zeiljachten laat een marktonderzoek doen waar het volgend…" at bounding box center [471, 54] width 439 height 79
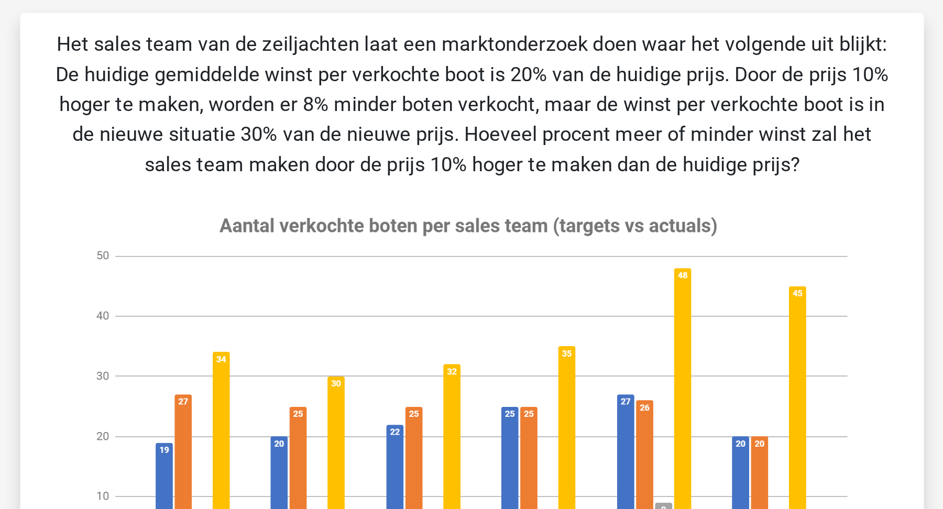
click at [611, 39] on p "Het sales team van de zeiljachten laat een marktonderzoek doen waar het volgend…" at bounding box center [471, 54] width 439 height 79
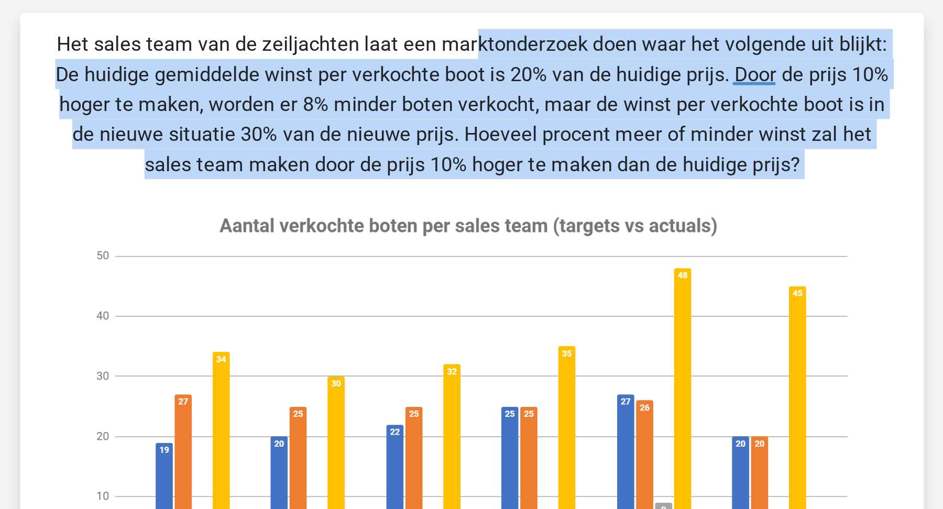
click at [611, 39] on p "Het sales team van de zeiljachten laat een marktonderzoek doen waar het volgend…" at bounding box center [471, 54] width 439 height 79
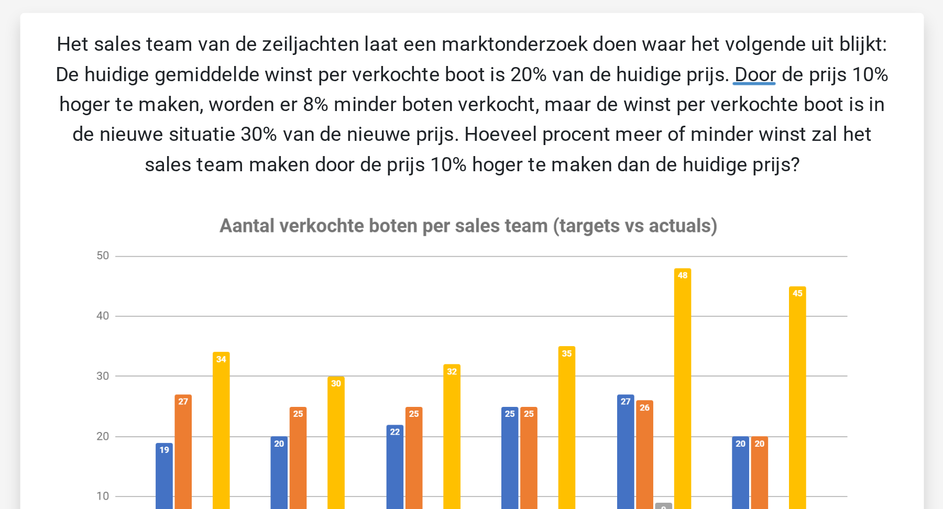
click at [588, 56] on p "Het sales team van de zeiljachten laat een marktonderzoek doen waar het volgend…" at bounding box center [471, 54] width 439 height 79
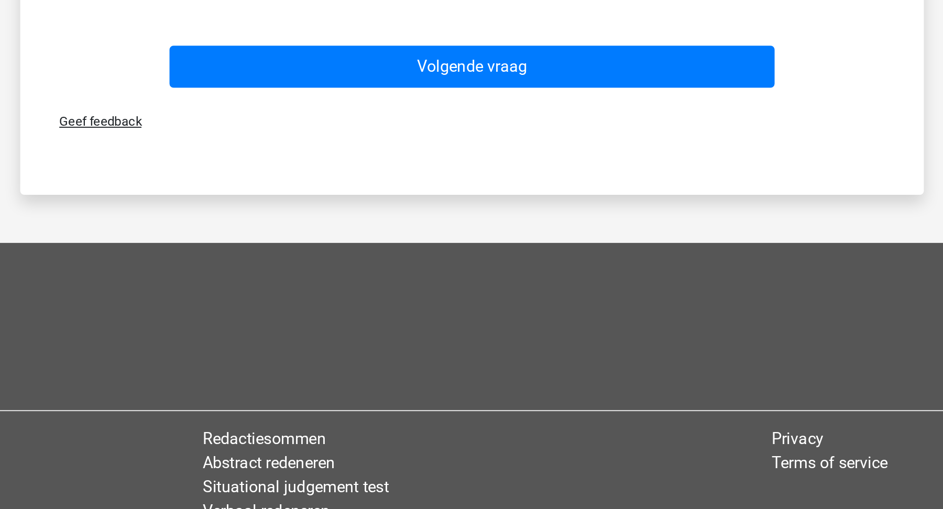
scroll to position [699, 0]
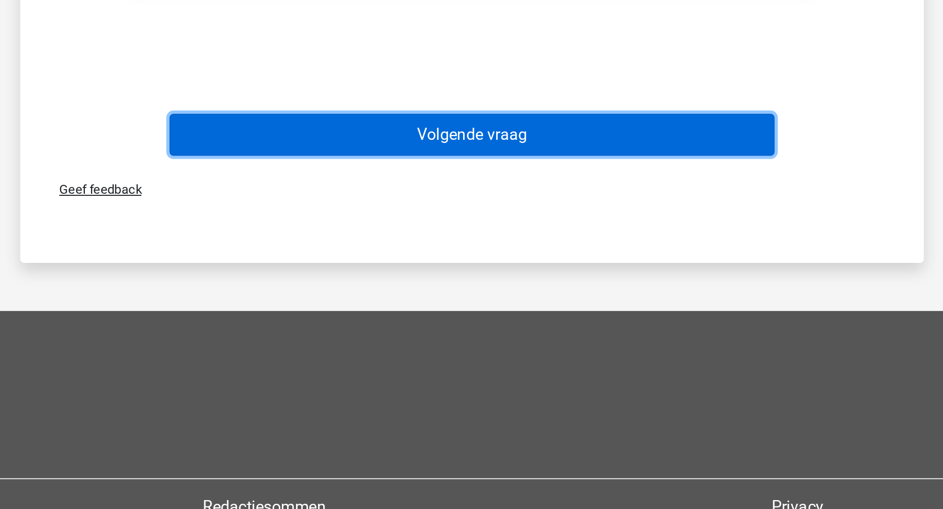
click at [581, 271] on button "Volgende vraag" at bounding box center [471, 278] width 317 height 22
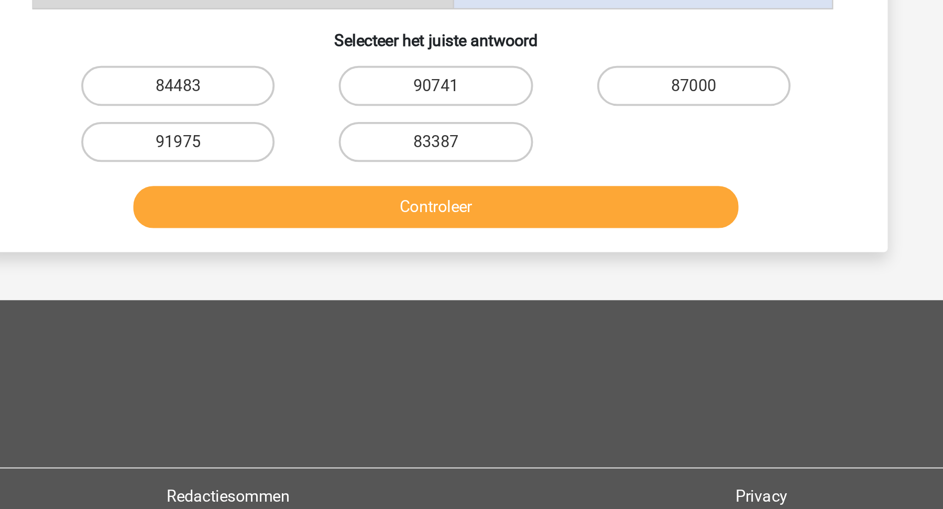
scroll to position [273, 0]
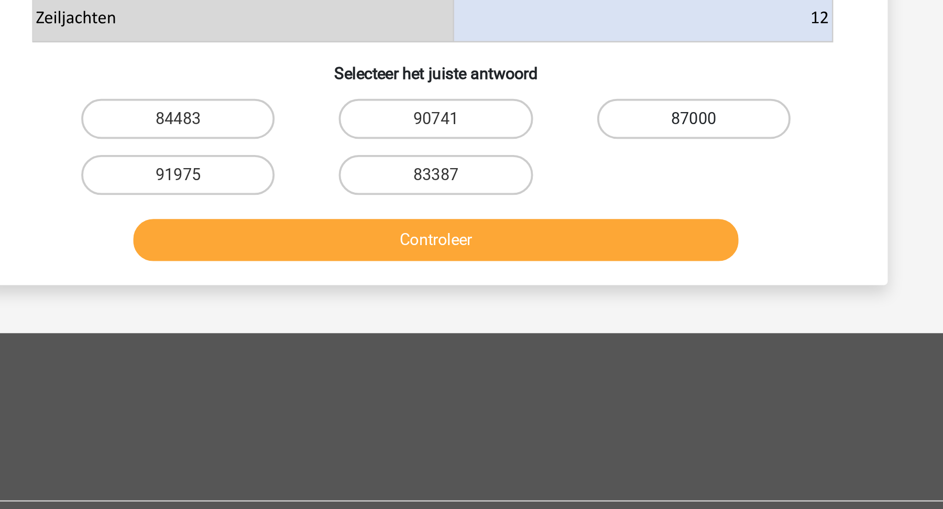
click at [591, 288] on label "87000" at bounding box center [606, 288] width 101 height 21
click at [606, 288] on input "87000" at bounding box center [609, 291] width 7 height 7
radio input "true"
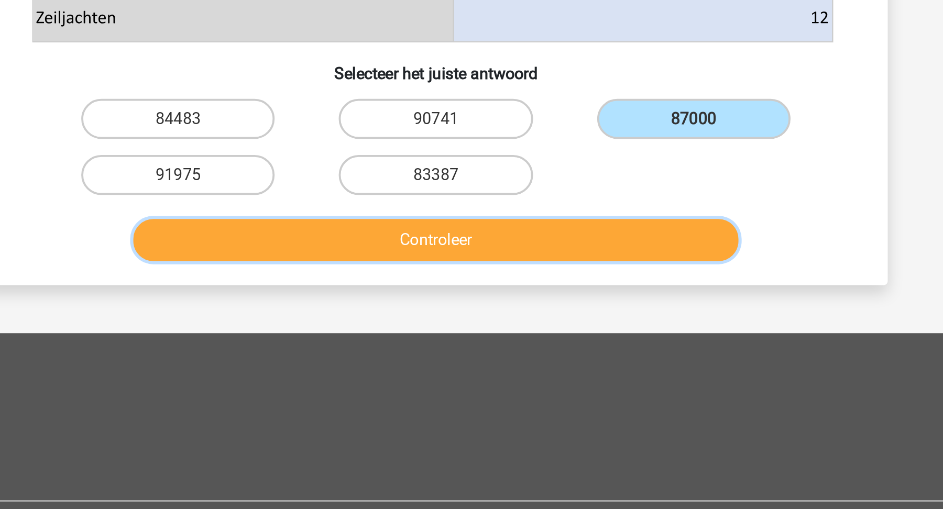
click at [554, 342] on button "Controleer" at bounding box center [471, 351] width 317 height 22
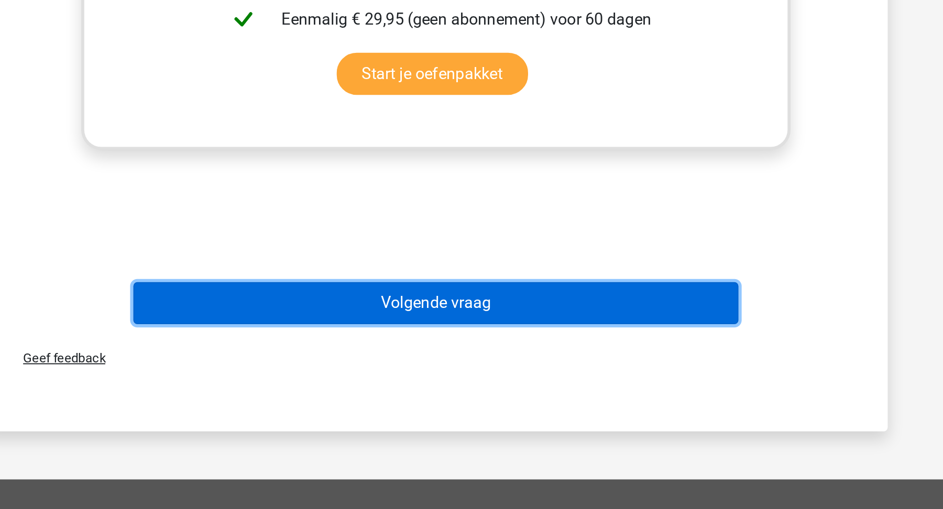
click at [562, 404] on button "Volgende vraag" at bounding box center [471, 401] width 317 height 22
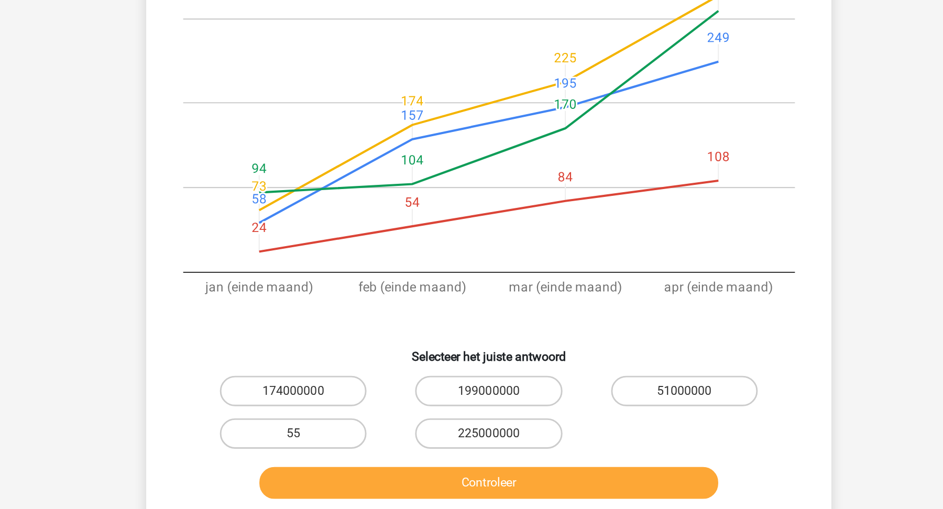
scroll to position [71, 0]
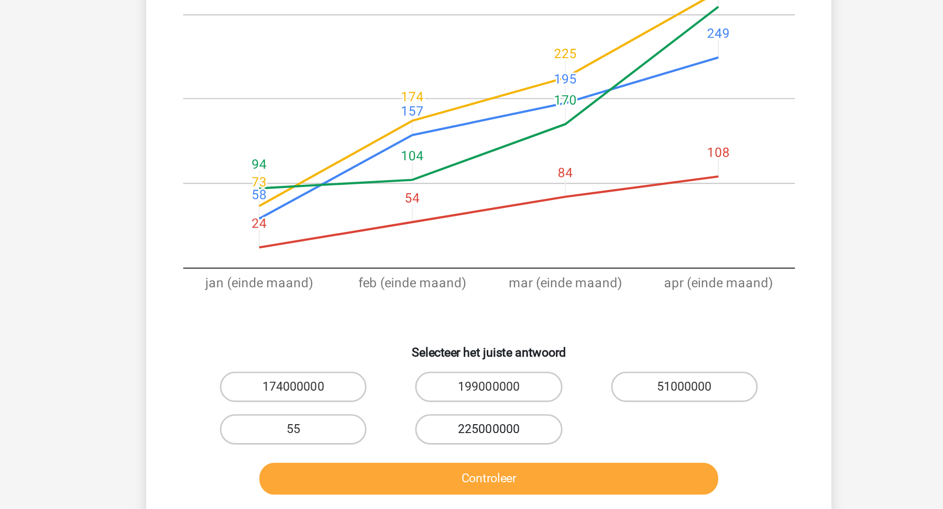
click at [513, 453] on label "225000000" at bounding box center [471, 454] width 101 height 21
click at [478, 454] on input "225000000" at bounding box center [474, 457] width 7 height 7
radio input "true"
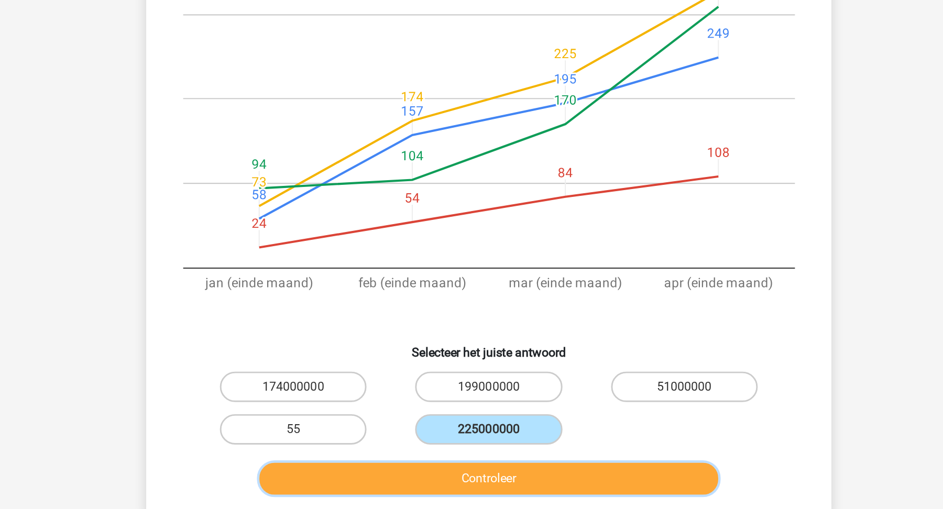
click at [517, 487] on button "Controleer" at bounding box center [471, 488] width 317 height 22
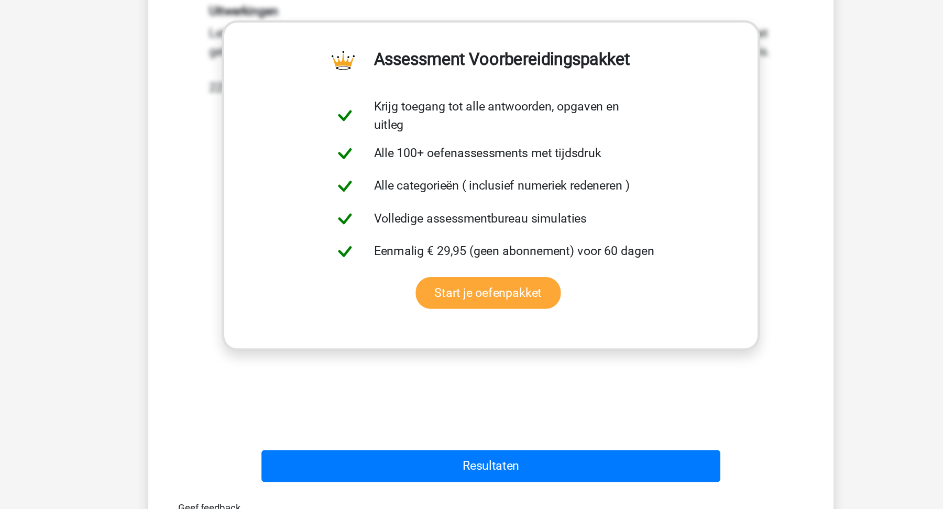
scroll to position [462, 0]
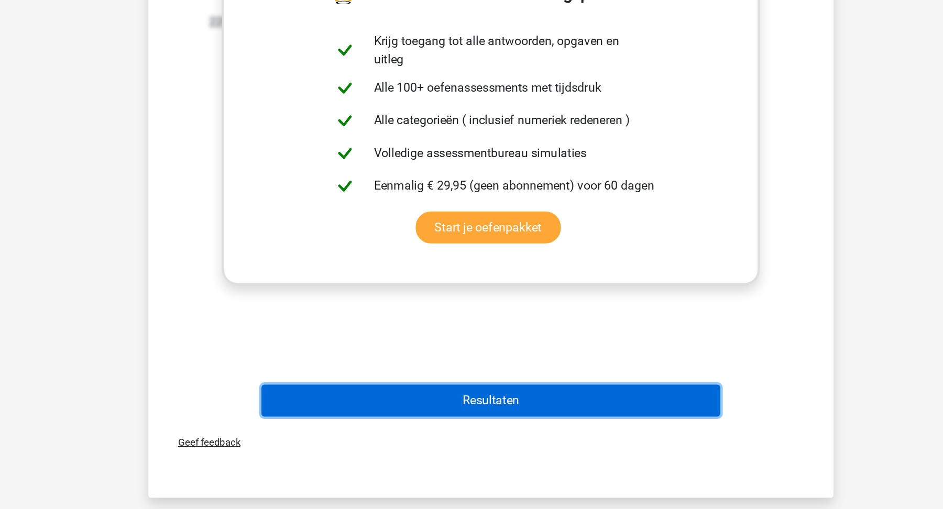
click at [441, 426] on button "Resultaten" at bounding box center [471, 434] width 317 height 22
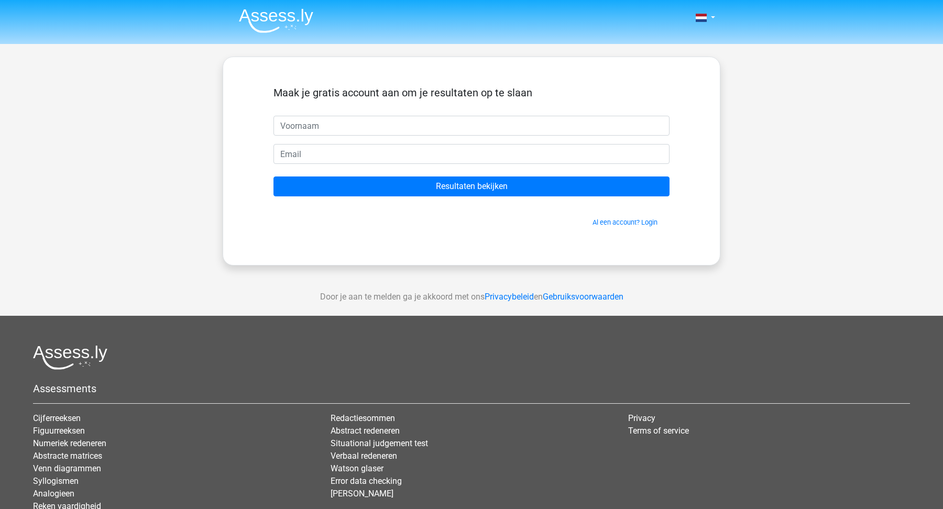
click at [289, 26] on img at bounding box center [276, 20] width 74 height 25
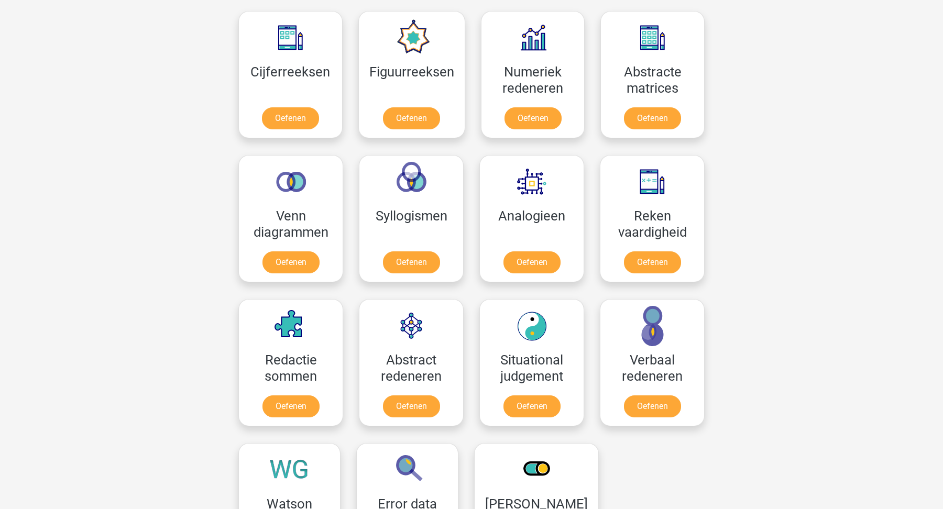
scroll to position [483, 0]
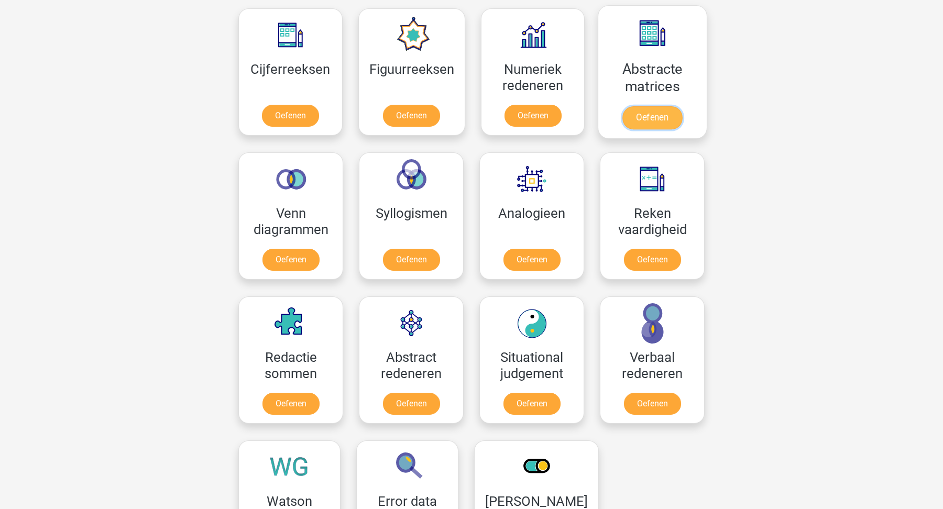
click at [652, 115] on link "Oefenen" at bounding box center [652, 117] width 60 height 23
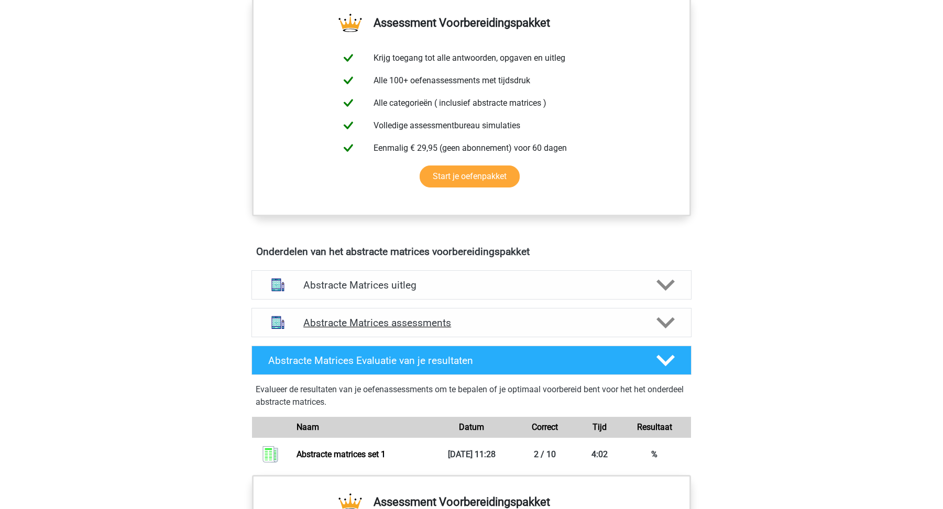
click at [470, 328] on div "Abstracte Matrices assessments" at bounding box center [471, 322] width 440 height 29
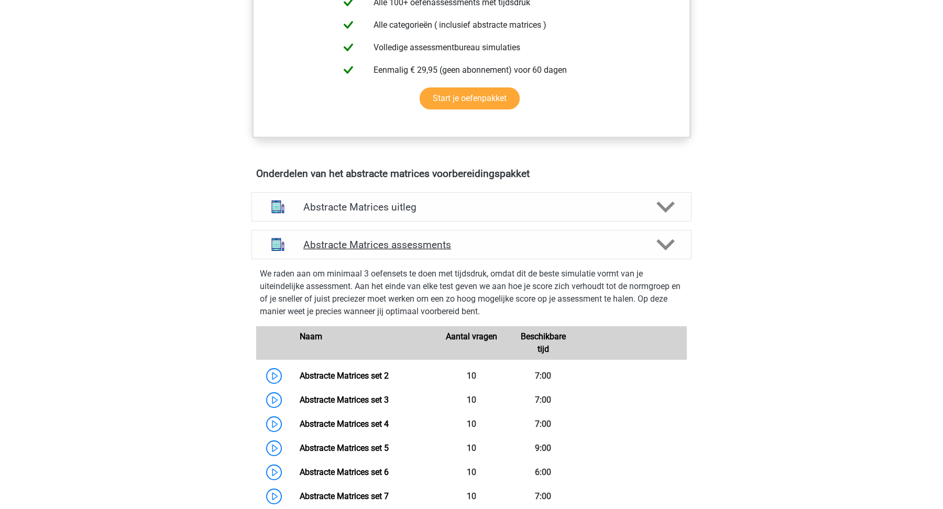
scroll to position [525, 0]
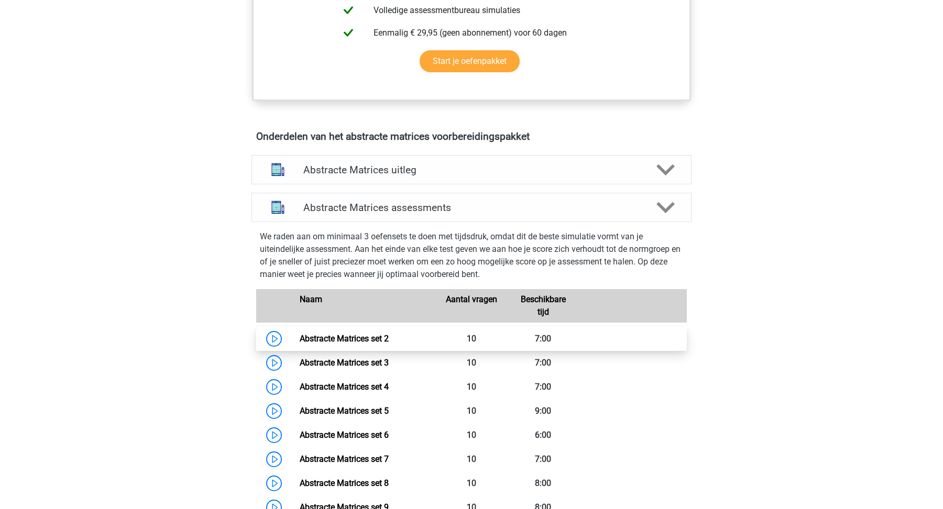
click at [389, 335] on link "Abstracte Matrices set 2" at bounding box center [344, 339] width 89 height 10
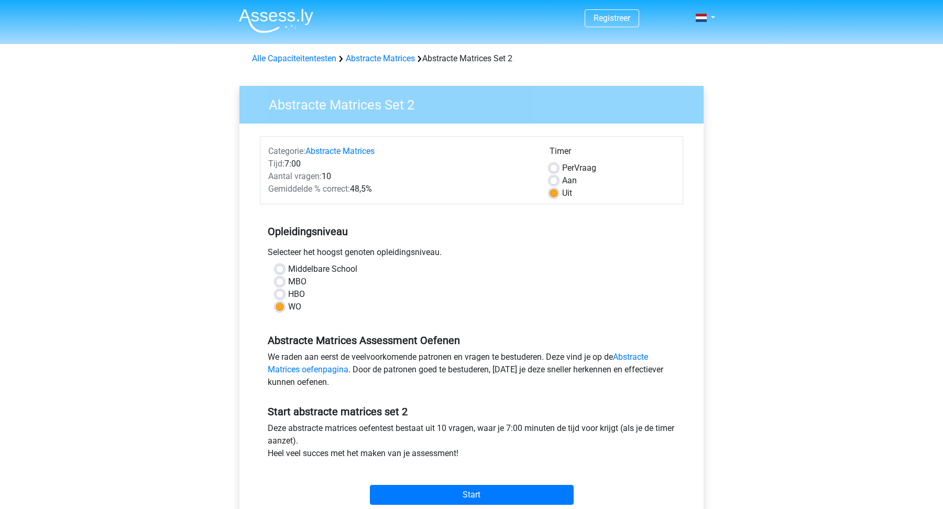
scroll to position [131, 0]
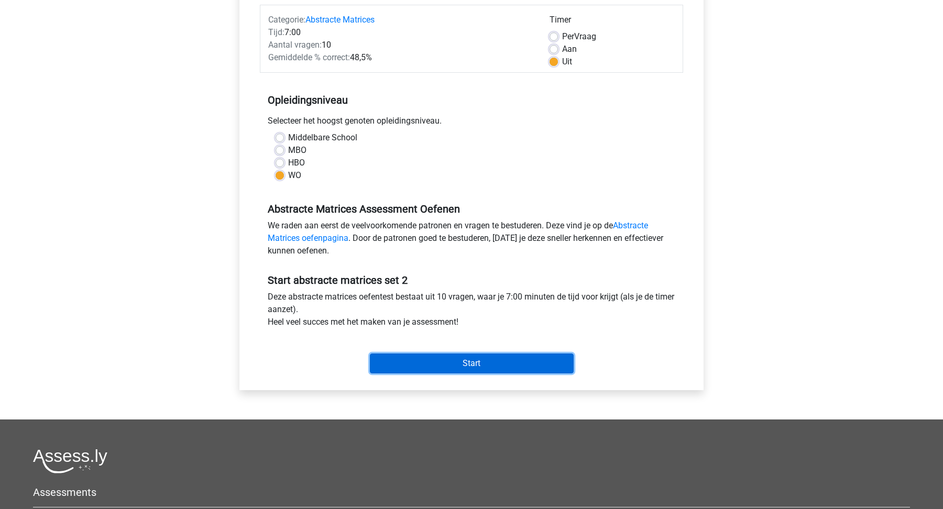
click at [430, 362] on input "Start" at bounding box center [472, 364] width 204 height 20
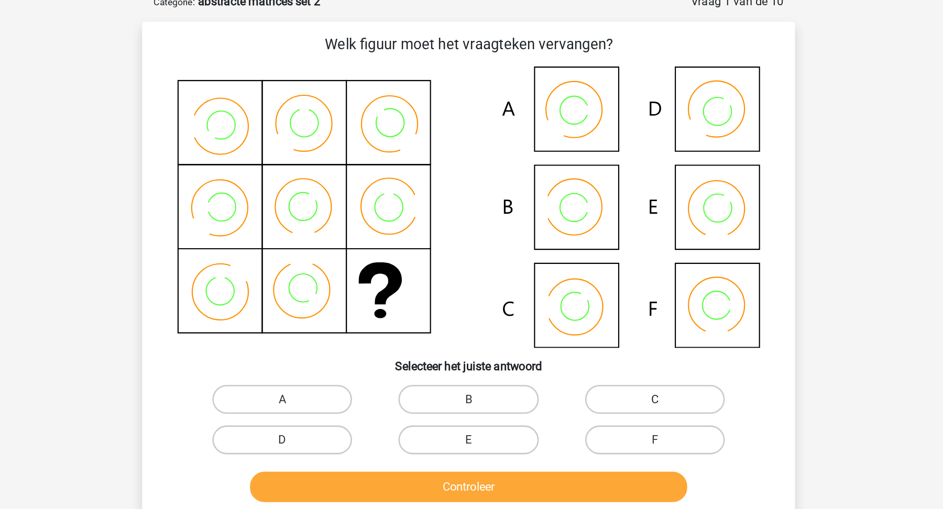
click at [586, 342] on label "C" at bounding box center [606, 346] width 101 height 21
click at [606, 347] on input "C" at bounding box center [609, 350] width 7 height 7
radio input "true"
click at [570, 386] on div "F" at bounding box center [606, 375] width 135 height 29
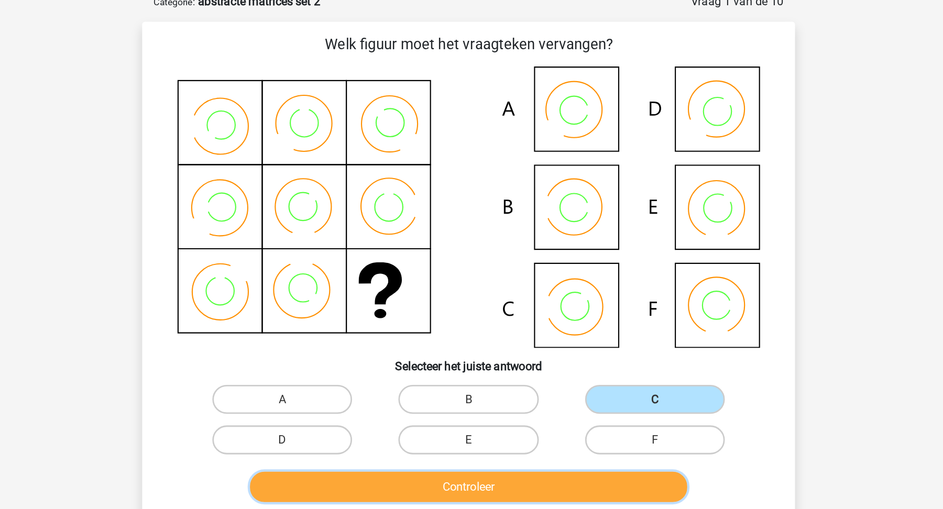
click at [568, 404] on button "Controleer" at bounding box center [471, 410] width 317 height 22
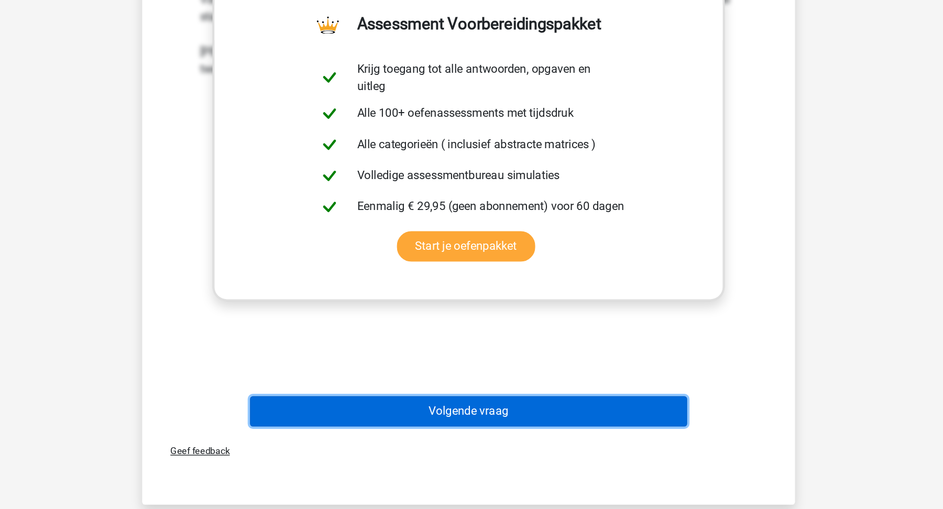
click at [580, 443] on button "Volgende vraag" at bounding box center [471, 438] width 317 height 22
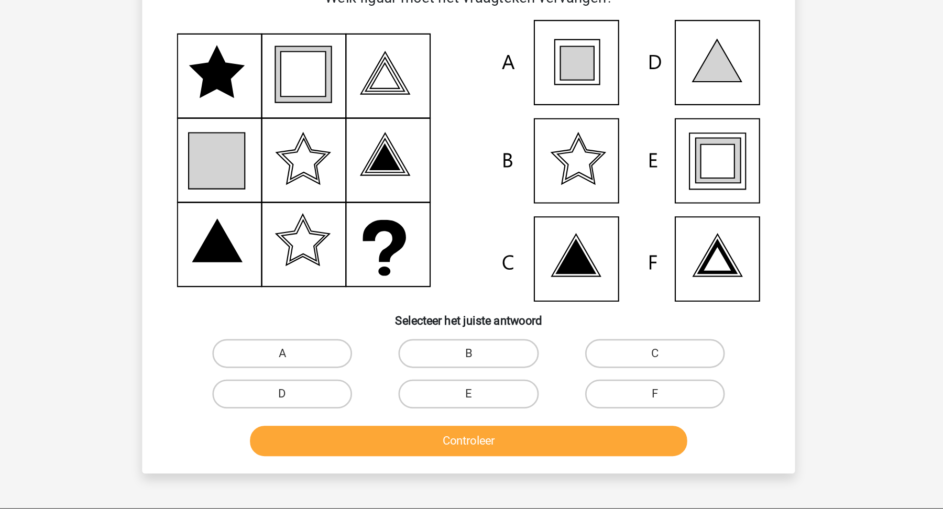
scroll to position [52, 0]
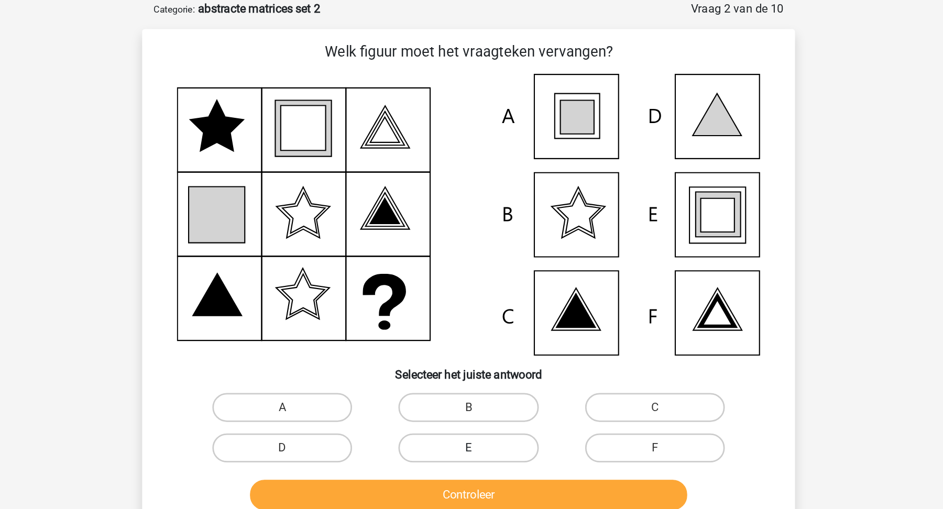
click at [486, 325] on label "E" at bounding box center [471, 324] width 101 height 21
click at [478, 325] on input "E" at bounding box center [474, 327] width 7 height 7
radio input "true"
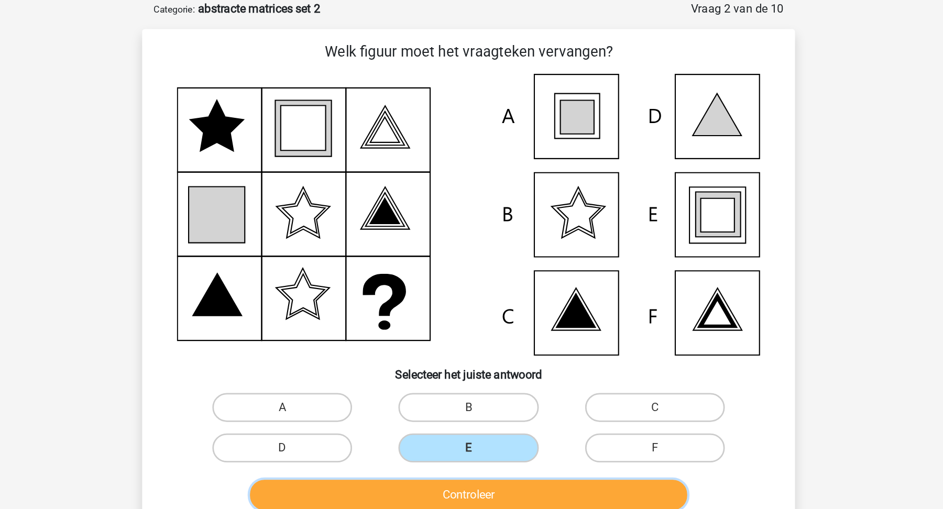
click at [486, 356] on button "Controleer" at bounding box center [471, 358] width 317 height 22
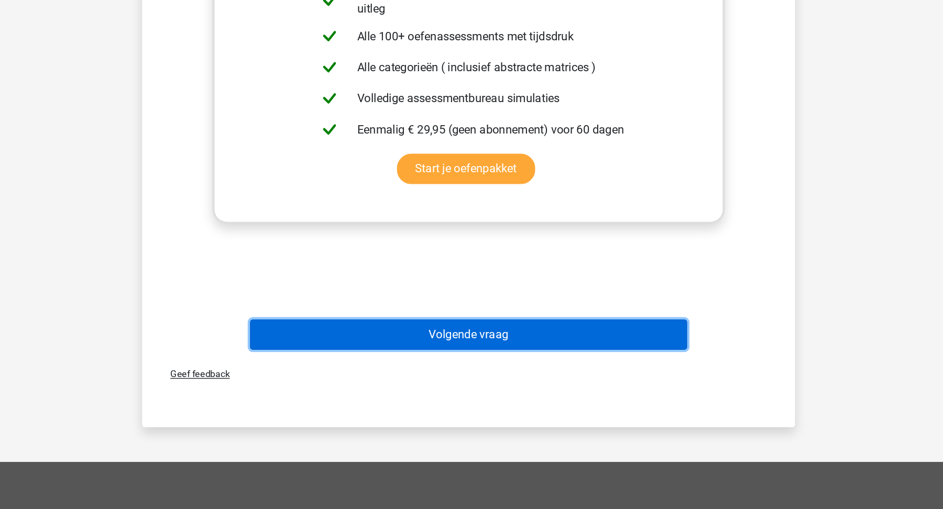
click at [553, 378] on button "Volgende vraag" at bounding box center [471, 382] width 317 height 22
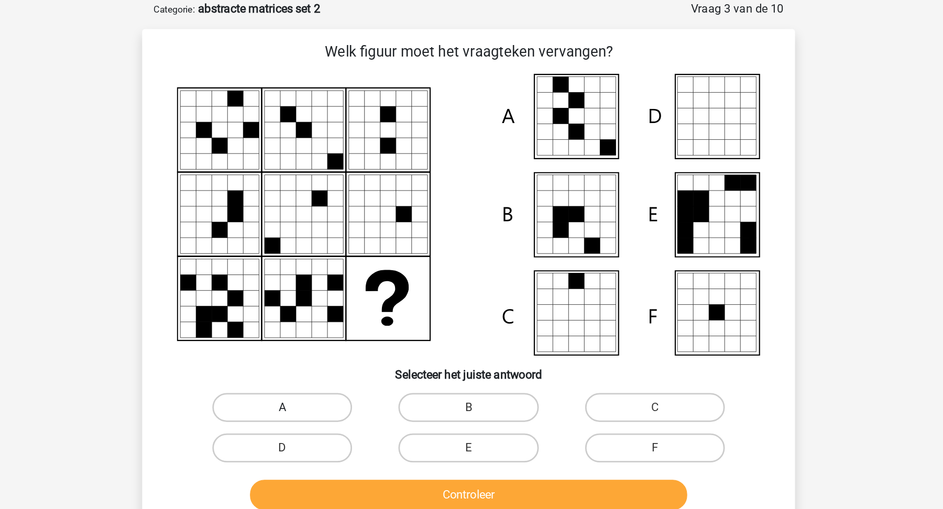
click at [362, 290] on label "A" at bounding box center [336, 294] width 101 height 21
click at [344, 295] on input "A" at bounding box center [340, 298] width 7 height 7
radio input "true"
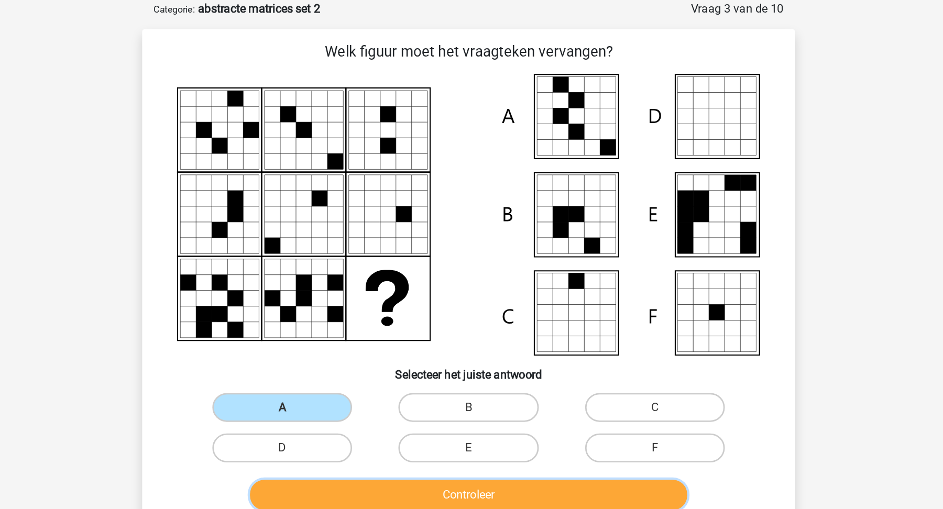
click at [382, 362] on button "Controleer" at bounding box center [471, 358] width 317 height 22
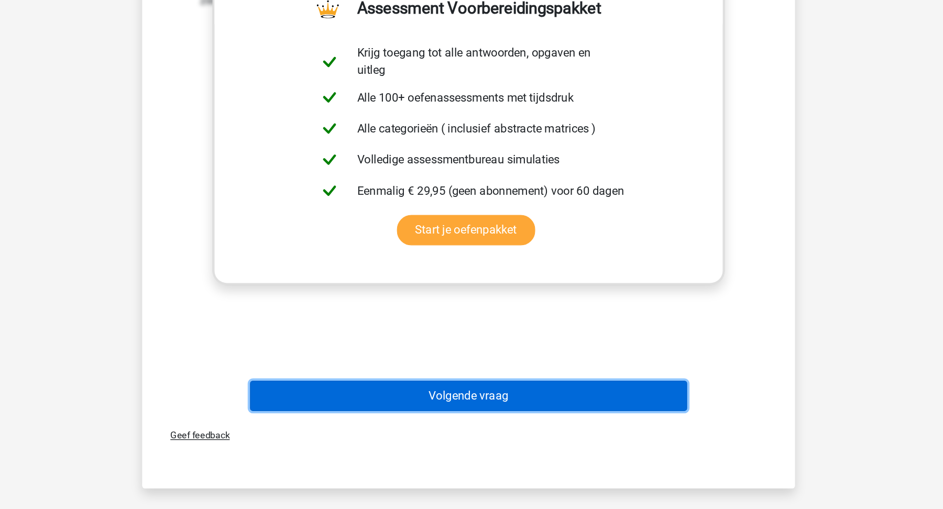
click at [460, 416] on button "Volgende vraag" at bounding box center [471, 427] width 317 height 22
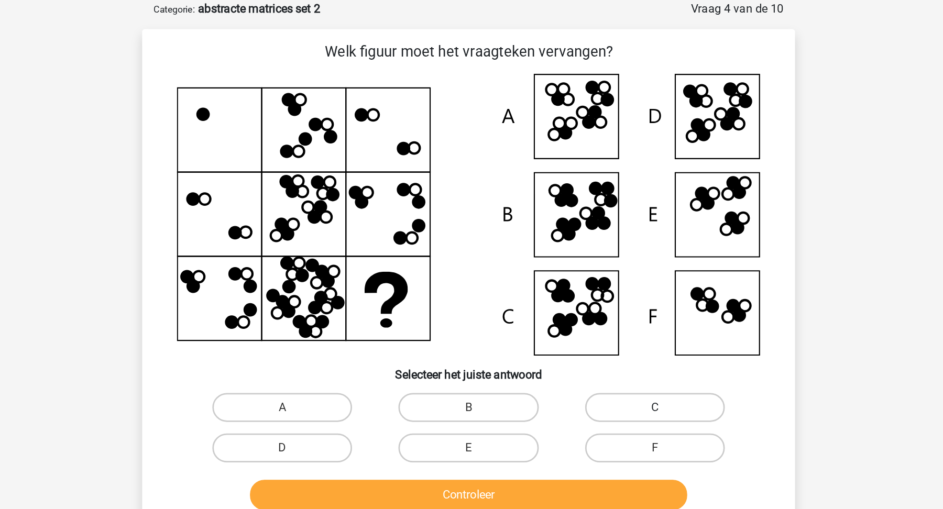
click at [590, 295] on label "C" at bounding box center [606, 294] width 101 height 21
click at [606, 295] on input "C" at bounding box center [609, 298] width 7 height 7
radio input "true"
click at [569, 343] on div "Controleer" at bounding box center [471, 356] width 439 height 35
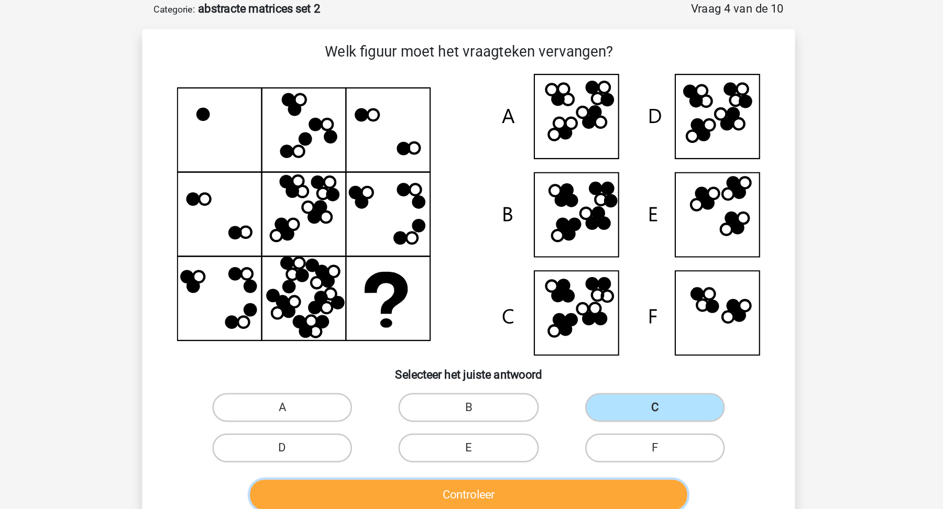
click at [575, 357] on button "Controleer" at bounding box center [471, 358] width 317 height 22
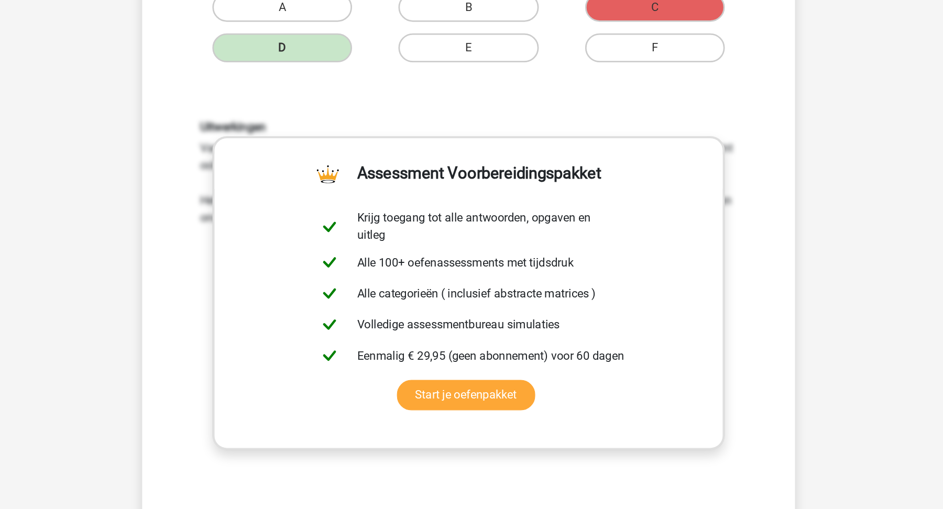
scroll to position [237, 0]
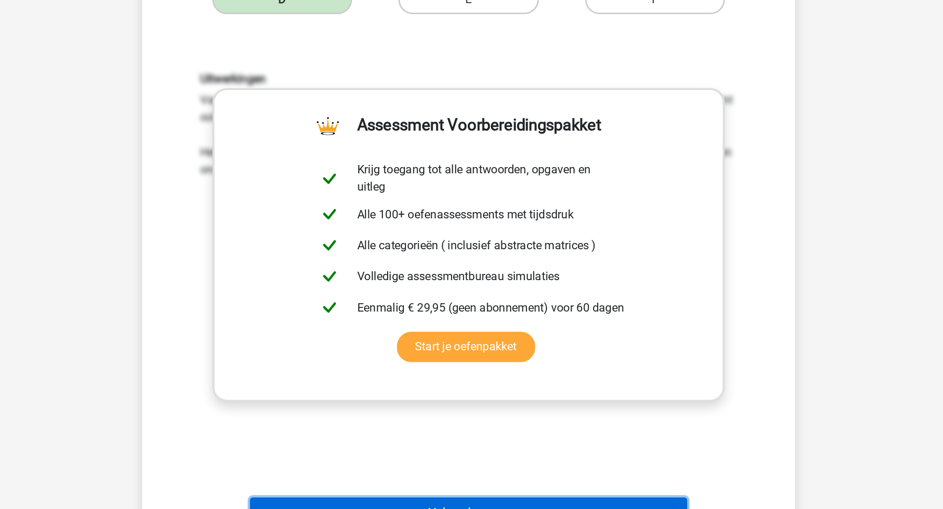
click at [575, 500] on button "Volgende vraag" at bounding box center [471, 511] width 317 height 22
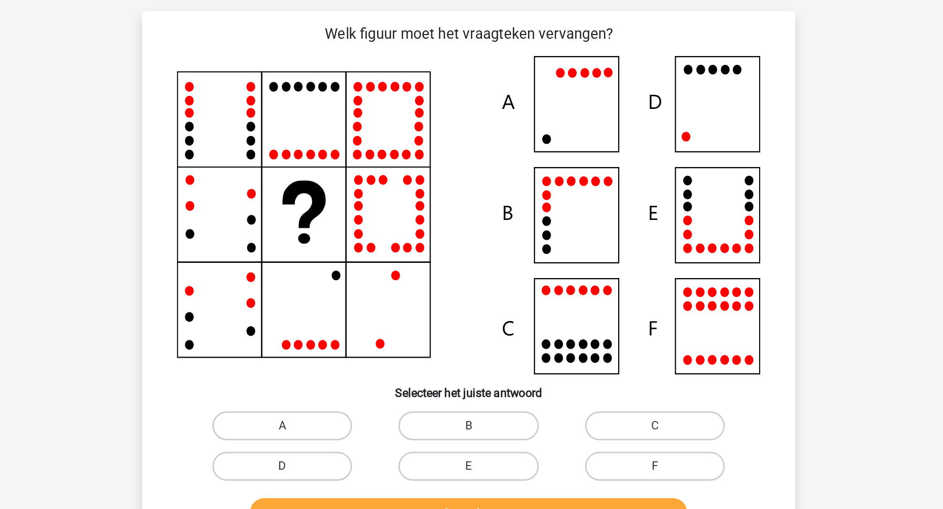
scroll to position [52, 0]
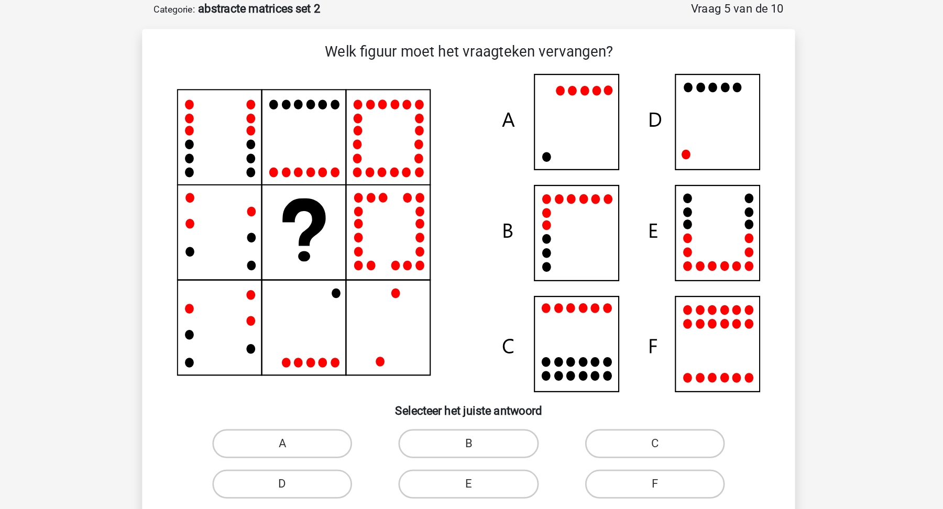
click at [368, 309] on div "A" at bounding box center [336, 320] width 135 height 29
click at [371, 322] on label "A" at bounding box center [336, 321] width 101 height 21
click at [344, 322] on input "A" at bounding box center [340, 324] width 7 height 7
radio input "true"
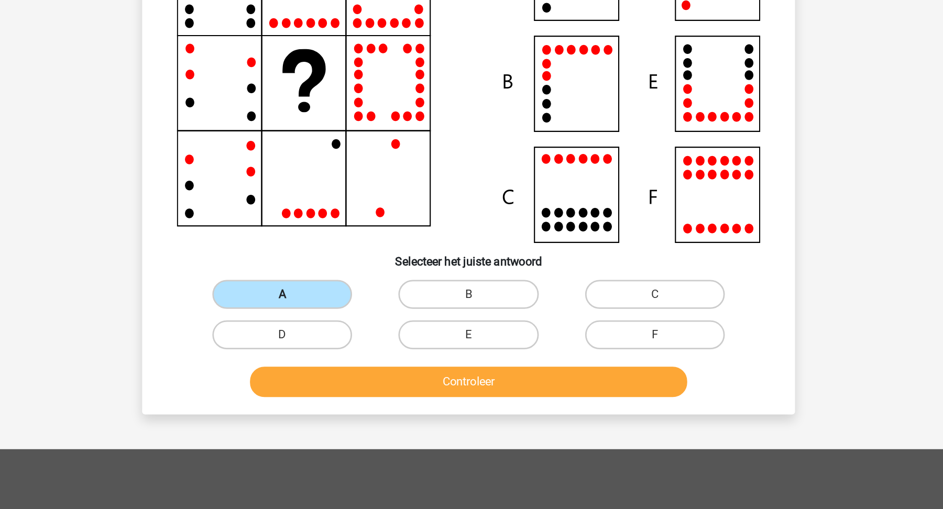
scroll to position [97, 0]
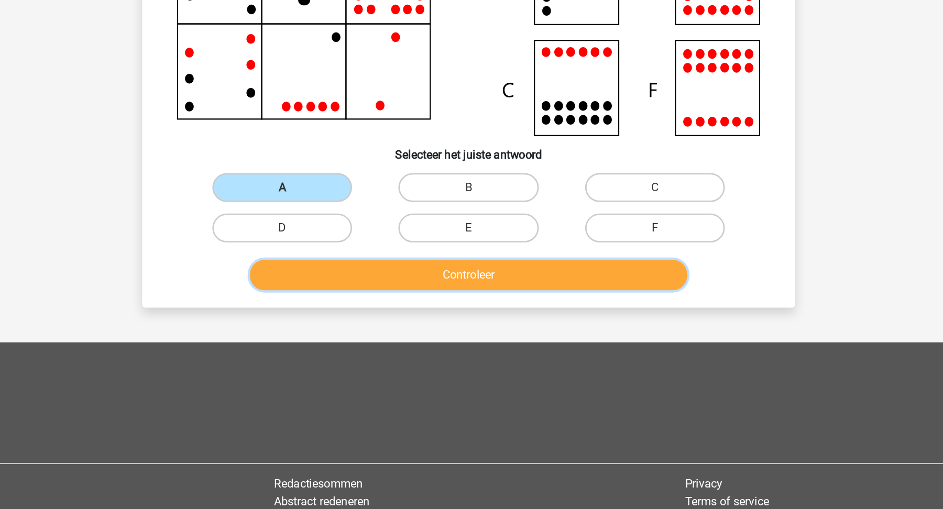
click at [498, 332] on button "Controleer" at bounding box center [471, 339] width 317 height 22
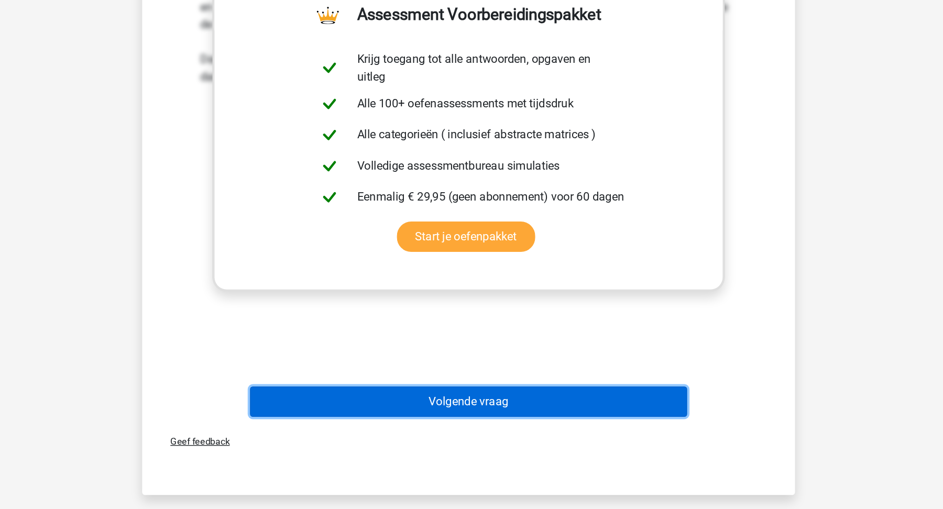
click at [488, 432] on button "Volgende vraag" at bounding box center [471, 431] width 317 height 22
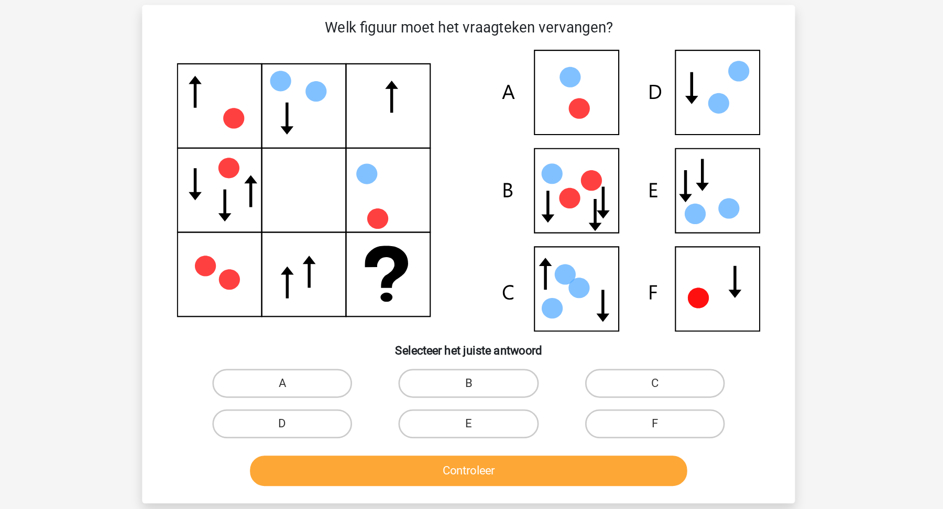
scroll to position [52, 0]
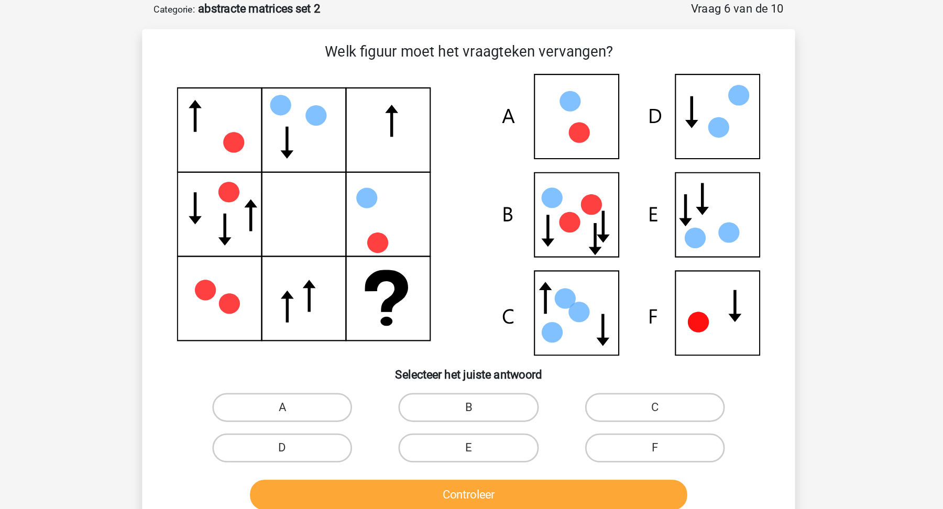
click at [478, 297] on input "B" at bounding box center [474, 298] width 7 height 7
radio input "true"
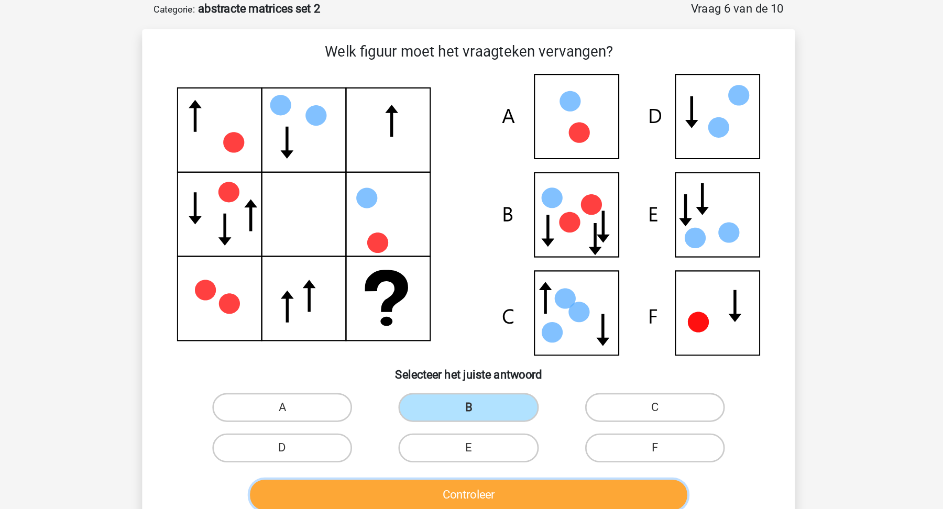
click at [483, 355] on button "Controleer" at bounding box center [471, 358] width 317 height 22
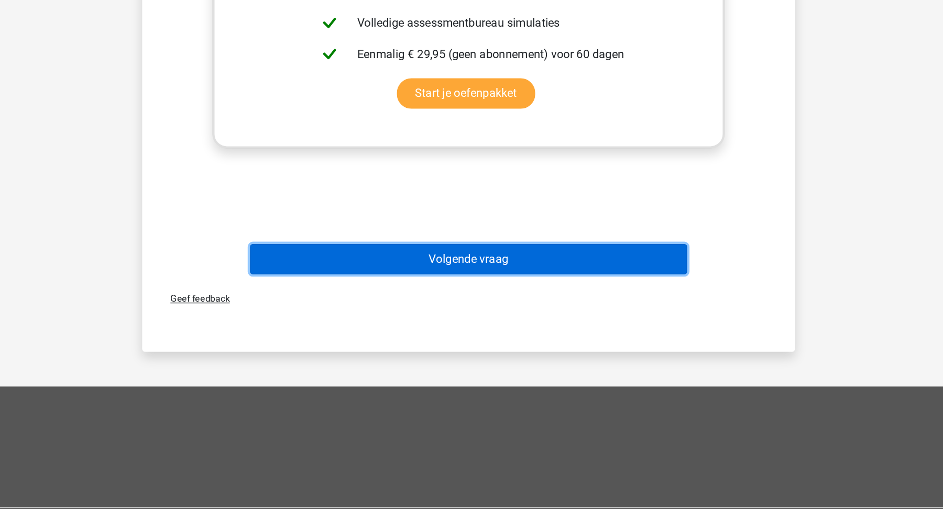
click at [559, 332] on button "Volgende vraag" at bounding box center [471, 328] width 317 height 22
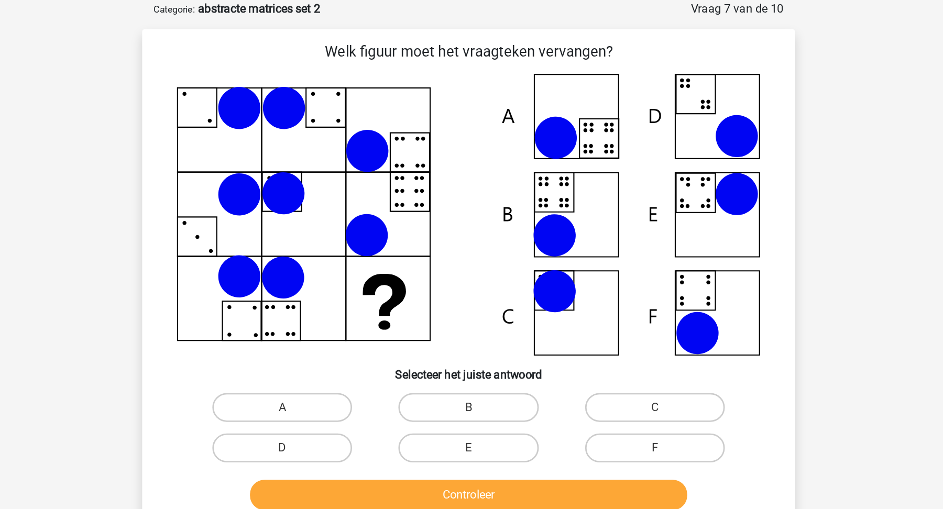
scroll to position [0, 0]
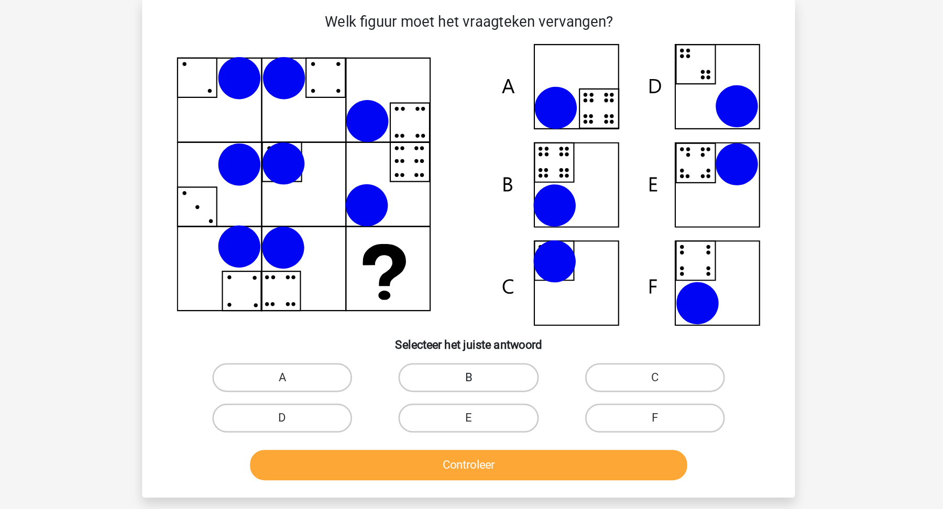
click at [470, 354] on label "B" at bounding box center [471, 347] width 101 height 21
click at [471, 354] on input "B" at bounding box center [474, 350] width 7 height 7
radio input "true"
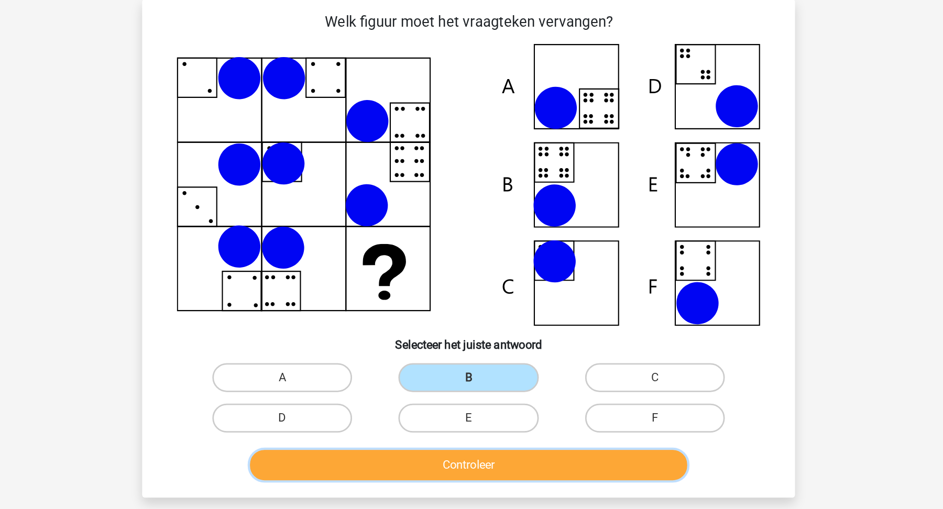
click at [470, 404] on button "Controleer" at bounding box center [471, 411] width 317 height 22
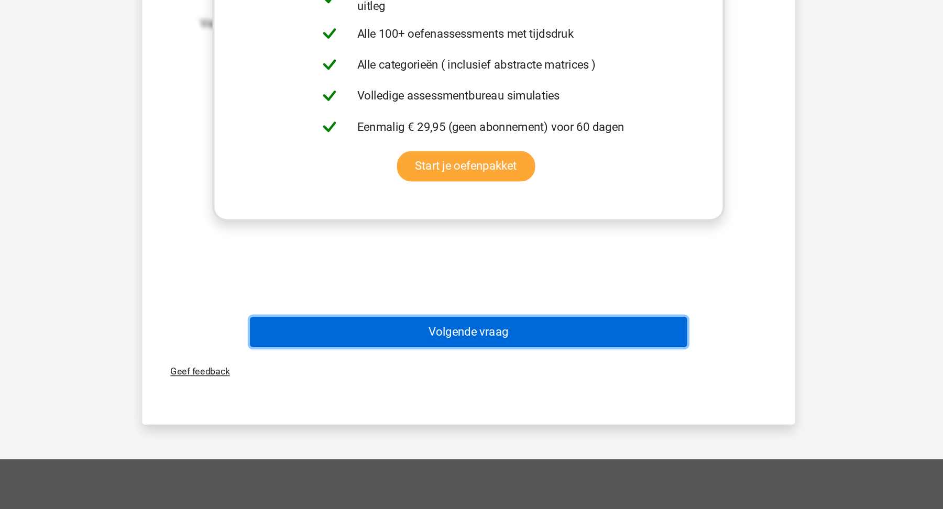
click at [525, 385] on button "Volgende vraag" at bounding box center [471, 380] width 317 height 22
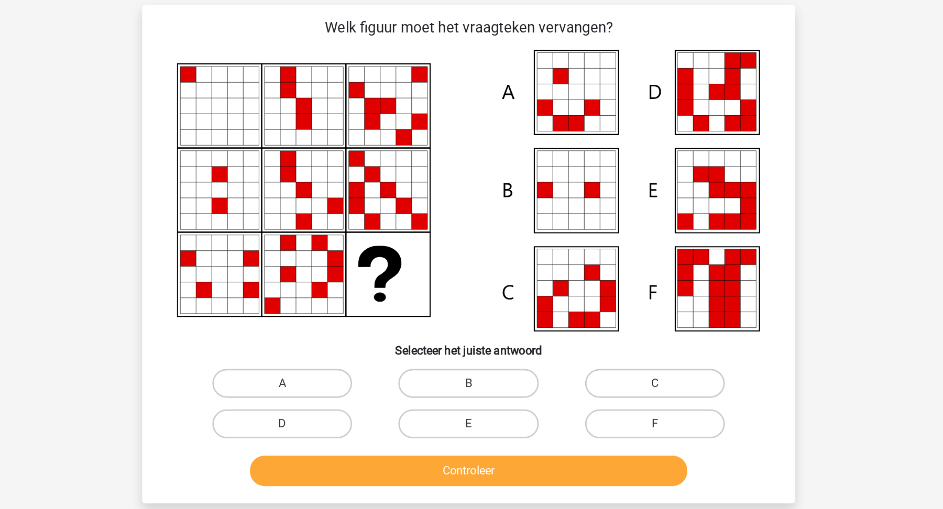
scroll to position [52, 0]
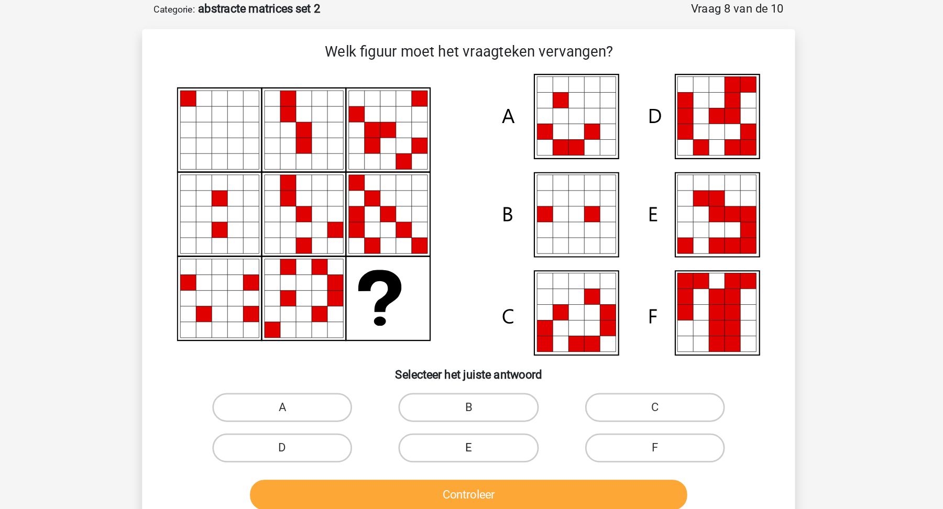
click at [483, 323] on label "E" at bounding box center [471, 324] width 101 height 21
click at [478, 324] on input "E" at bounding box center [474, 327] width 7 height 7
radio input "true"
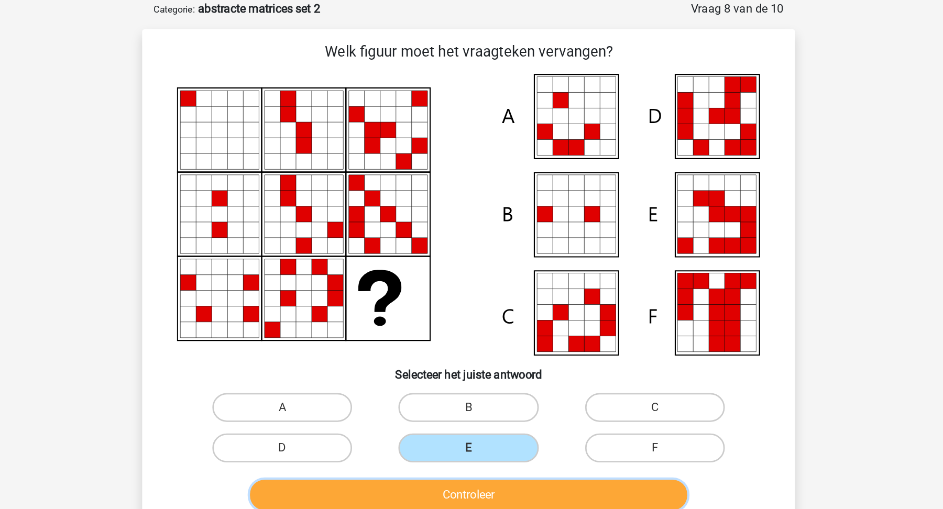
click at [489, 362] on button "Controleer" at bounding box center [471, 358] width 317 height 22
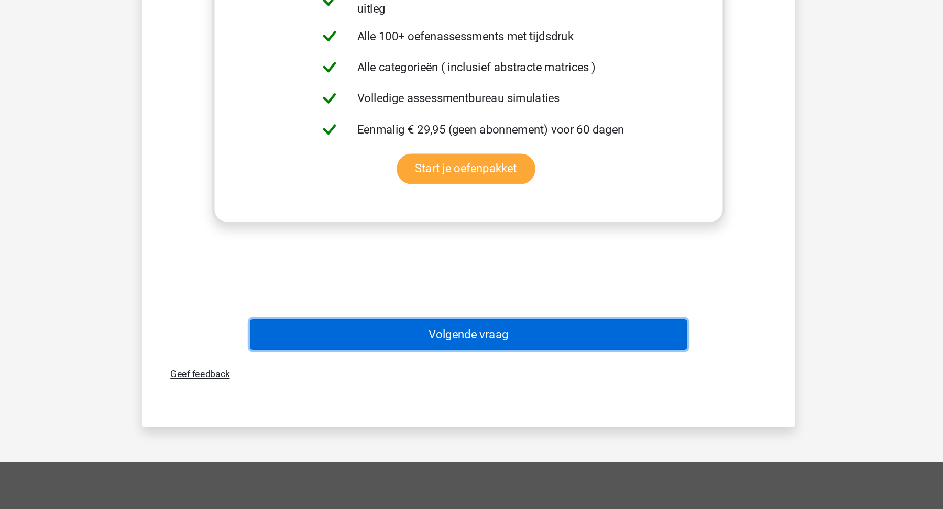
click at [546, 382] on button "Volgende vraag" at bounding box center [471, 382] width 317 height 22
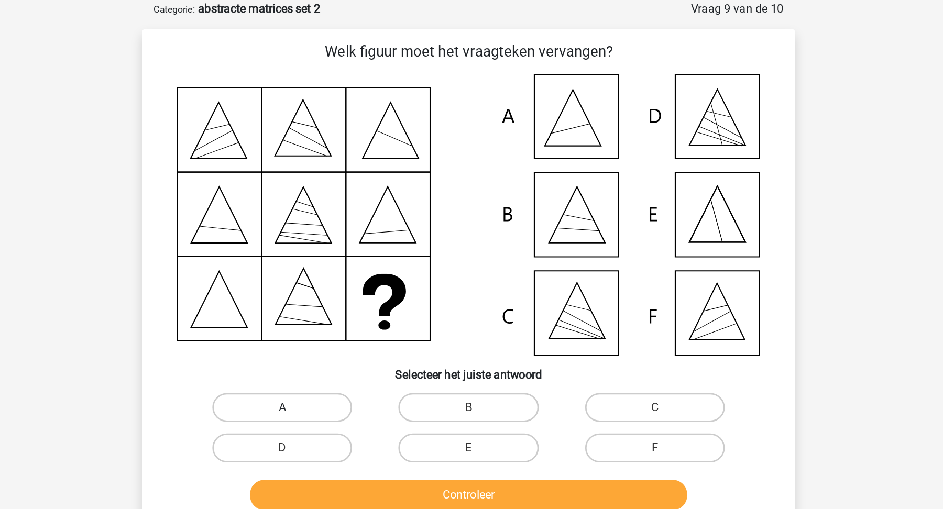
click at [378, 297] on label "A" at bounding box center [336, 294] width 101 height 21
click at [344, 297] on input "A" at bounding box center [340, 298] width 7 height 7
radio input "true"
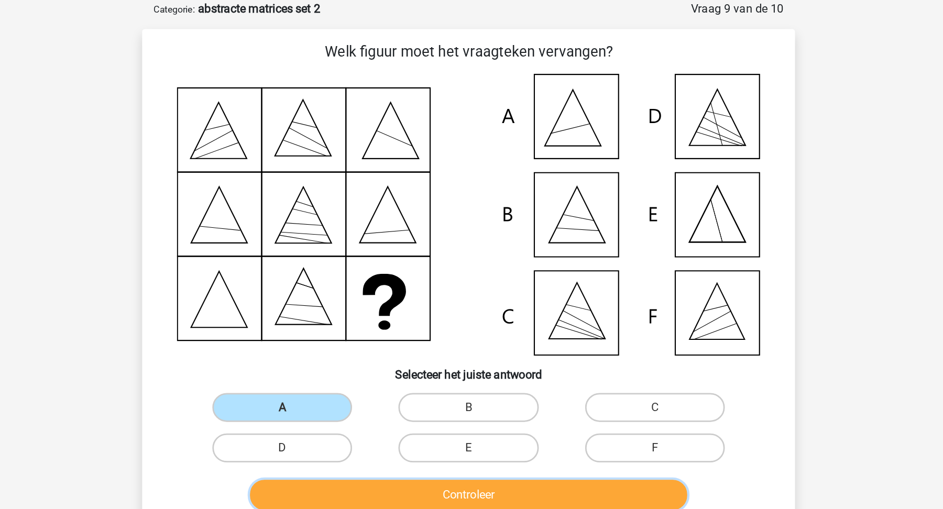
click at [415, 365] on button "Controleer" at bounding box center [471, 358] width 317 height 22
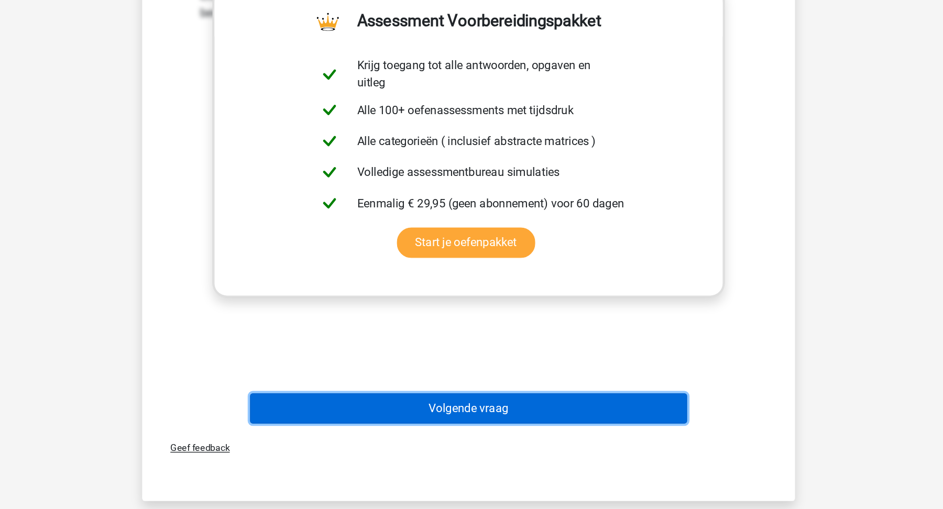
click at [480, 431] on button "Volgende vraag" at bounding box center [471, 436] width 317 height 22
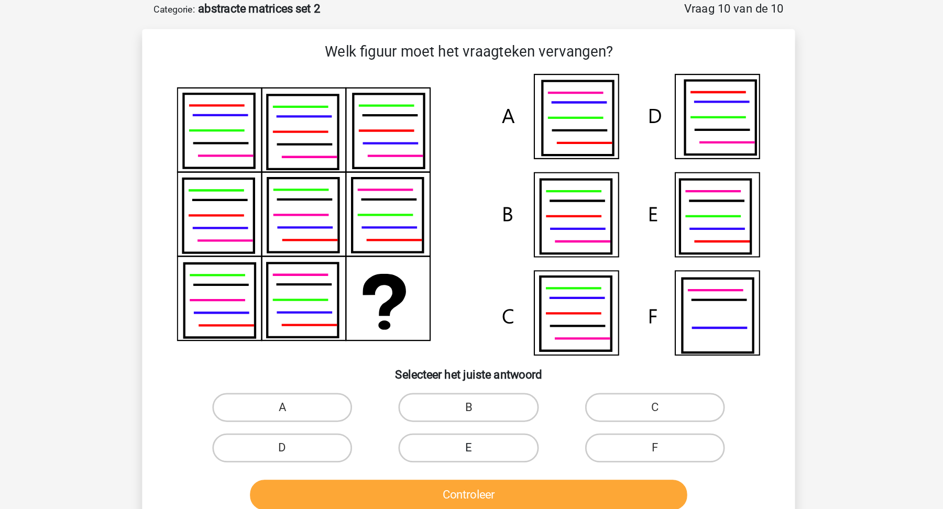
click at [455, 322] on label "E" at bounding box center [471, 324] width 101 height 21
click at [471, 324] on input "E" at bounding box center [474, 327] width 7 height 7
radio input "true"
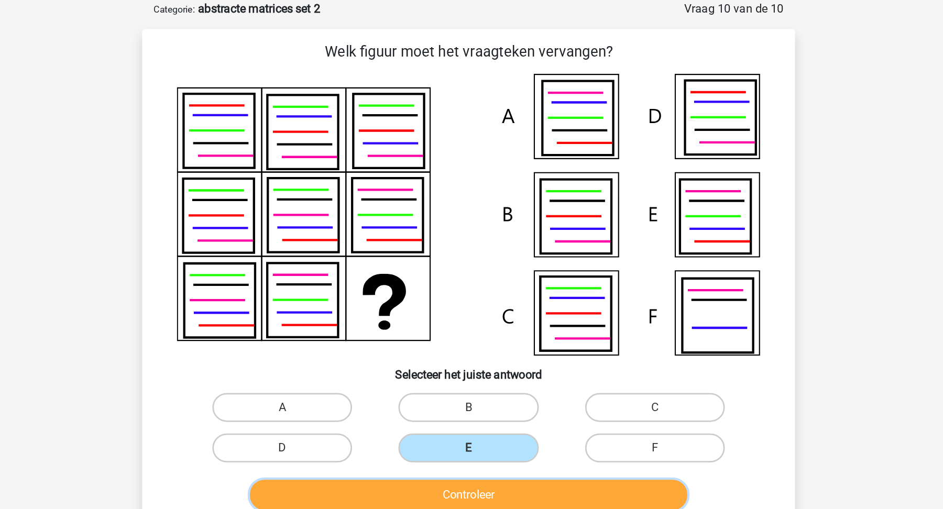
click at [458, 367] on button "Controleer" at bounding box center [471, 358] width 317 height 22
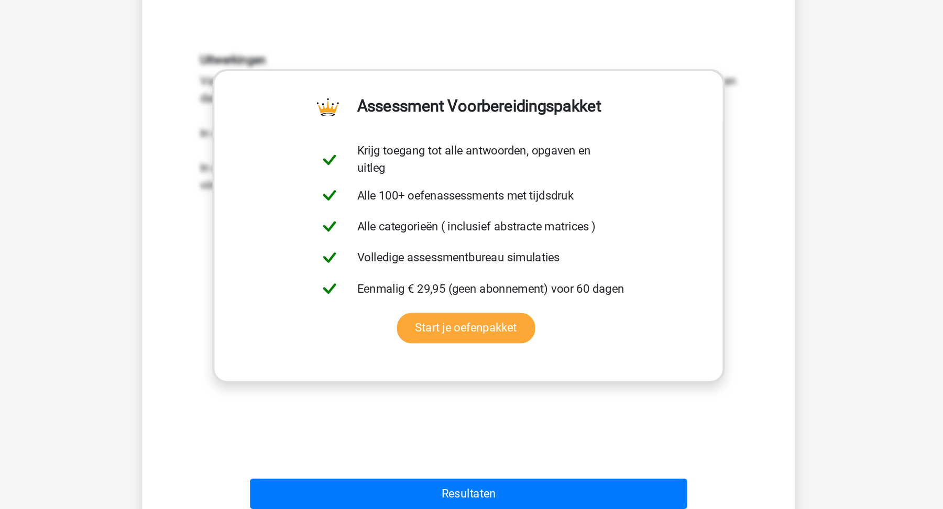
scroll to position [265, 0]
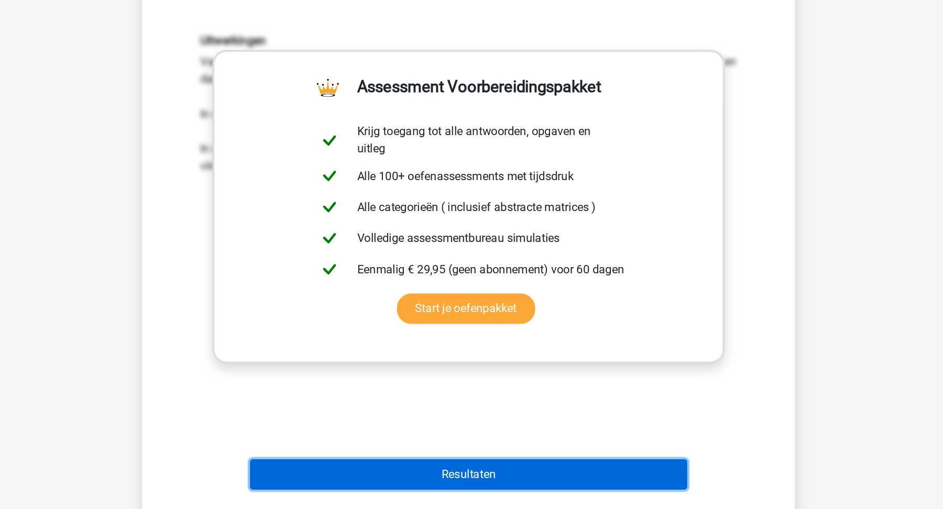
click at [498, 480] on button "Resultaten" at bounding box center [471, 483] width 317 height 22
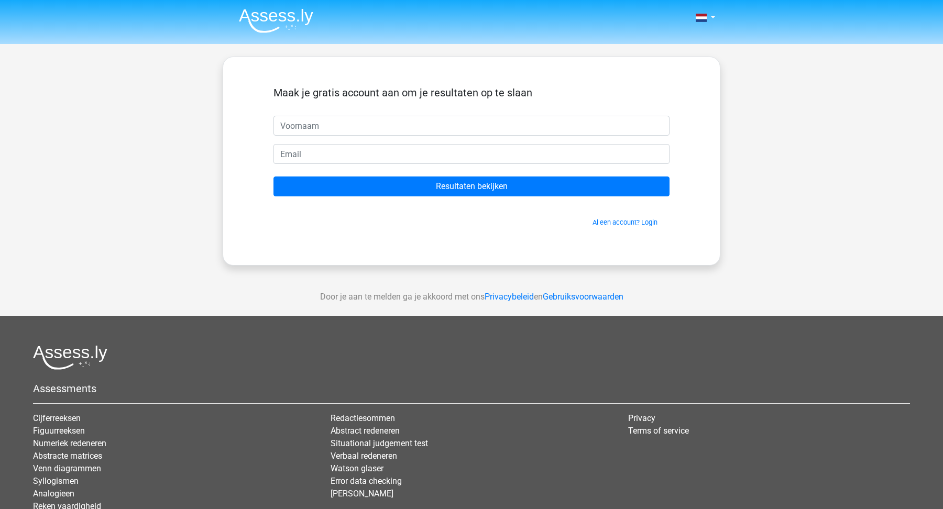
click at [290, 24] on img at bounding box center [276, 20] width 74 height 25
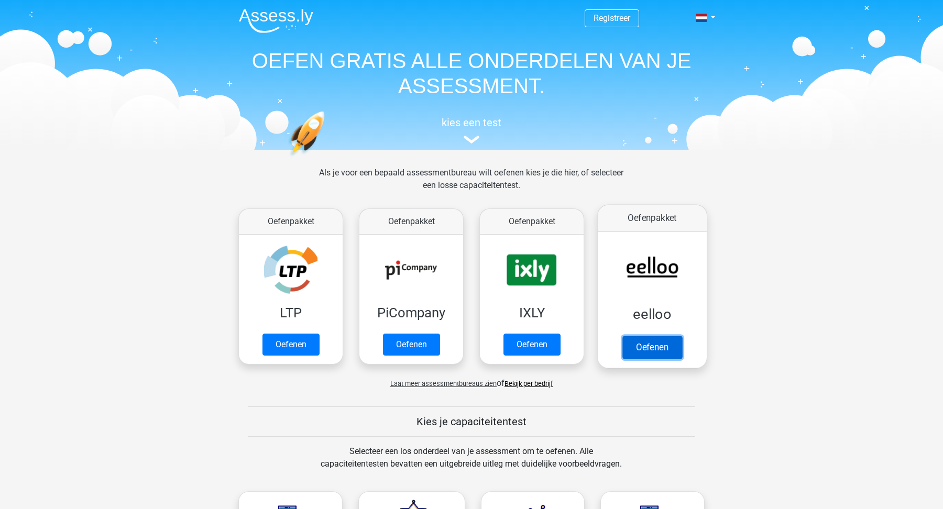
click at [656, 354] on link "Oefenen" at bounding box center [652, 347] width 60 height 23
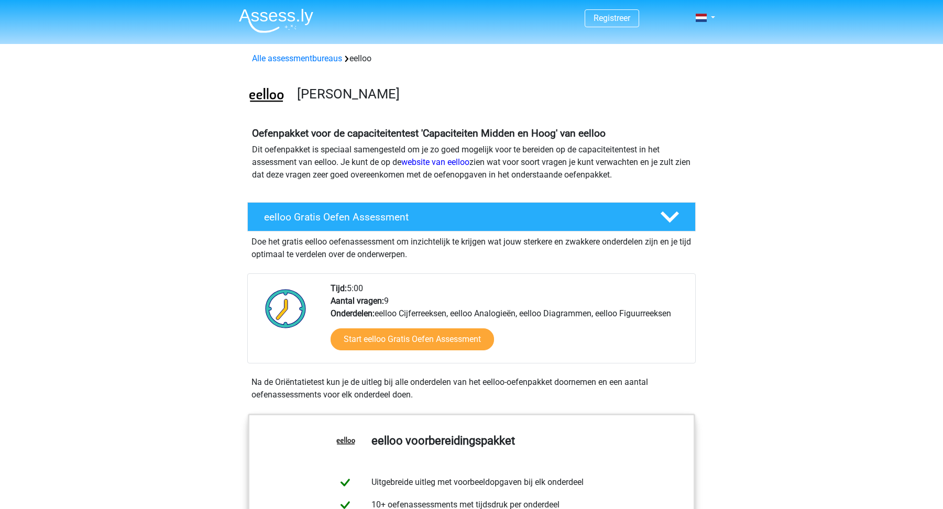
click at [275, 6] on li at bounding box center [271, 18] width 83 height 29
click at [283, 23] on img at bounding box center [276, 20] width 74 height 25
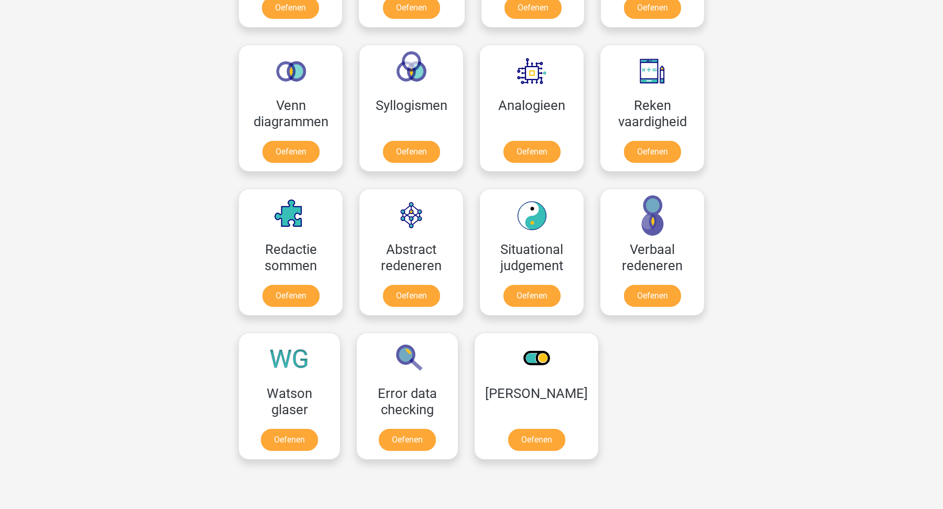
scroll to position [590, 0]
click at [418, 156] on link "Oefenen" at bounding box center [411, 154] width 60 height 23
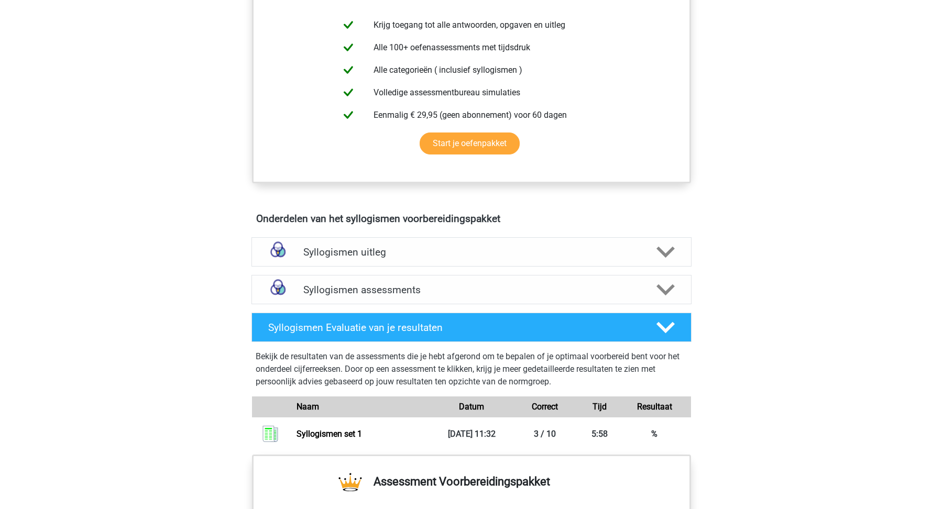
scroll to position [405, 0]
click at [400, 282] on div "Syllogismen assessments" at bounding box center [471, 289] width 440 height 29
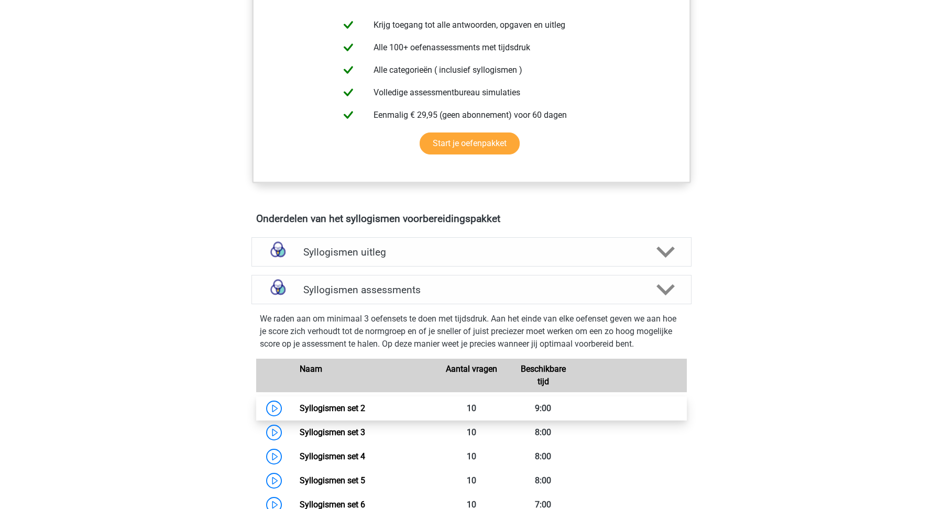
click at [363, 408] on link "Syllogismen set 2" at bounding box center [332, 408] width 65 height 10
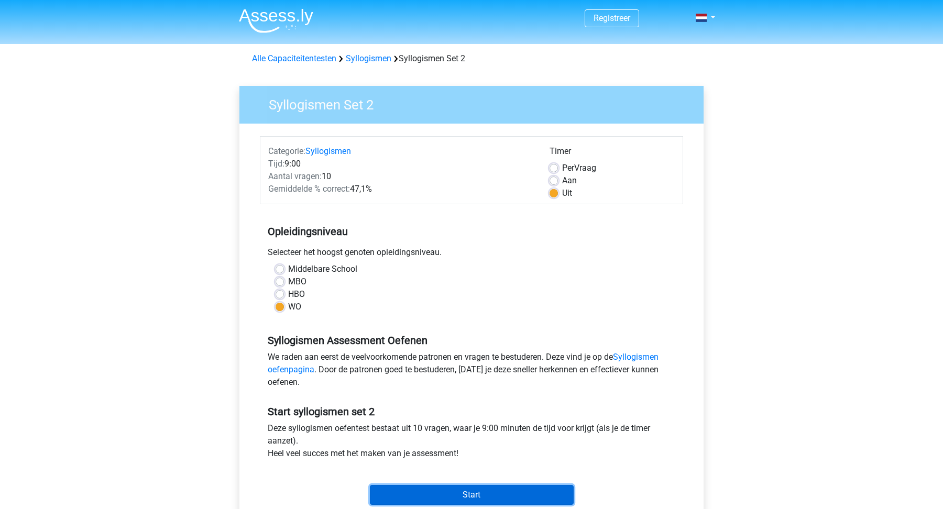
click at [425, 503] on input "Start" at bounding box center [472, 495] width 204 height 20
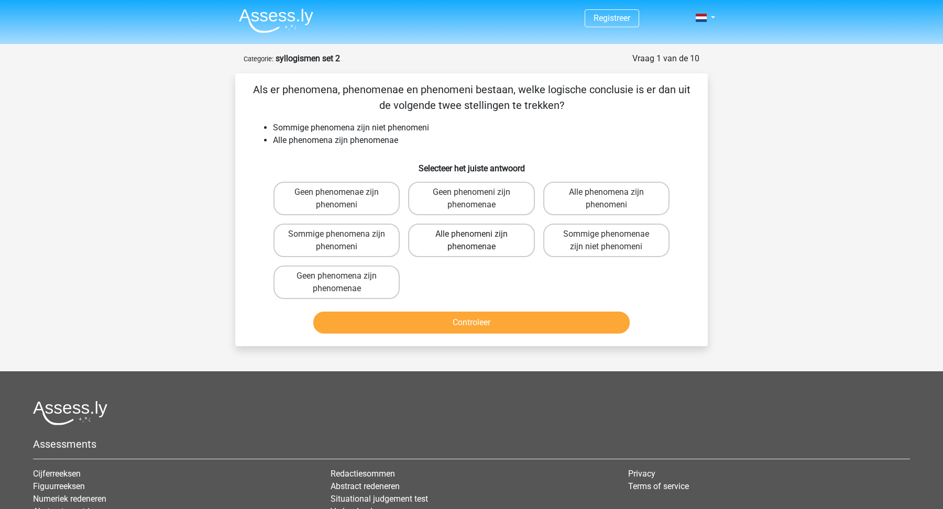
click at [468, 239] on label "Alle phenomeni zijn phenomenae" at bounding box center [471, 241] width 126 height 34
click at [471, 239] on input "Alle phenomeni zijn phenomenae" at bounding box center [474, 237] width 7 height 7
radio input "true"
click at [323, 247] on label "Sommige phenomena zijn phenomeni" at bounding box center [336, 241] width 126 height 34
click at [337, 241] on input "Sommige phenomena zijn phenomeni" at bounding box center [340, 237] width 7 height 7
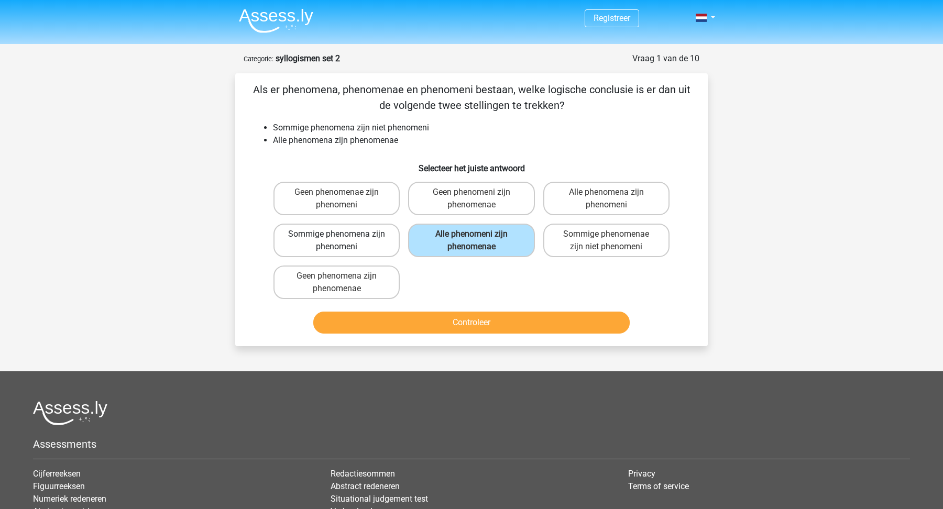
radio input "true"
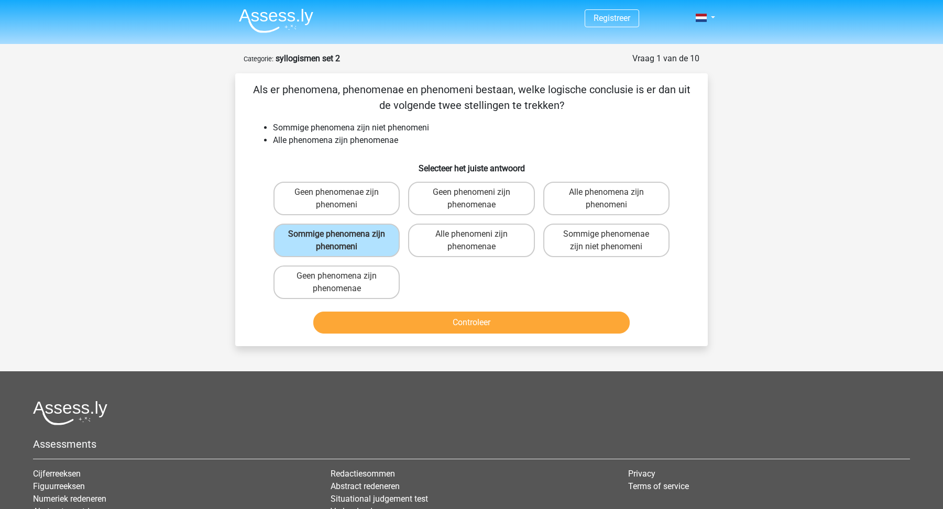
click at [344, 308] on div "Controleer" at bounding box center [471, 320] width 439 height 35
click at [346, 315] on button "Controleer" at bounding box center [471, 323] width 317 height 22
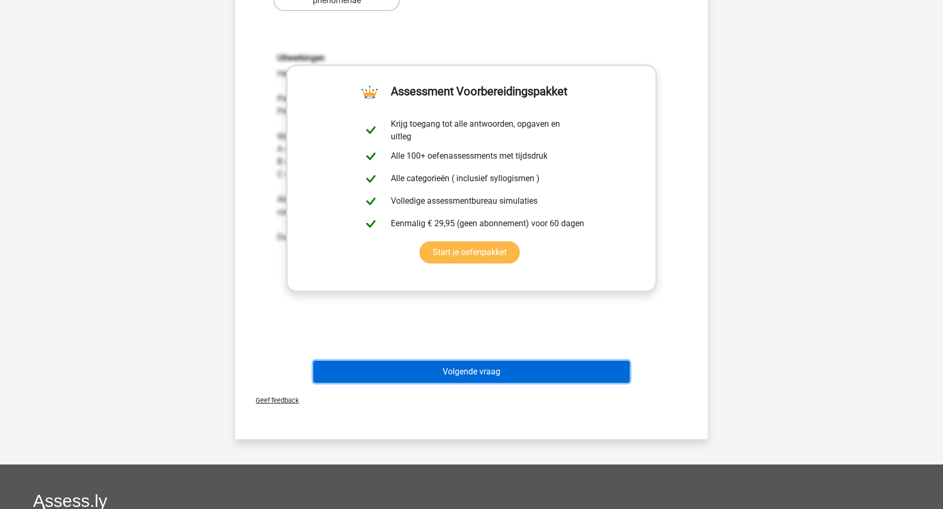
click at [385, 361] on button "Volgende vraag" at bounding box center [471, 372] width 317 height 22
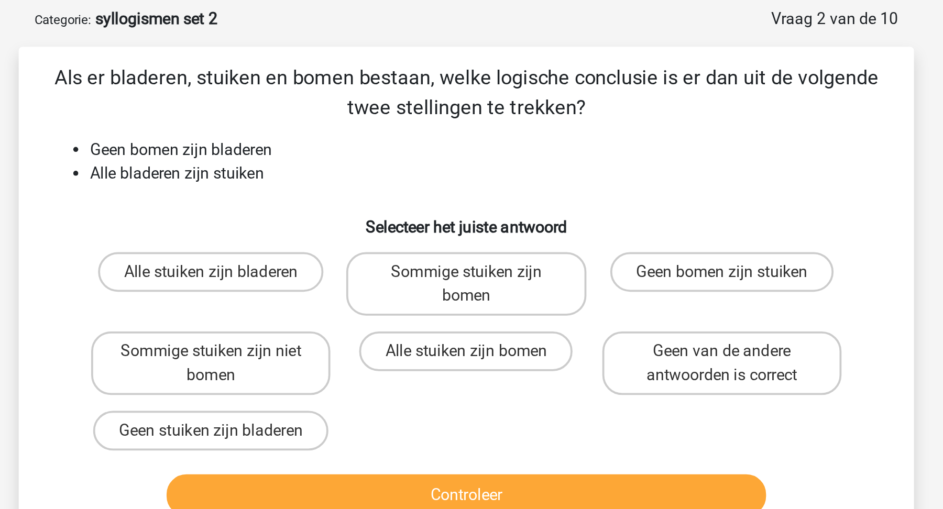
scroll to position [48, 0]
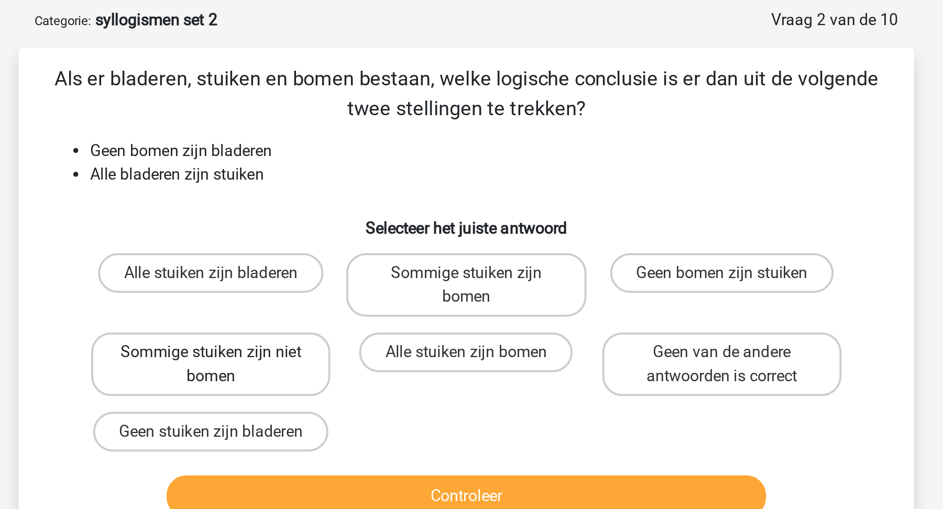
click at [324, 186] on label "Sommige stuiken zijn niet bomen" at bounding box center [336, 192] width 126 height 34
click at [337, 186] on input "Sommige stuiken zijn niet bomen" at bounding box center [340, 189] width 7 height 7
radio input "true"
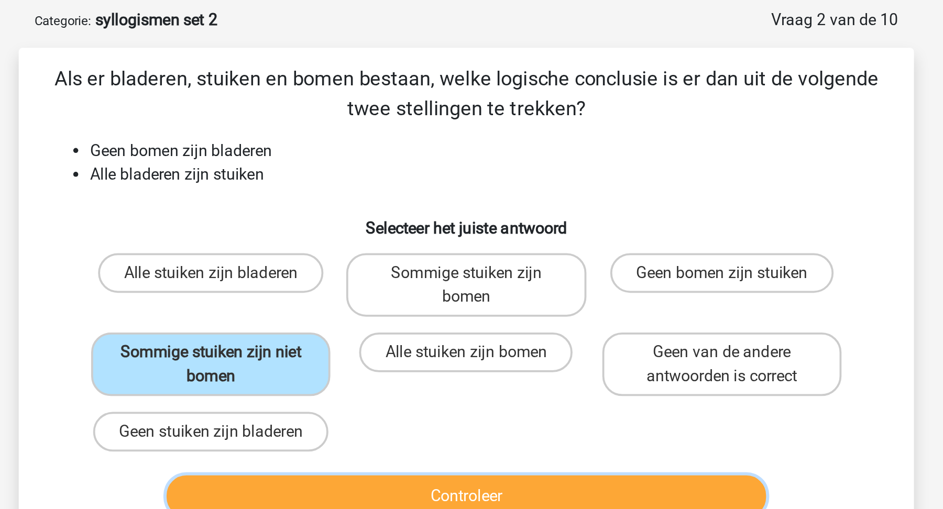
click at [360, 255] on button "Controleer" at bounding box center [471, 262] width 317 height 22
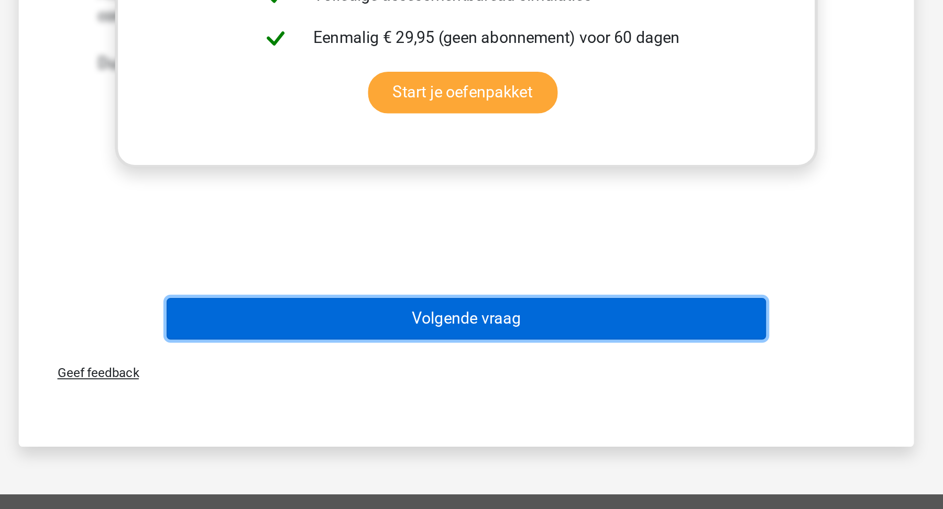
click at [359, 405] on button "Volgende vraag" at bounding box center [471, 409] width 317 height 22
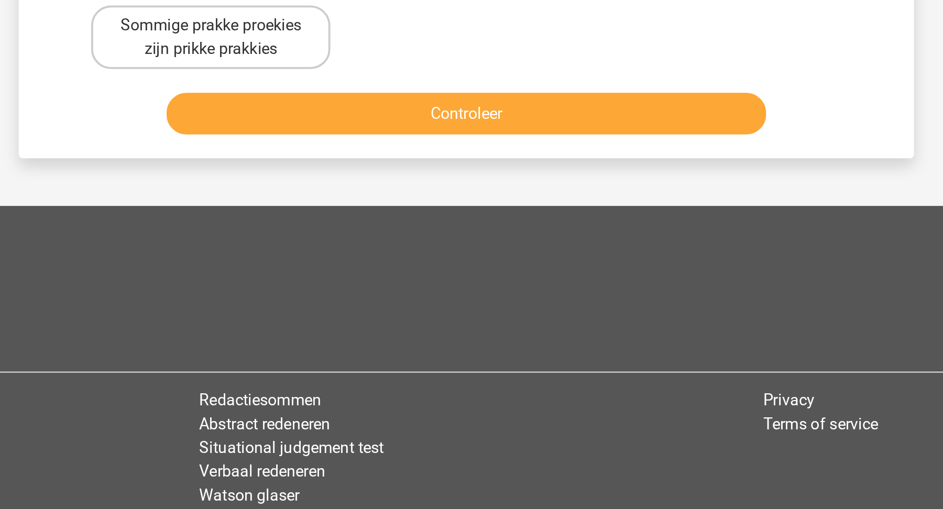
scroll to position [52, 0]
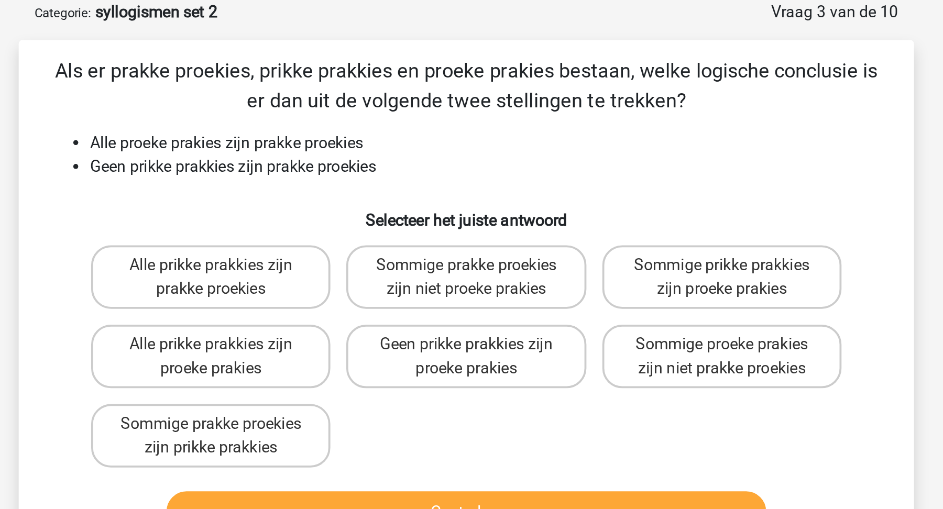
click at [607, 169] on div "Sommige proeke prakies zijn niet prakke proekies" at bounding box center [606, 188] width 135 height 42
click at [606, 182] on input "Sommige proeke prakies zijn niet prakke proekies" at bounding box center [609, 185] width 7 height 7
radio input "true"
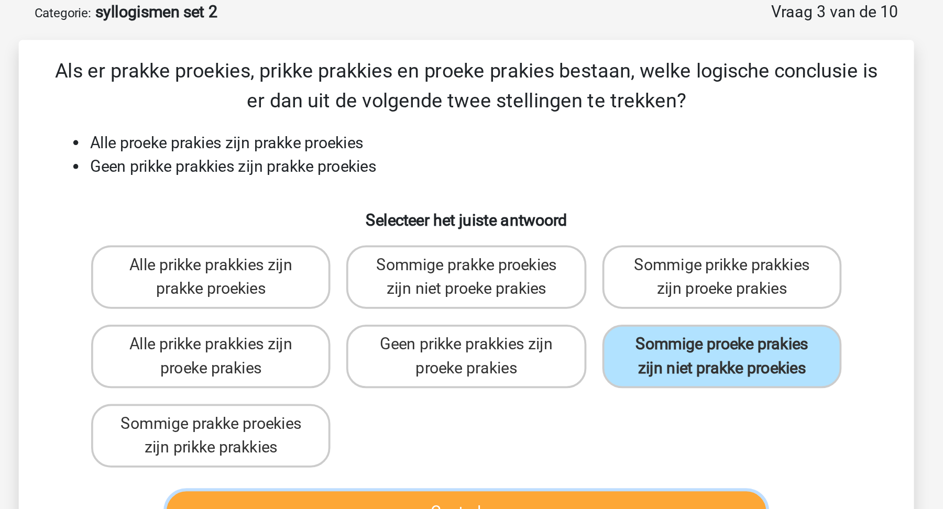
click at [595, 266] on button "Controleer" at bounding box center [471, 270] width 317 height 22
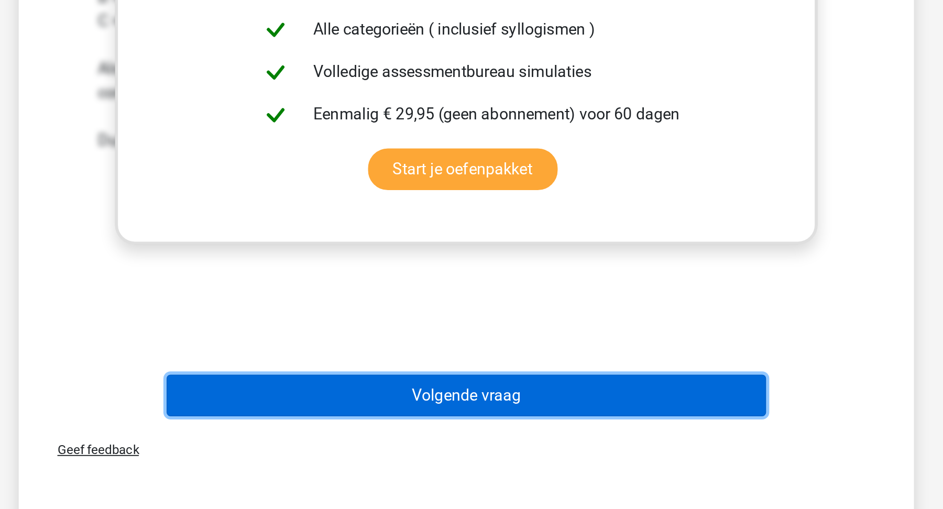
click at [565, 453] on button "Volgende vraag" at bounding box center [471, 449] width 317 height 22
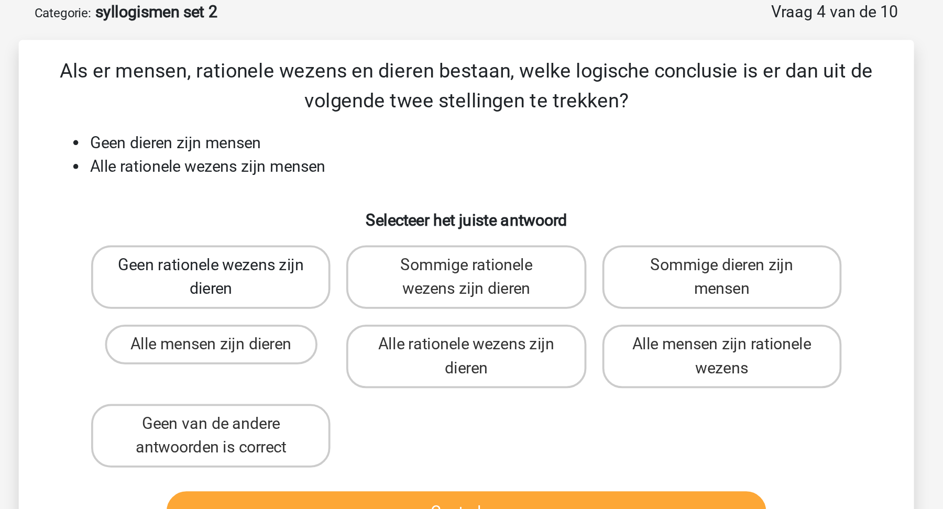
click at [369, 157] on label "Geen rationele wezens zijn dieren" at bounding box center [336, 146] width 126 height 34
click at [344, 147] on input "Geen rationele wezens zijn dieren" at bounding box center [340, 143] width 7 height 7
radio input "true"
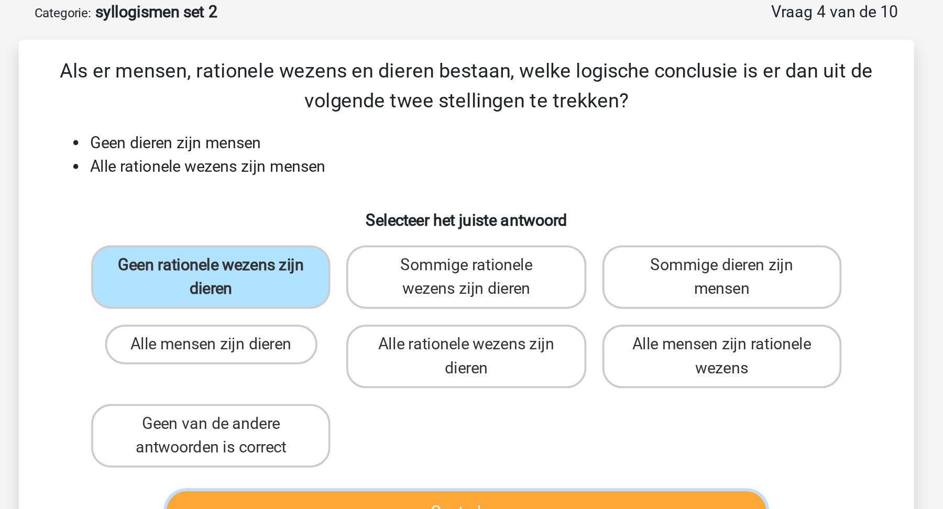
click at [402, 261] on button "Controleer" at bounding box center [471, 270] width 317 height 22
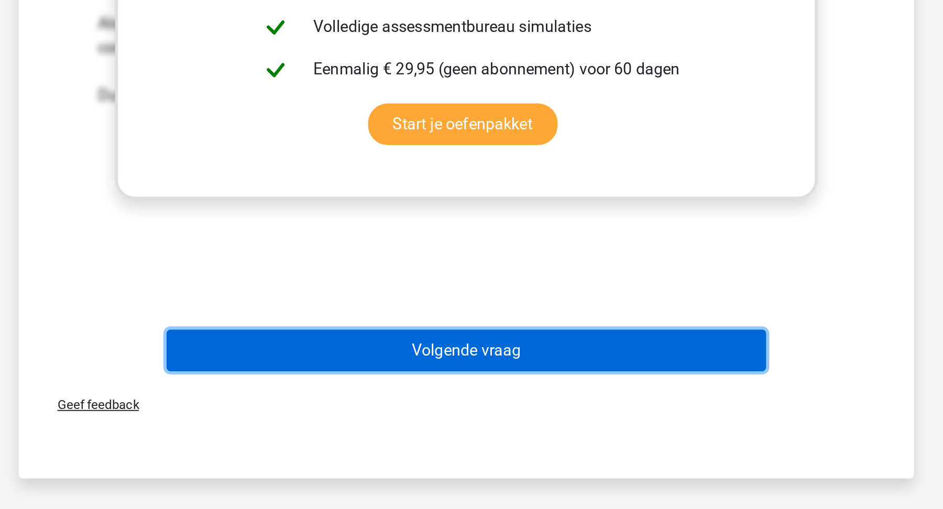
click at [463, 426] on button "Volgende vraag" at bounding box center [471, 425] width 317 height 22
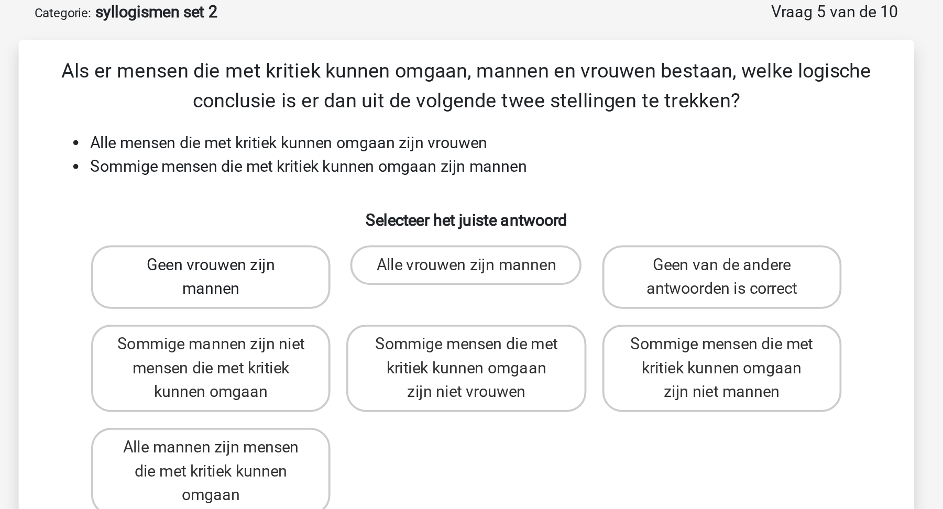
click at [305, 141] on label "Geen vrouwen zijn mannen" at bounding box center [336, 146] width 126 height 34
click at [337, 141] on input "Geen vrouwen zijn mannen" at bounding box center [340, 143] width 7 height 7
radio input "true"
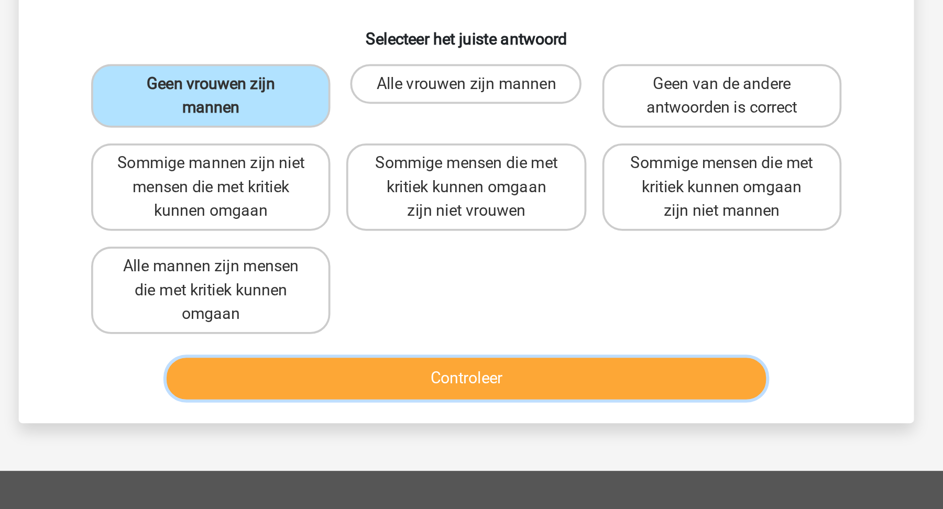
click at [361, 301] on button "Controleer" at bounding box center [471, 295] width 317 height 22
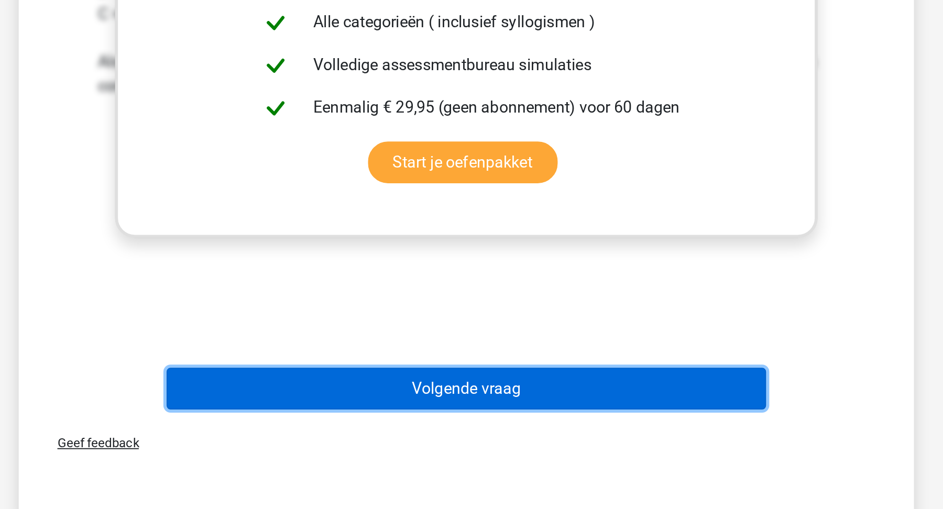
click at [361, 445] on button "Volgende vraag" at bounding box center [471, 445] width 317 height 22
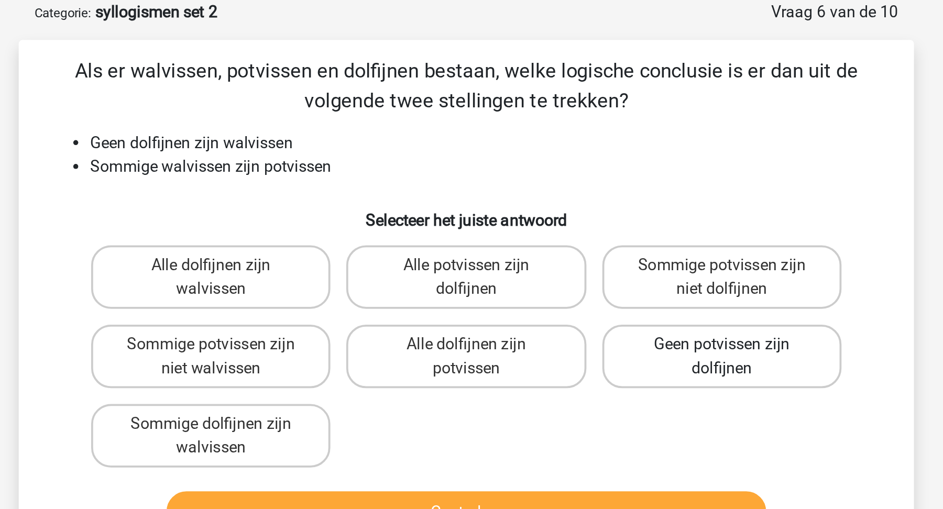
click at [605, 196] on label "Geen potvissen zijn dolfijnen" at bounding box center [606, 188] width 126 height 34
click at [606, 189] on input "Geen potvissen zijn dolfijnen" at bounding box center [609, 185] width 7 height 7
radio input "true"
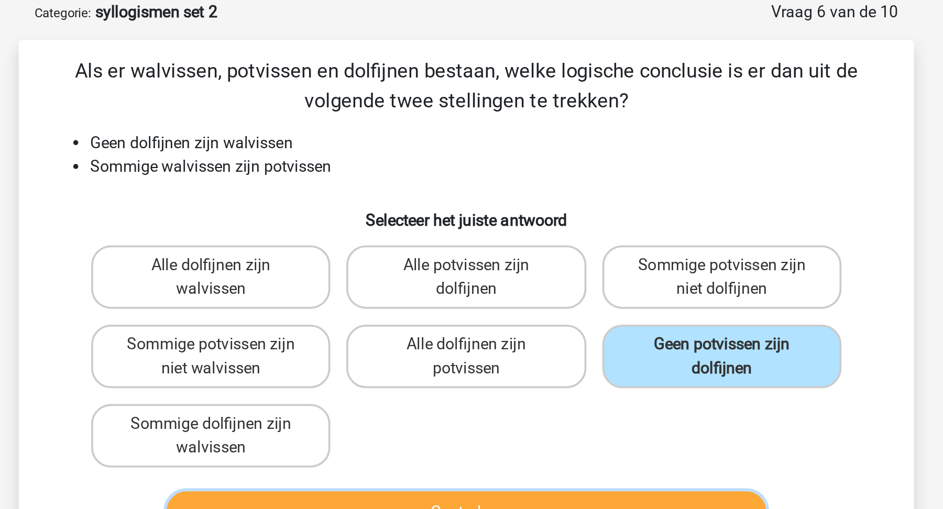
click at [574, 261] on button "Controleer" at bounding box center [471, 270] width 317 height 22
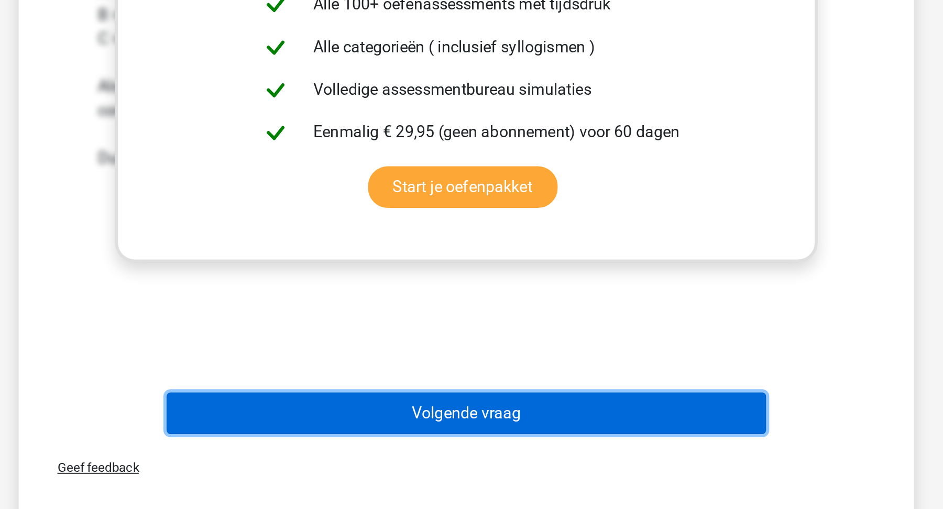
click at [574, 448] on button "Volgende vraag" at bounding box center [471, 458] width 317 height 22
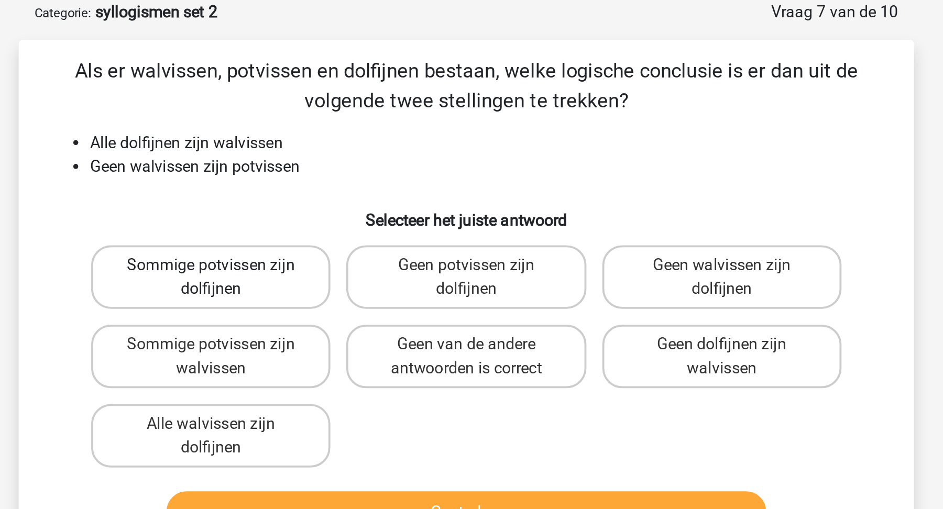
click at [358, 149] on label "Sommige potvissen zijn dolfijnen" at bounding box center [336, 146] width 126 height 34
click at [344, 147] on input "Sommige potvissen zijn dolfijnen" at bounding box center [340, 143] width 7 height 7
radio input "true"
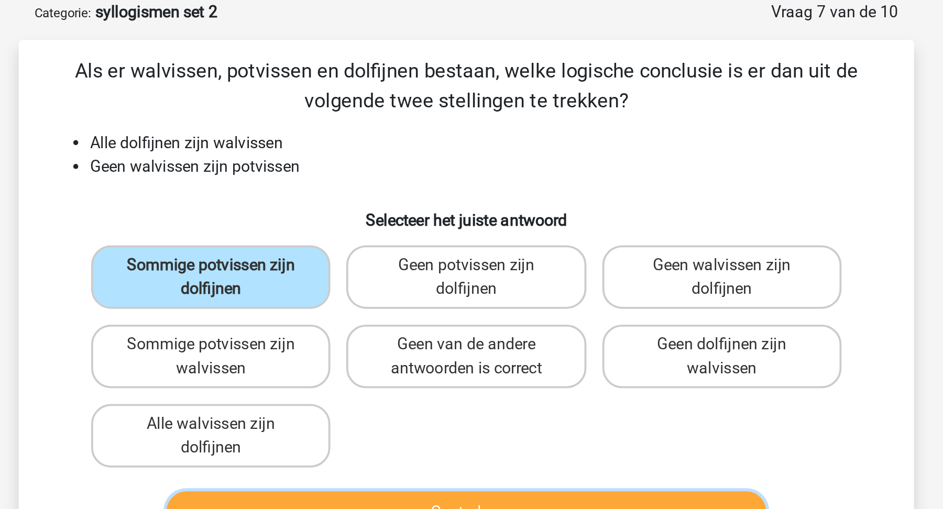
click at [368, 259] on button "Controleer" at bounding box center [471, 270] width 317 height 22
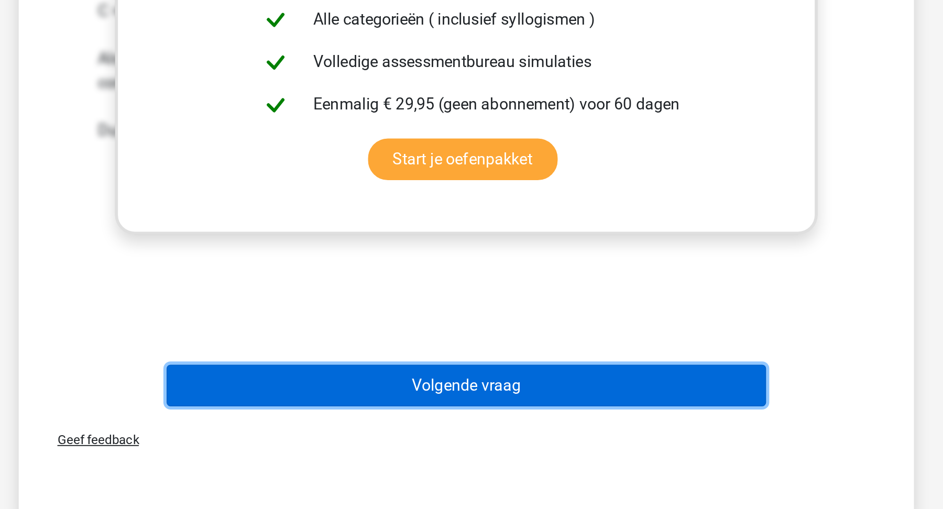
click at [425, 448] on button "Volgende vraag" at bounding box center [471, 444] width 317 height 22
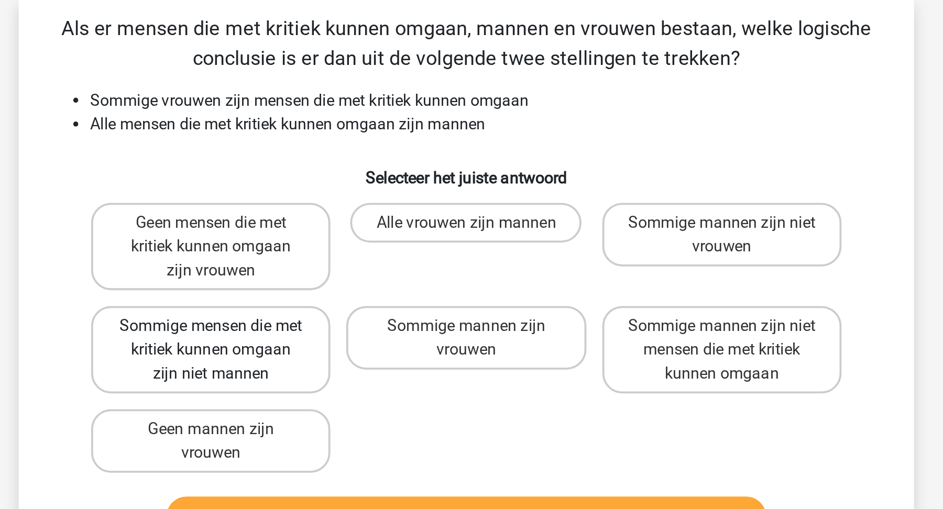
click at [354, 184] on label "Sommige mensen die met kritiek kunnen omgaan zijn niet mannen" at bounding box center [336, 207] width 126 height 46
click at [344, 194] on input "Sommige mensen die met kritiek kunnen omgaan zijn niet mannen" at bounding box center [340, 197] width 7 height 7
radio input "true"
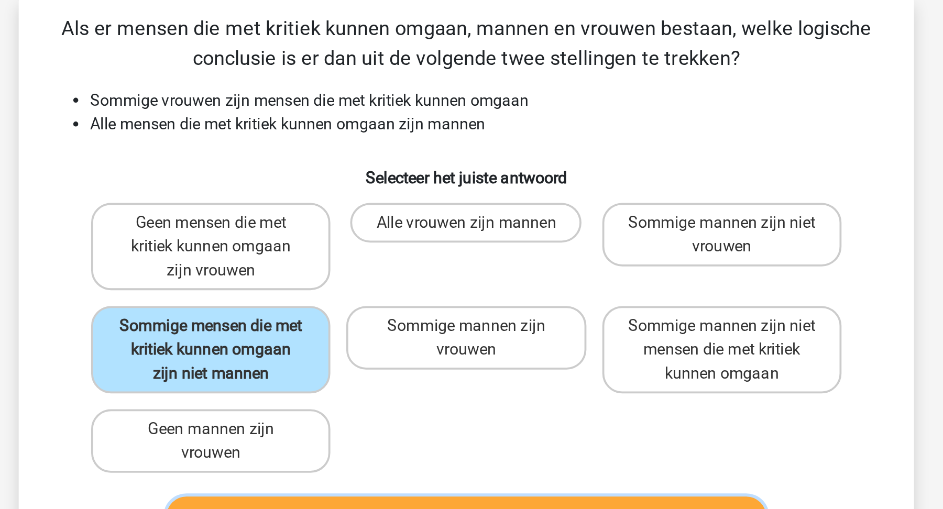
click at [347, 285] on button "Controleer" at bounding box center [471, 295] width 317 height 22
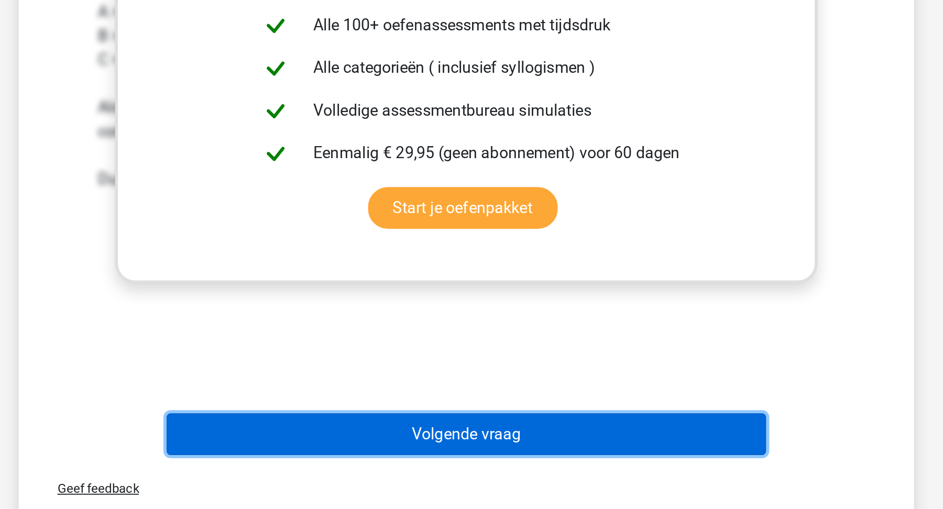
click at [391, 458] on button "Volgende vraag" at bounding box center [471, 469] width 317 height 22
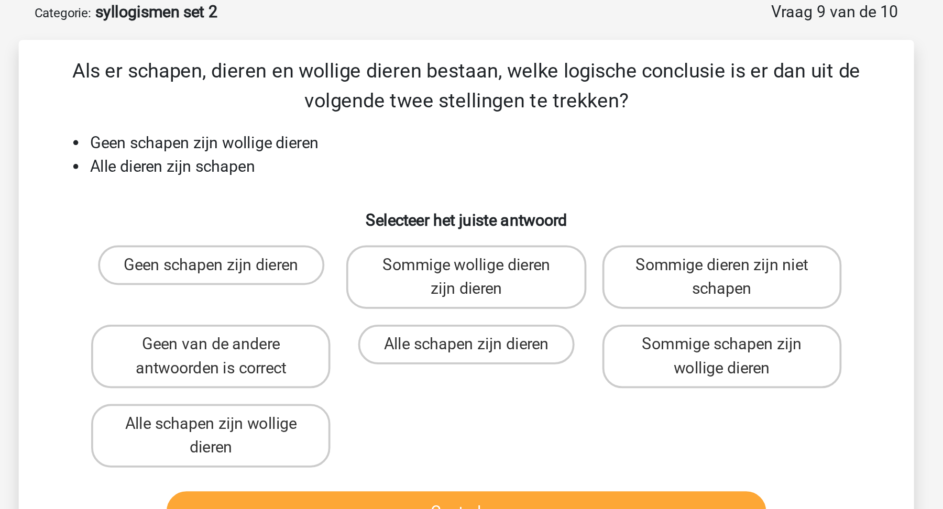
scroll to position [6, 0]
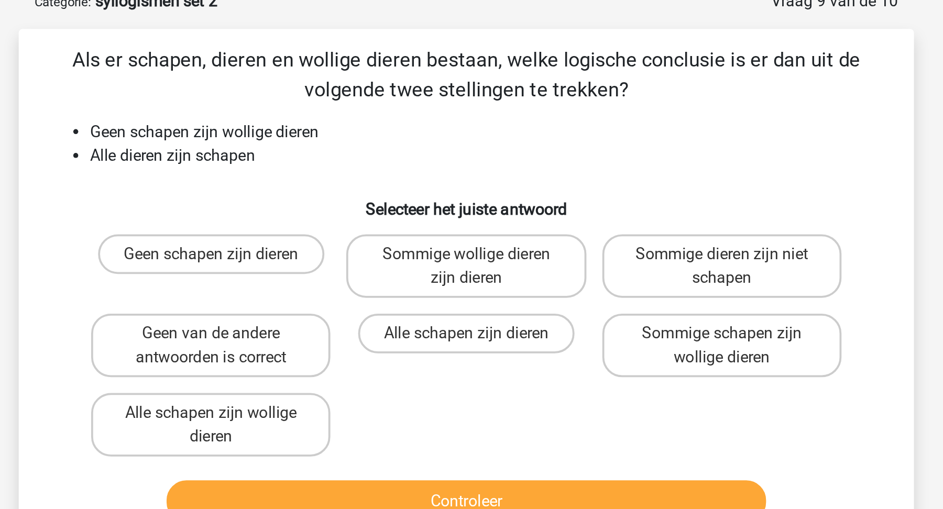
click at [391, 270] on label "Alle schapen zijn wollige dieren" at bounding box center [336, 277] width 126 height 34
click at [344, 270] on input "Alle schapen zijn wollige dieren" at bounding box center [340, 273] width 7 height 7
radio input "true"
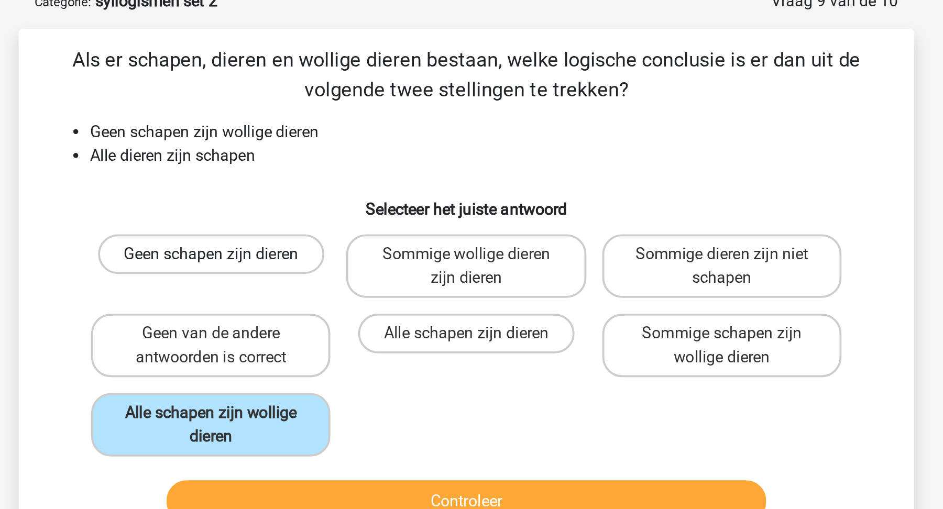
click at [350, 191] on label "Geen schapen zijn dieren" at bounding box center [336, 186] width 119 height 21
click at [344, 191] on input "Geen schapen zijn dieren" at bounding box center [340, 189] width 7 height 7
radio input "true"
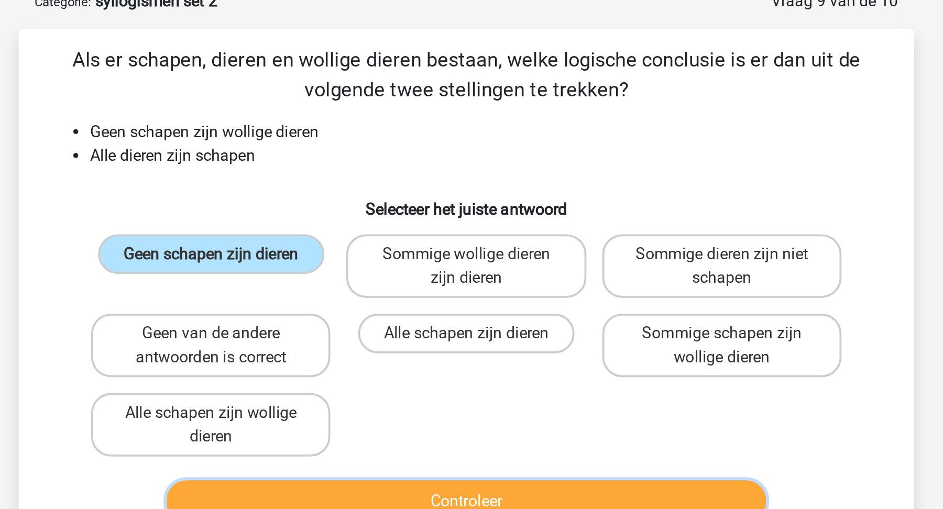
click at [372, 313] on button "Controleer" at bounding box center [471, 317] width 317 height 22
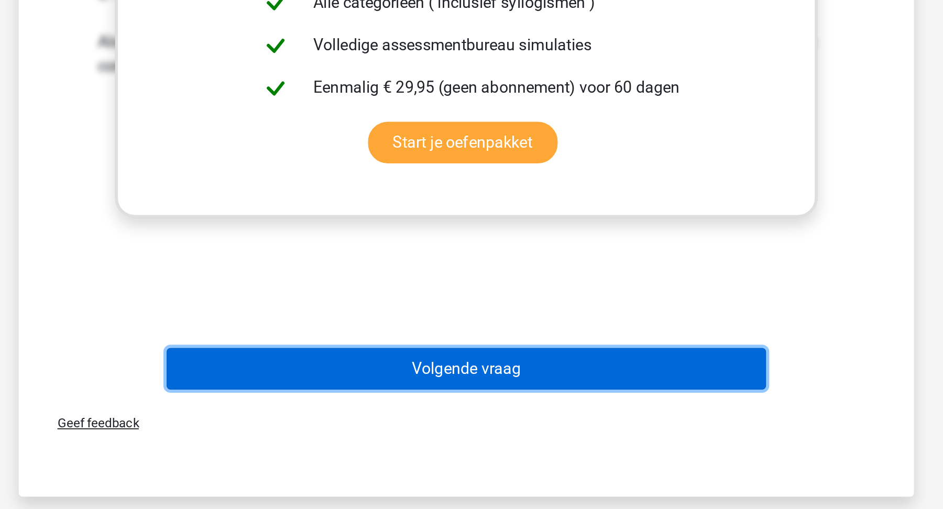
click at [436, 436] on button "Volgende vraag" at bounding box center [471, 435] width 317 height 22
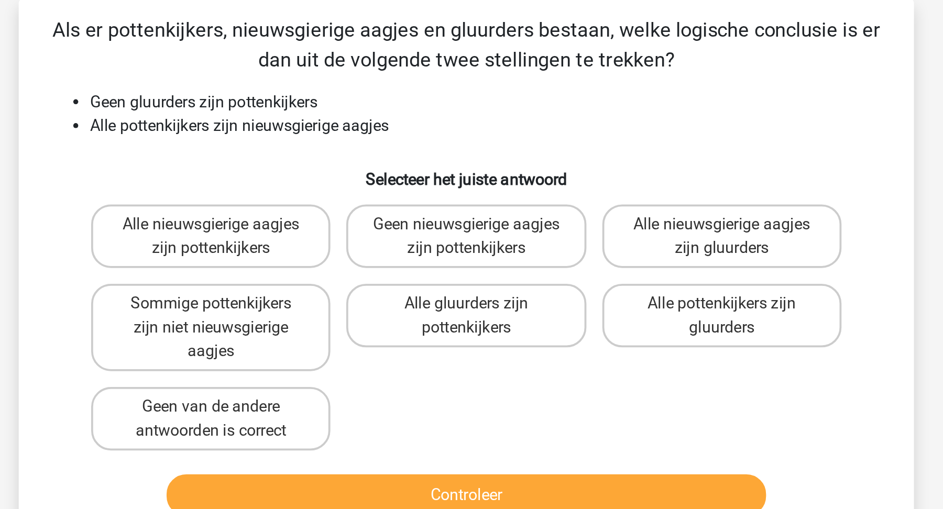
scroll to position [52, 0]
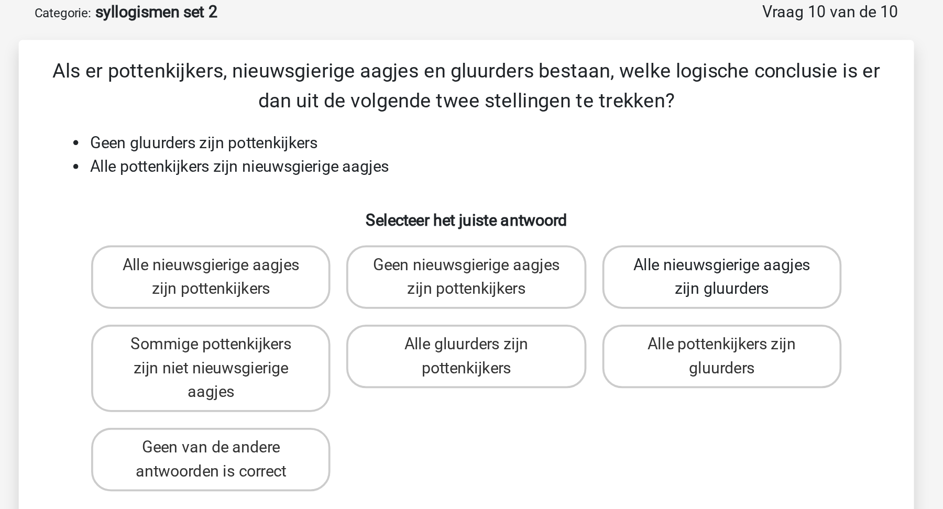
click at [585, 150] on label "Alle nieuwsgierige aagjes zijn gluurders" at bounding box center [606, 146] width 126 height 34
click at [606, 147] on input "Alle nieuwsgierige aagjes zijn gluurders" at bounding box center [609, 143] width 7 height 7
radio input "true"
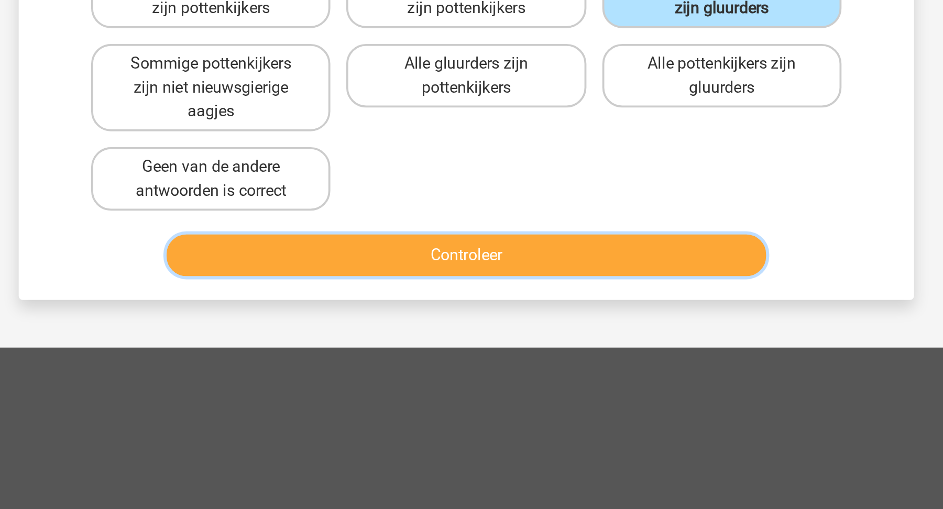
click at [587, 281] on button "Controleer" at bounding box center [471, 283] width 317 height 22
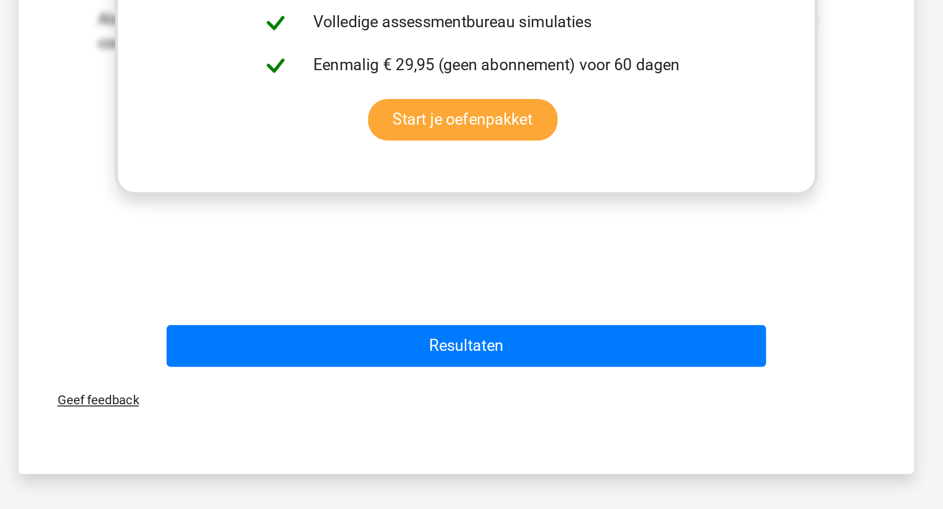
scroll to position [255, 0]
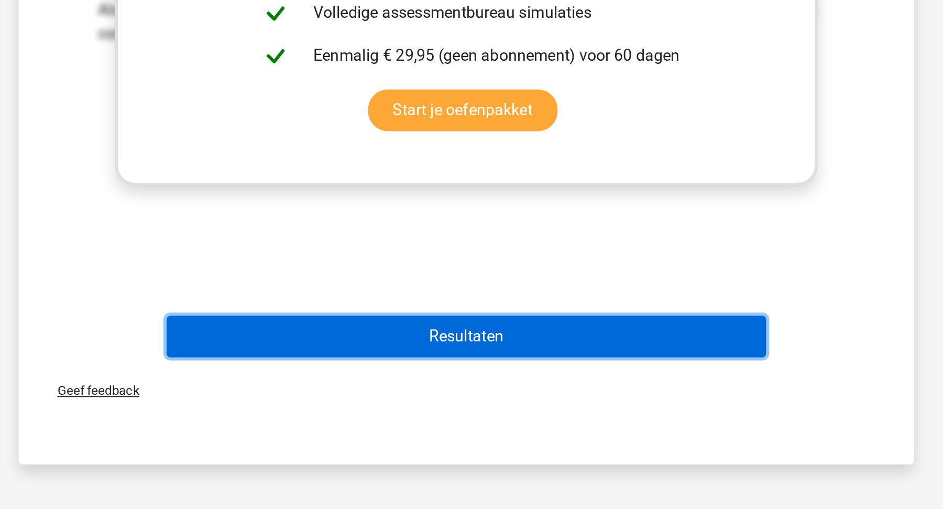
click at [589, 410] on button "Resultaten" at bounding box center [471, 418] width 317 height 22
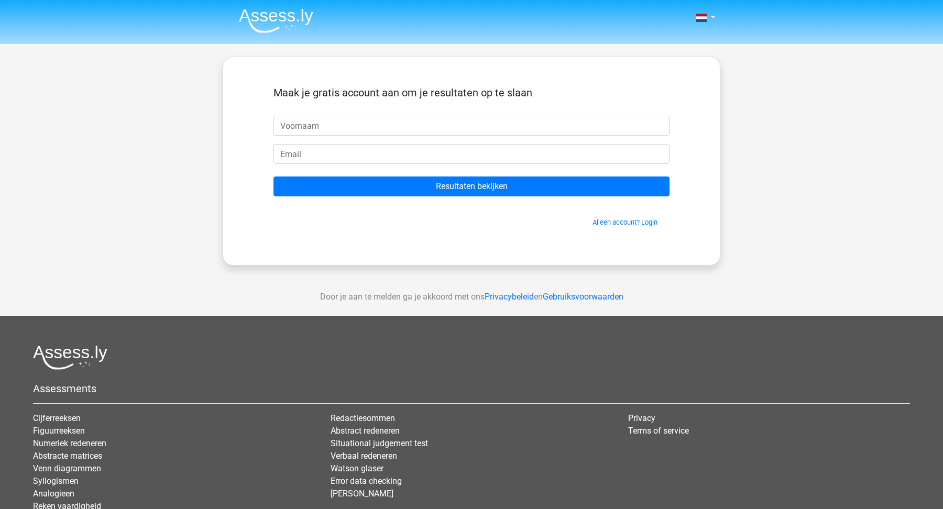
click at [302, 28] on img at bounding box center [276, 20] width 74 height 25
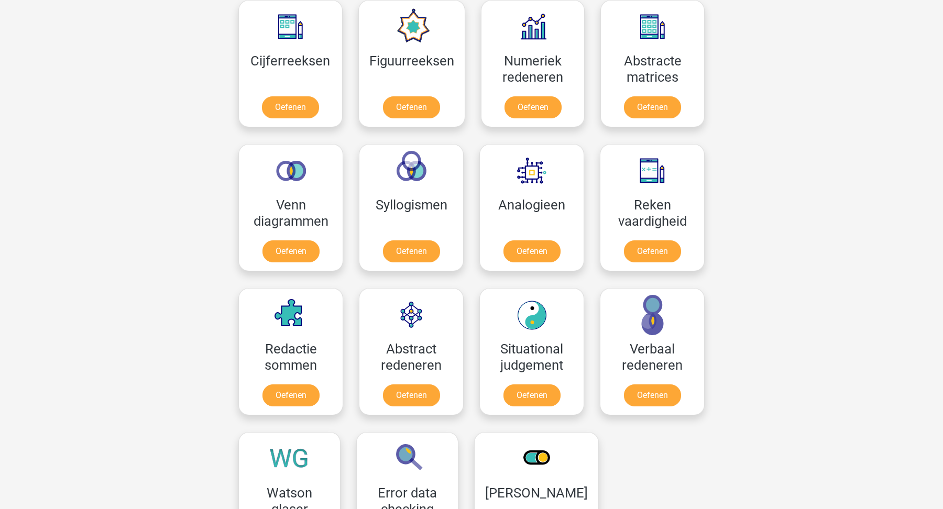
scroll to position [493, 0]
